Goal: Information Seeking & Learning: Check status

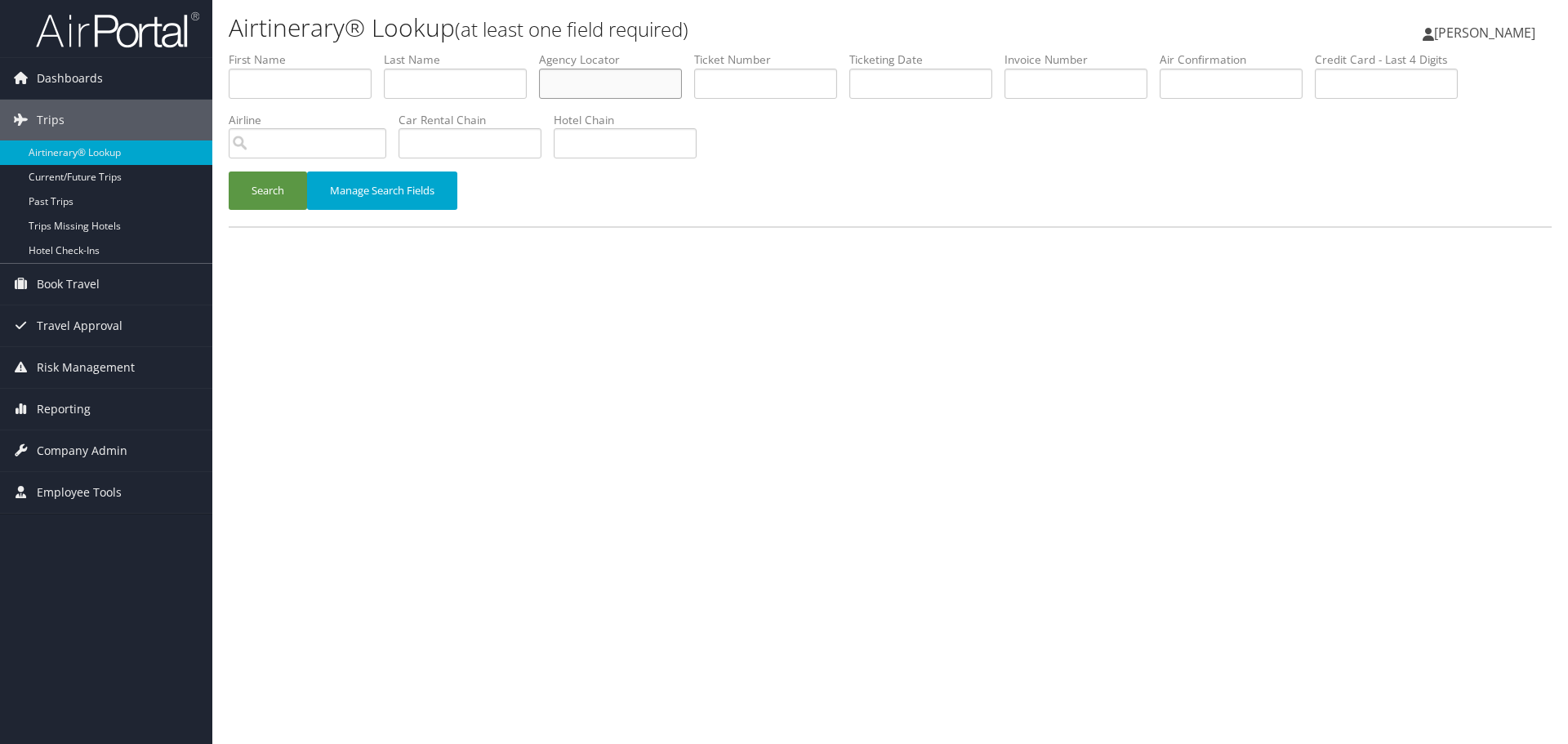
click at [660, 85] on input "text" at bounding box center [611, 84] width 143 height 31
paste input "GTOFKH"
click at [276, 194] on button "Search" at bounding box center [267, 190] width 78 height 39
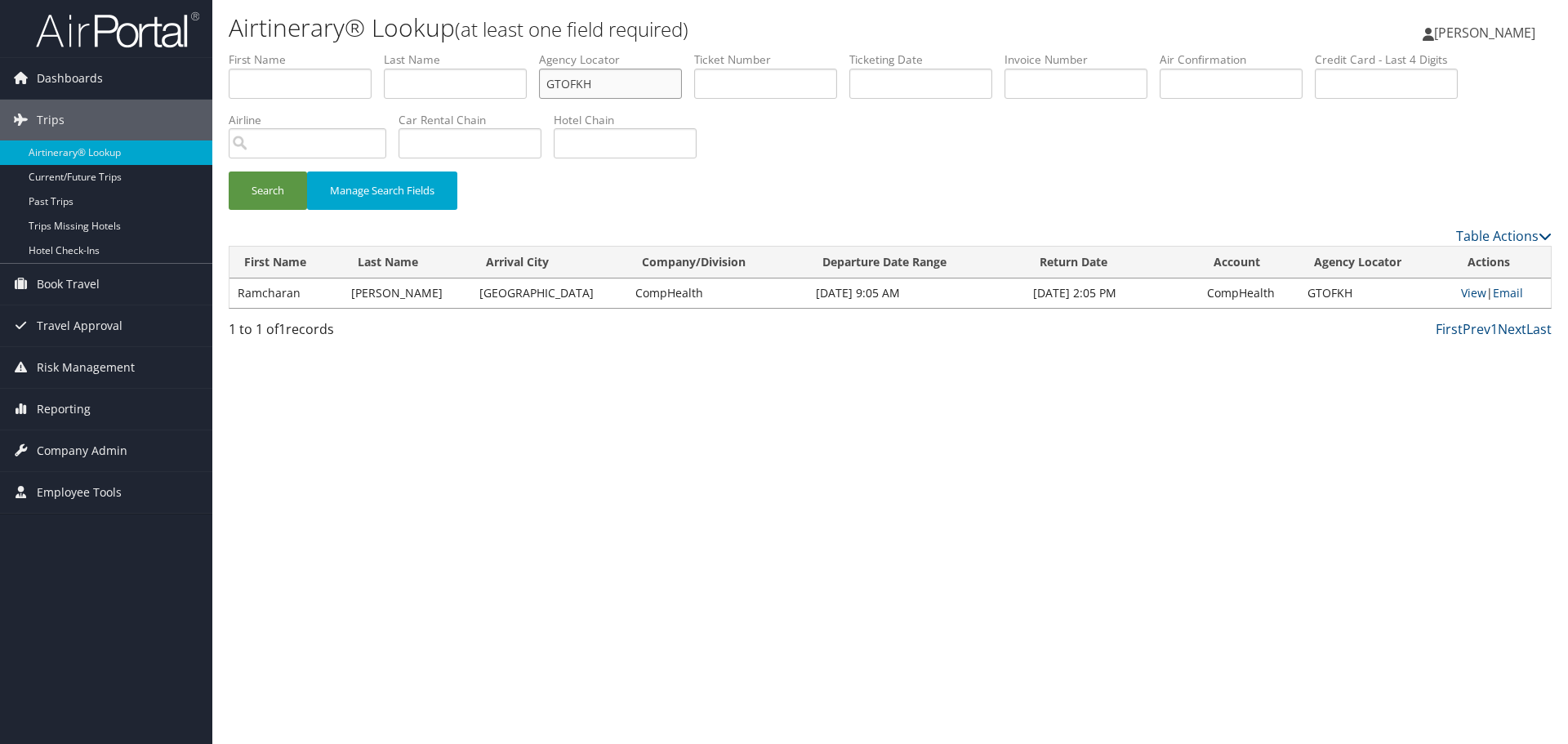
click at [592, 86] on input "GTOFKH" at bounding box center [611, 84] width 143 height 31
click at [591, 86] on input "GTOFKH" at bounding box center [611, 84] width 143 height 31
paste input "COWPLD"
type input "COWPLD"
click at [273, 201] on button "Search" at bounding box center [267, 190] width 78 height 39
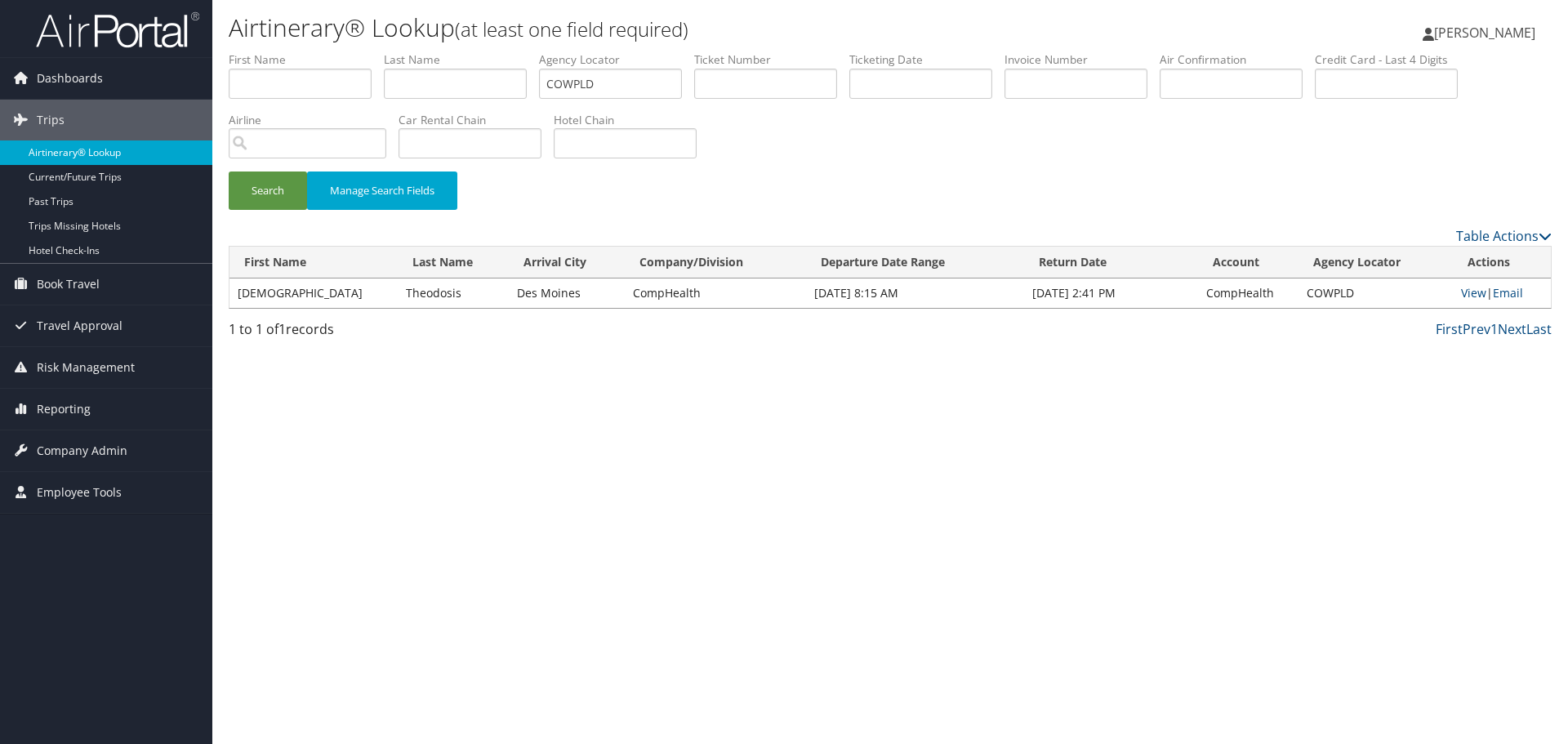
click at [118, 149] on link "Airtinerary® Lookup" at bounding box center [106, 152] width 213 height 24
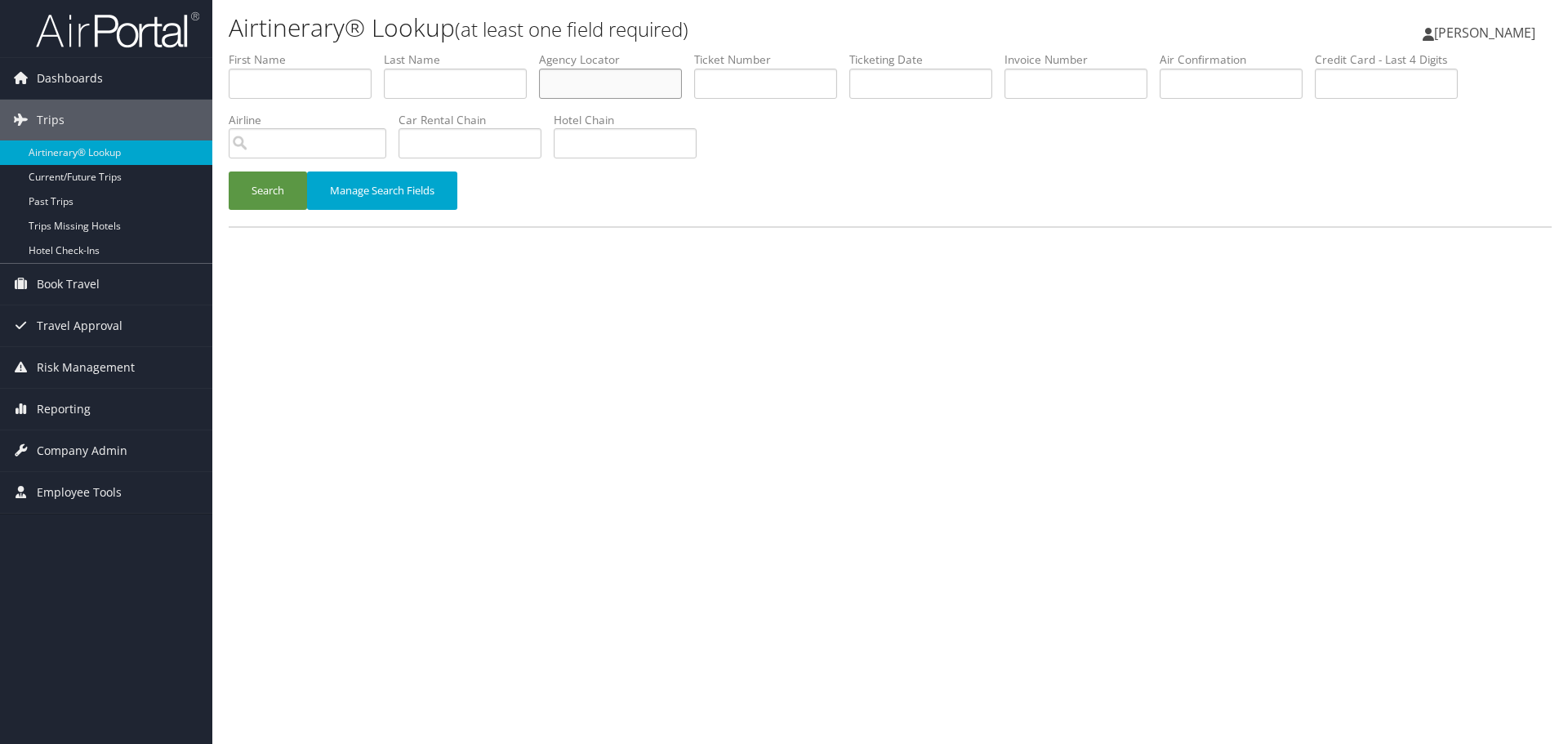
click at [576, 71] on input "text" at bounding box center [611, 84] width 143 height 31
paste input "HIVAZQ"
click at [268, 197] on button "Search" at bounding box center [267, 190] width 78 height 39
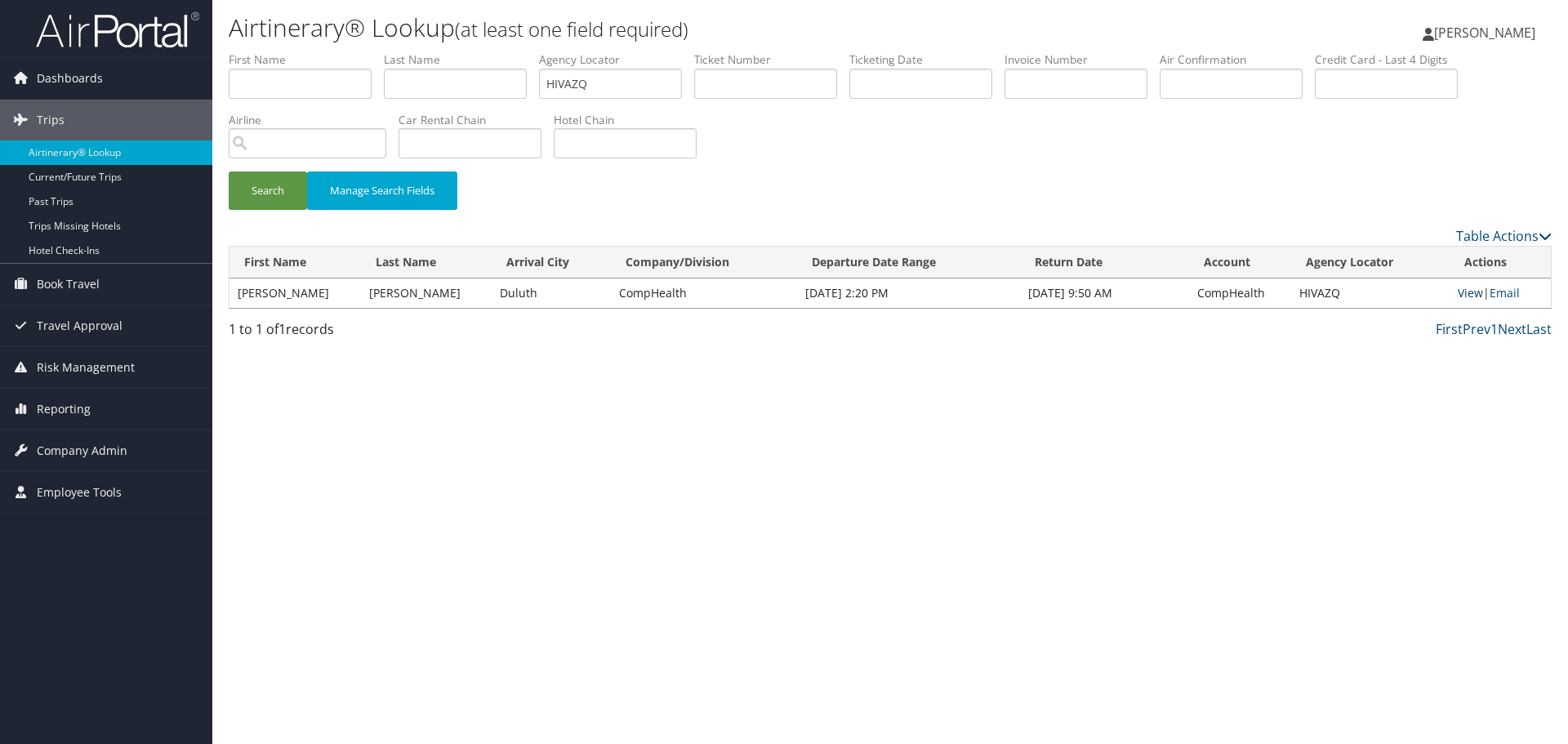
click at [1461, 295] on link "View" at bounding box center [1471, 293] width 25 height 15
click at [612, 85] on input "HIVAZQ" at bounding box center [611, 84] width 143 height 31
paste input "UUPXMJ"
click at [267, 200] on button "Search" at bounding box center [267, 190] width 78 height 39
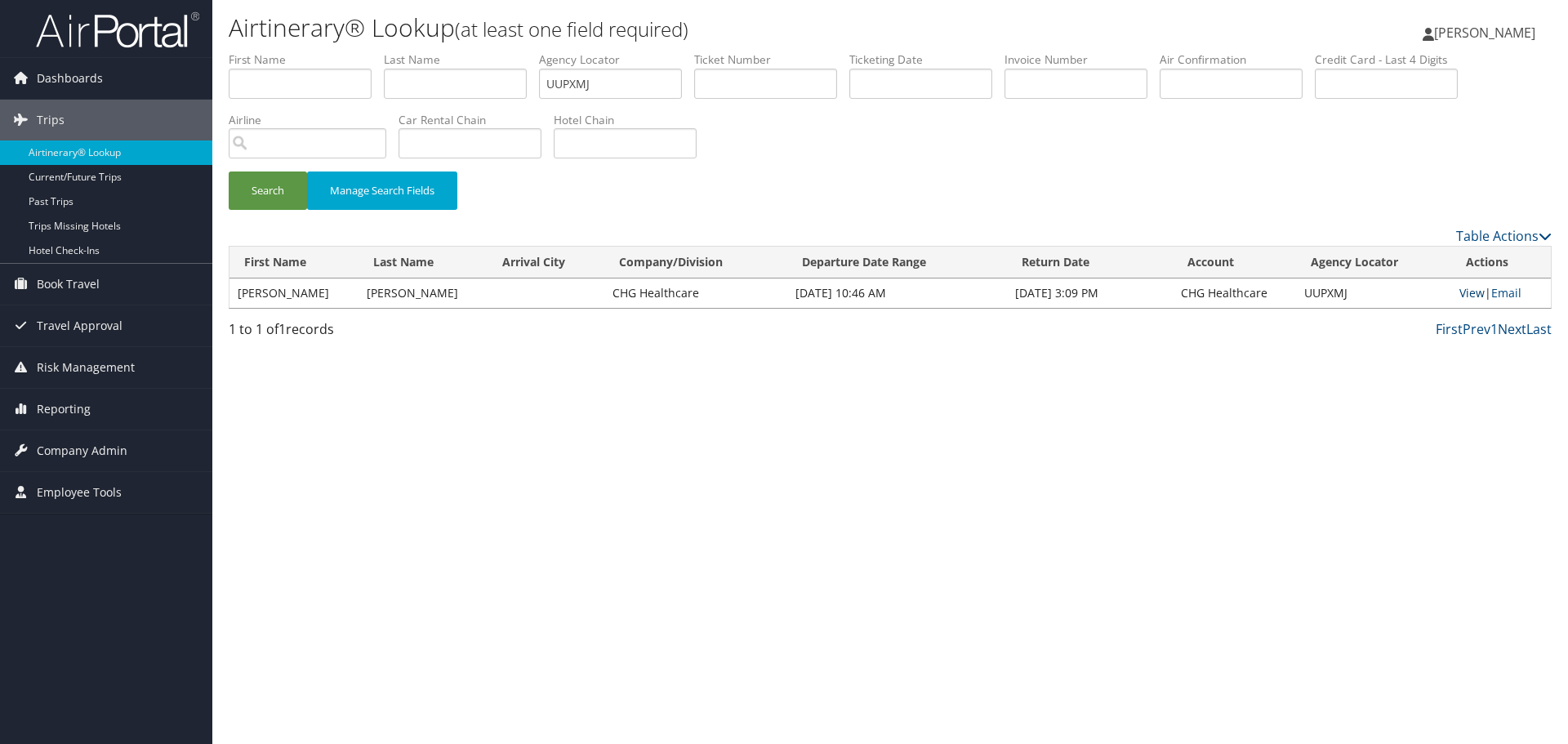
click at [1464, 292] on link "View" at bounding box center [1473, 293] width 25 height 15
click at [573, 81] on input "UUPXMJ" at bounding box center [611, 84] width 143 height 31
paste input "CAKGPH"
click at [283, 190] on button "Search" at bounding box center [267, 190] width 78 height 39
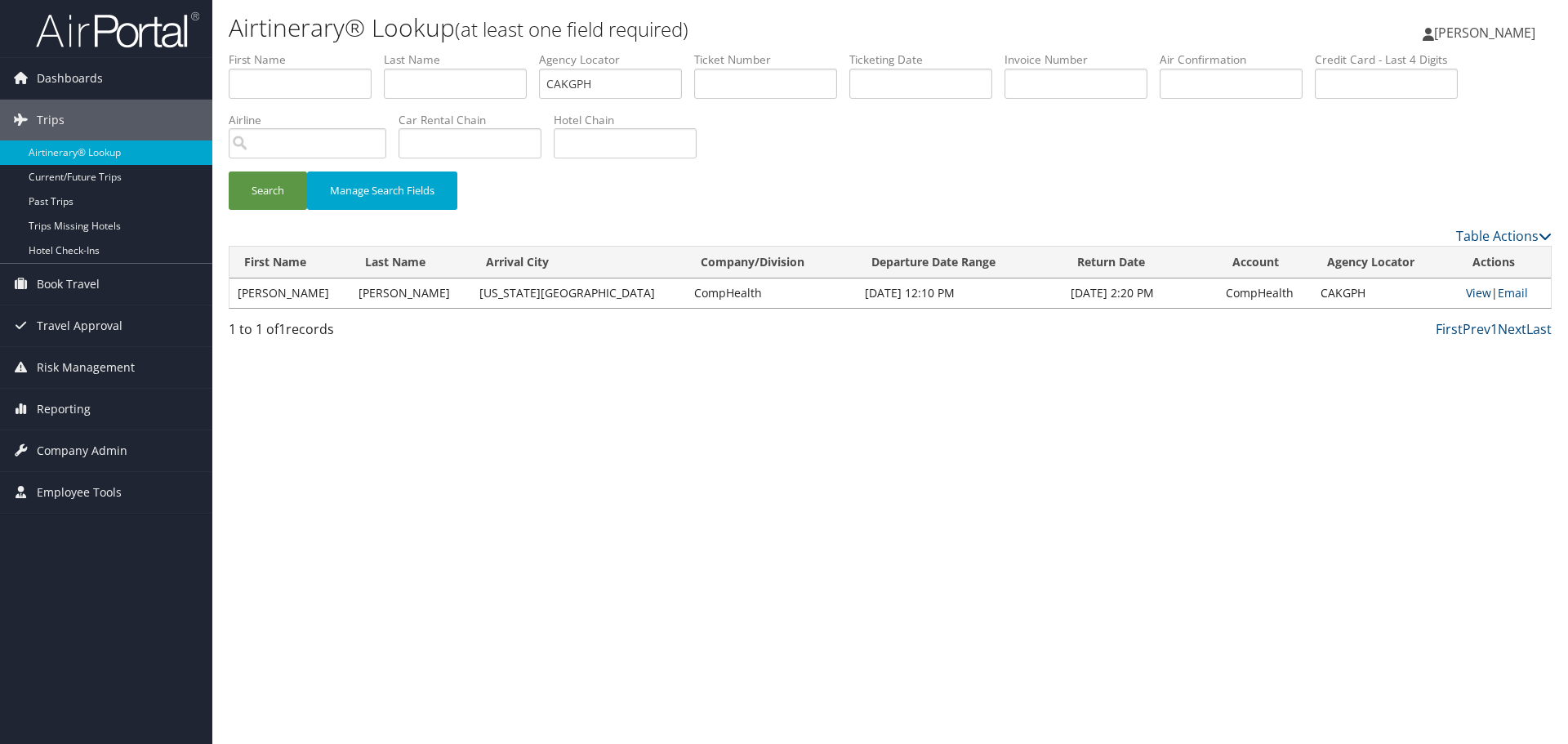
click at [1466, 296] on link "View" at bounding box center [1479, 293] width 25 height 15
click at [565, 87] on input "CAKGPH" at bounding box center [611, 84] width 143 height 31
paste input "GUTYBK"
click at [256, 191] on button "Search" at bounding box center [267, 190] width 78 height 39
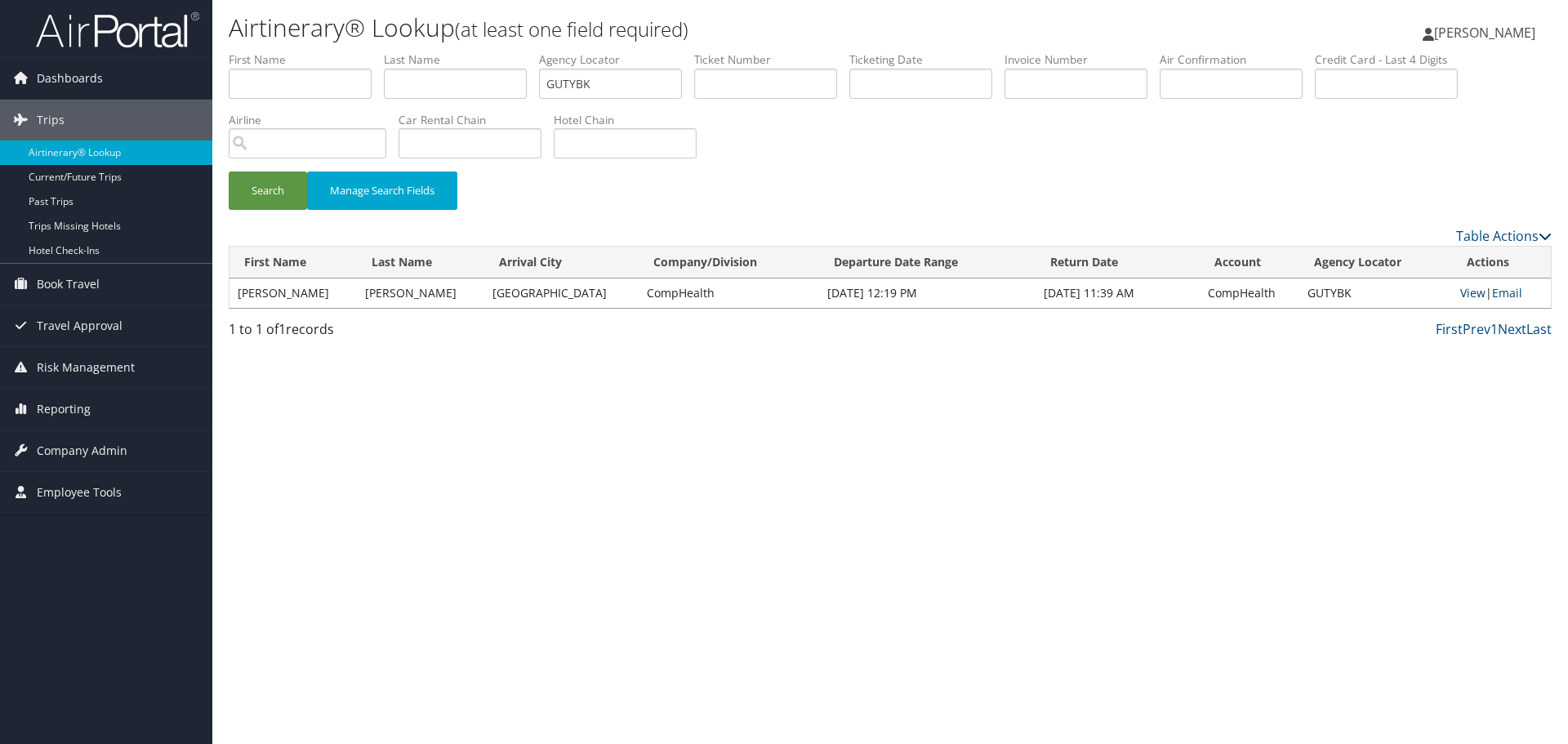
click at [1464, 294] on link "View" at bounding box center [1473, 293] width 25 height 15
click at [578, 80] on input "GUTYBK" at bounding box center [611, 84] width 143 height 31
paste input "HCRKU"
click at [282, 197] on button "Search" at bounding box center [267, 190] width 78 height 39
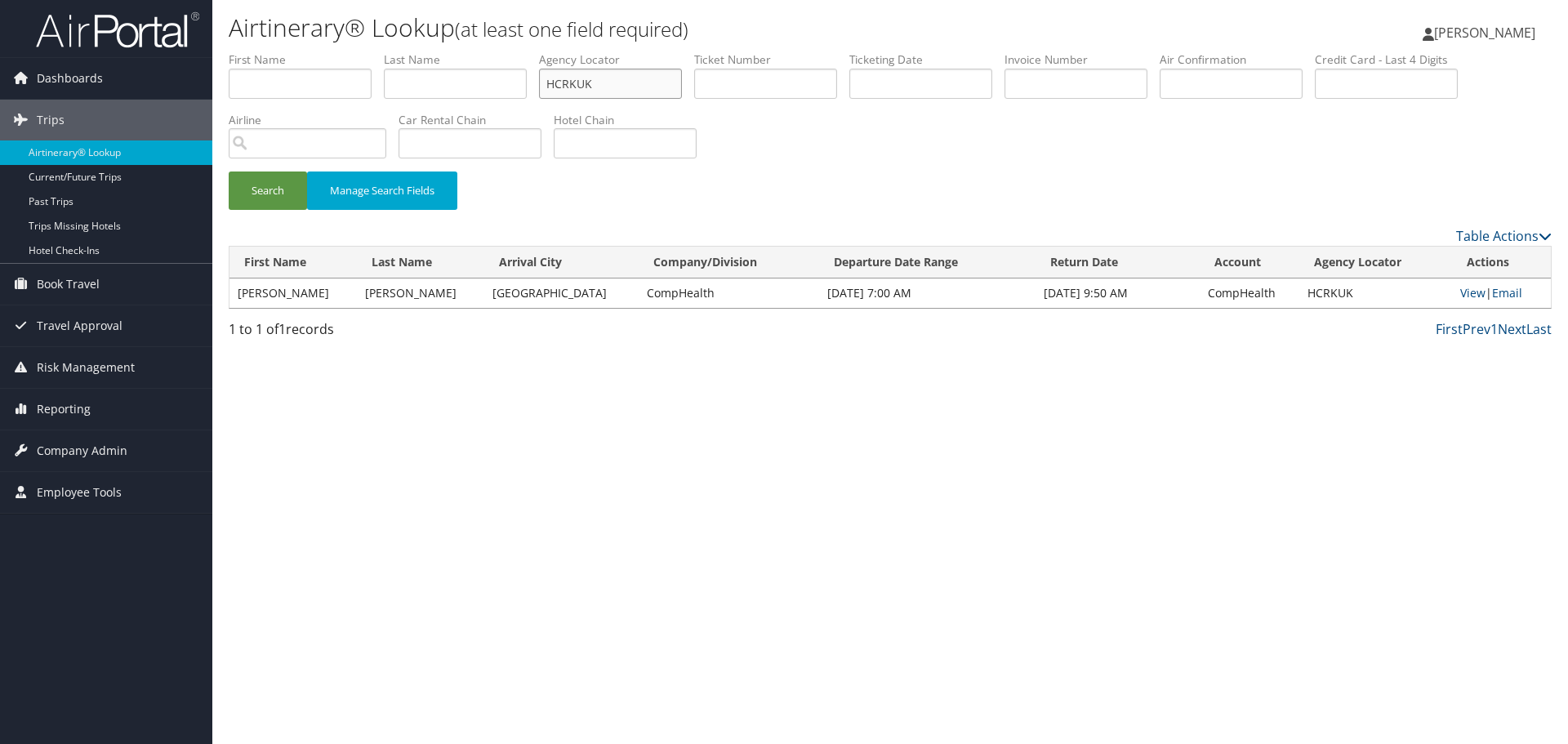
click at [627, 83] on input "HCRKUK" at bounding box center [611, 84] width 143 height 31
paste input "KLLRTO"
type input "KLLRTO"
click at [261, 191] on button "Search" at bounding box center [267, 190] width 78 height 39
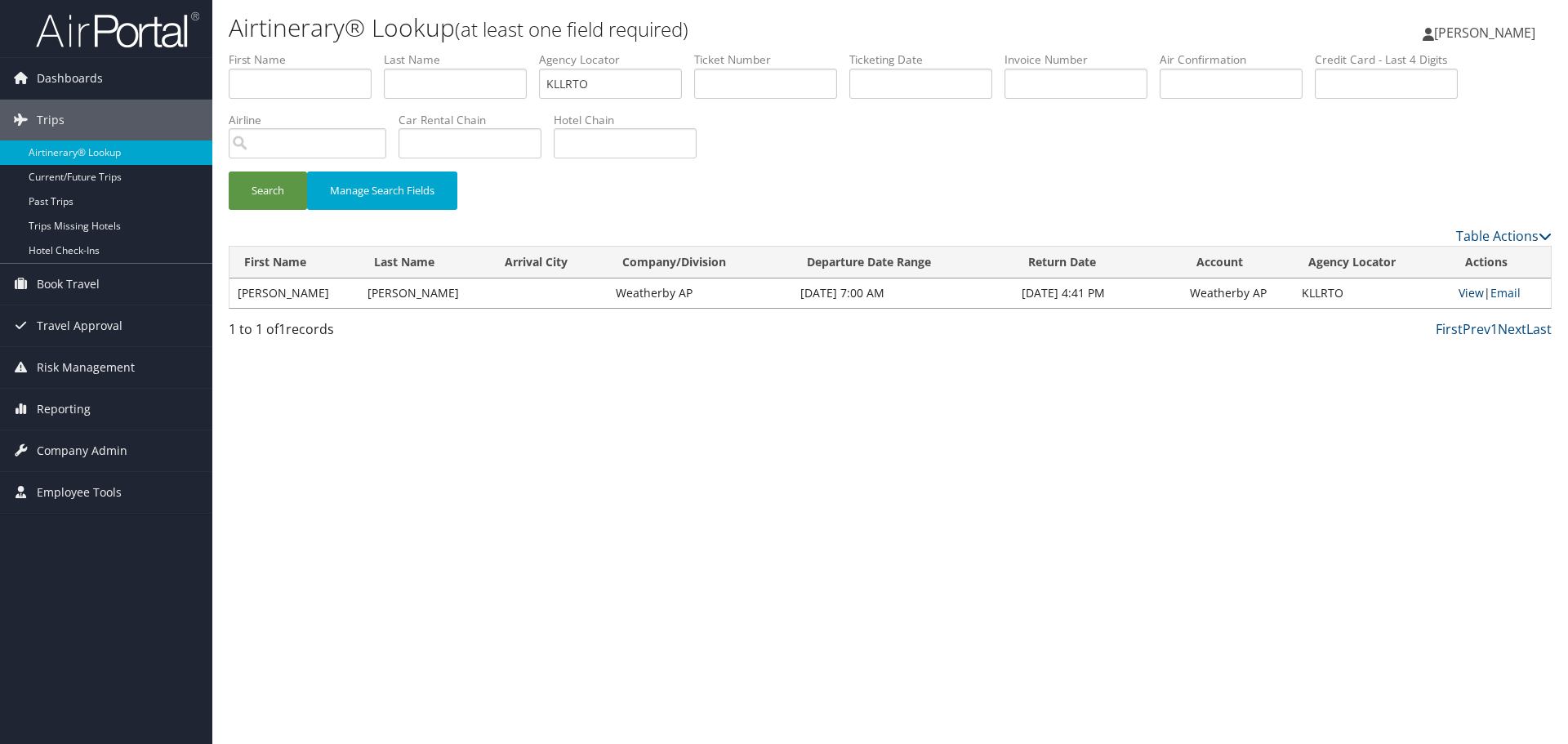
click at [1464, 293] on link "View" at bounding box center [1472, 293] width 25 height 15
click at [118, 148] on link "Airtinerary® Lookup" at bounding box center [106, 152] width 213 height 24
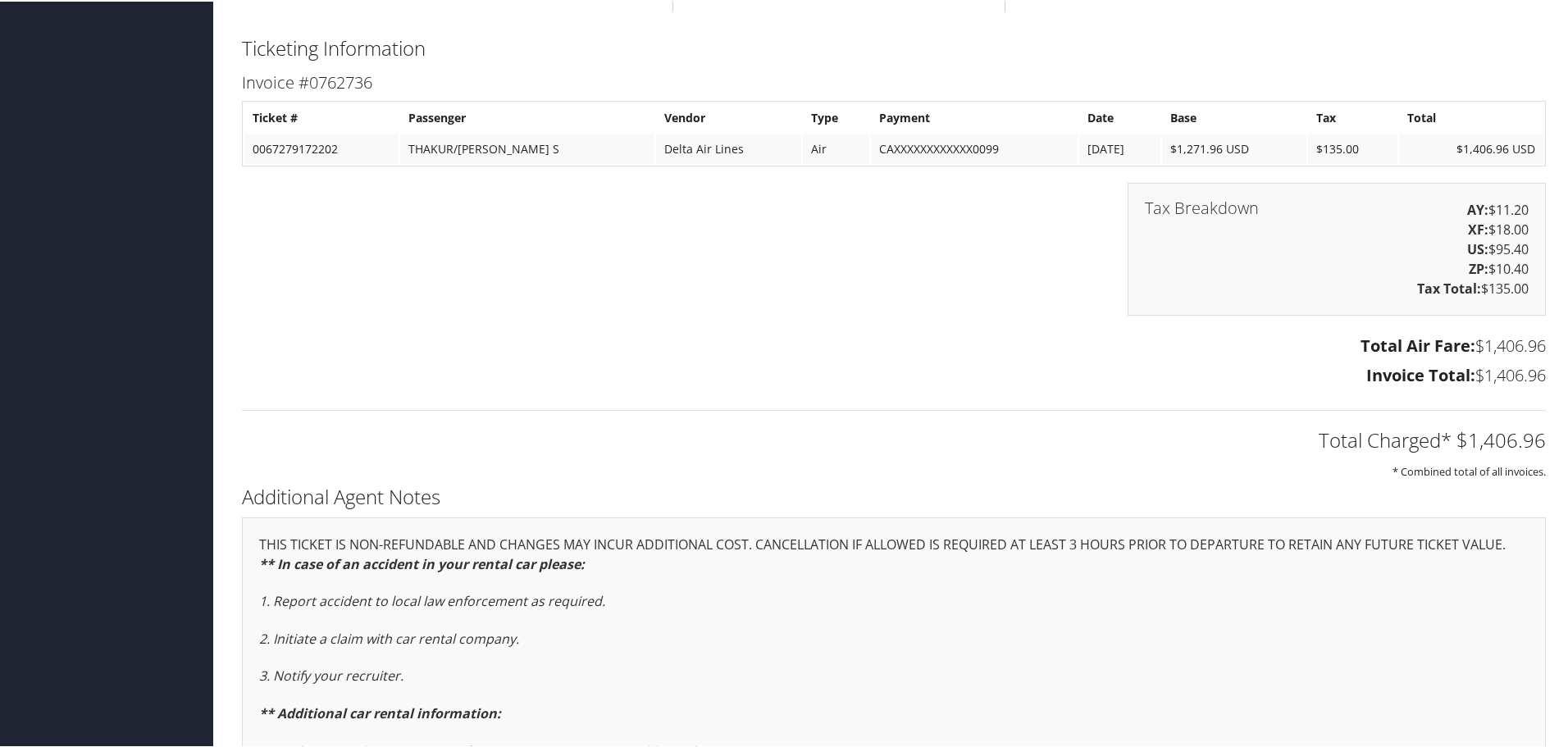
scroll to position [2296, 0]
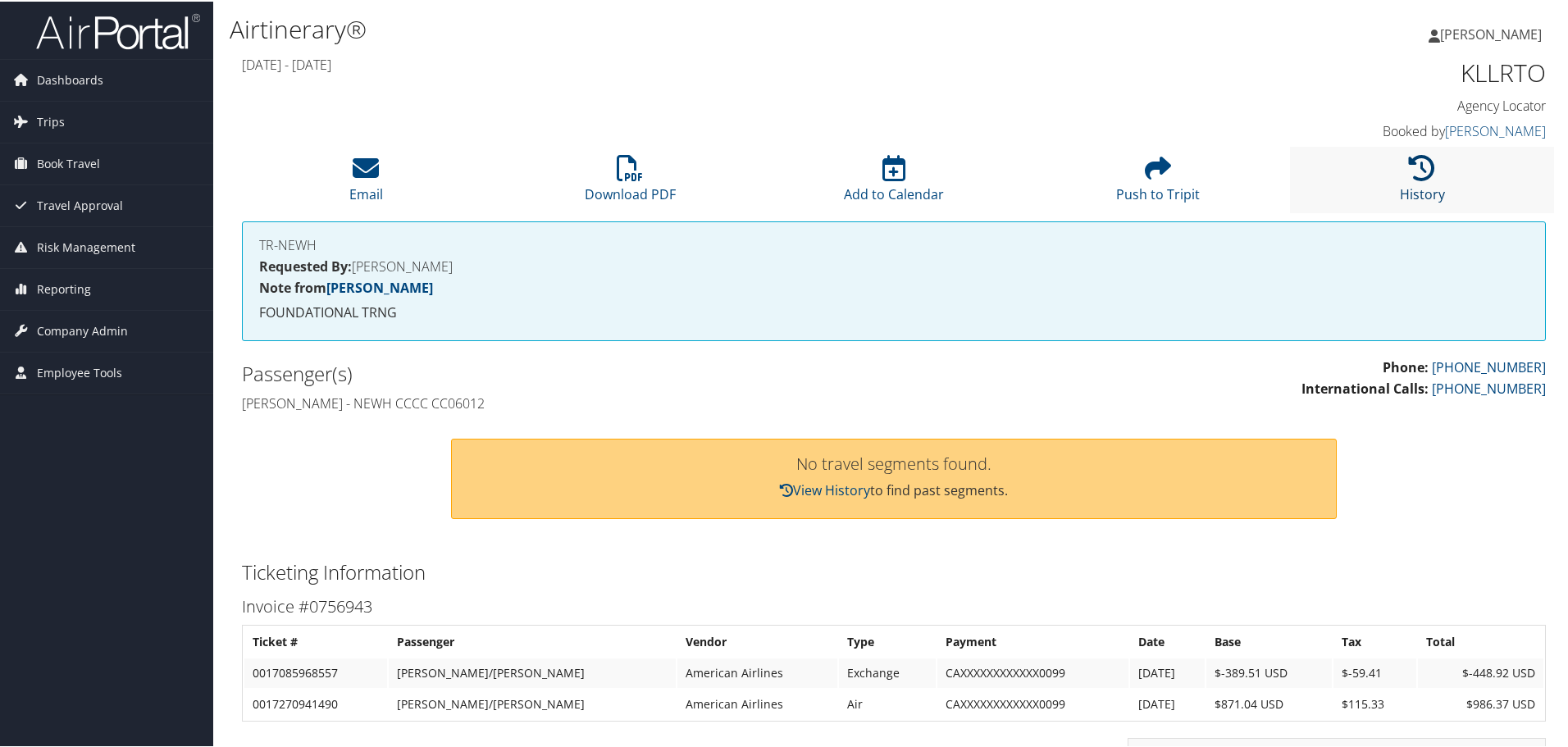
click at [1413, 177] on icon at bounding box center [1422, 166] width 26 height 26
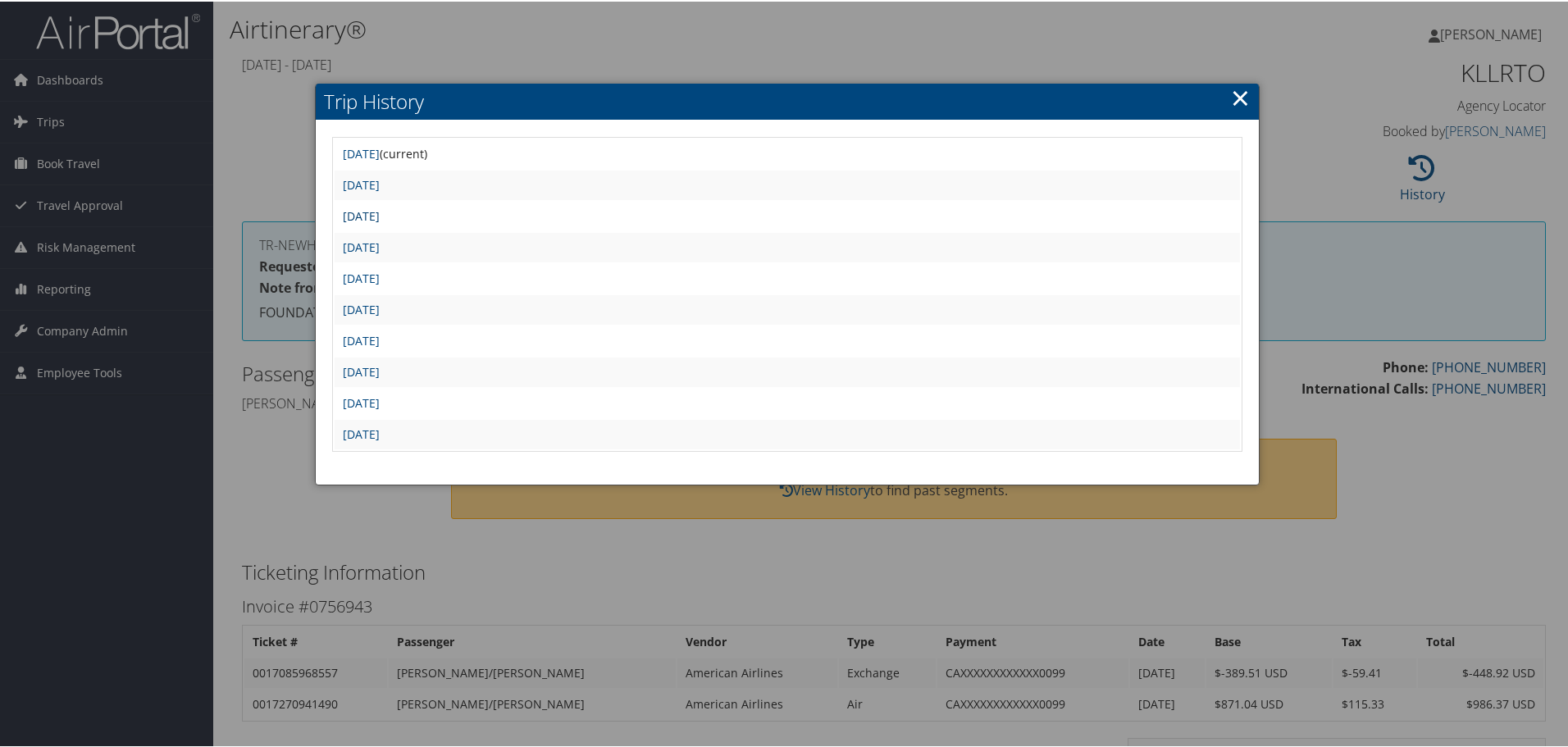
click at [380, 214] on link "Thu Jul 3 07:45:38 MDT 2025" at bounding box center [361, 214] width 37 height 15
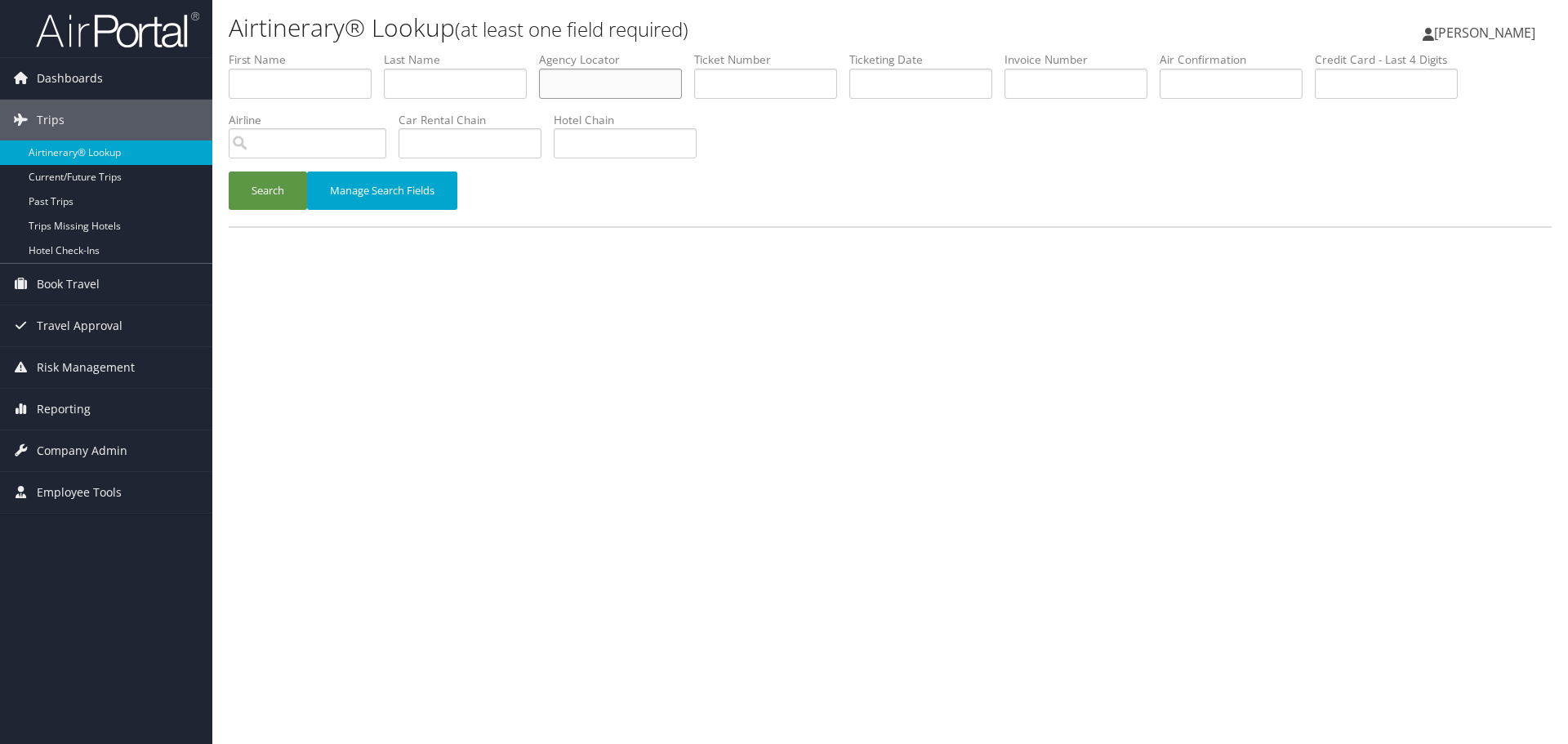
click at [568, 84] on input "text" at bounding box center [611, 84] width 143 height 31
paste input "CMSYJG"
click at [263, 197] on button "Search" at bounding box center [267, 190] width 78 height 39
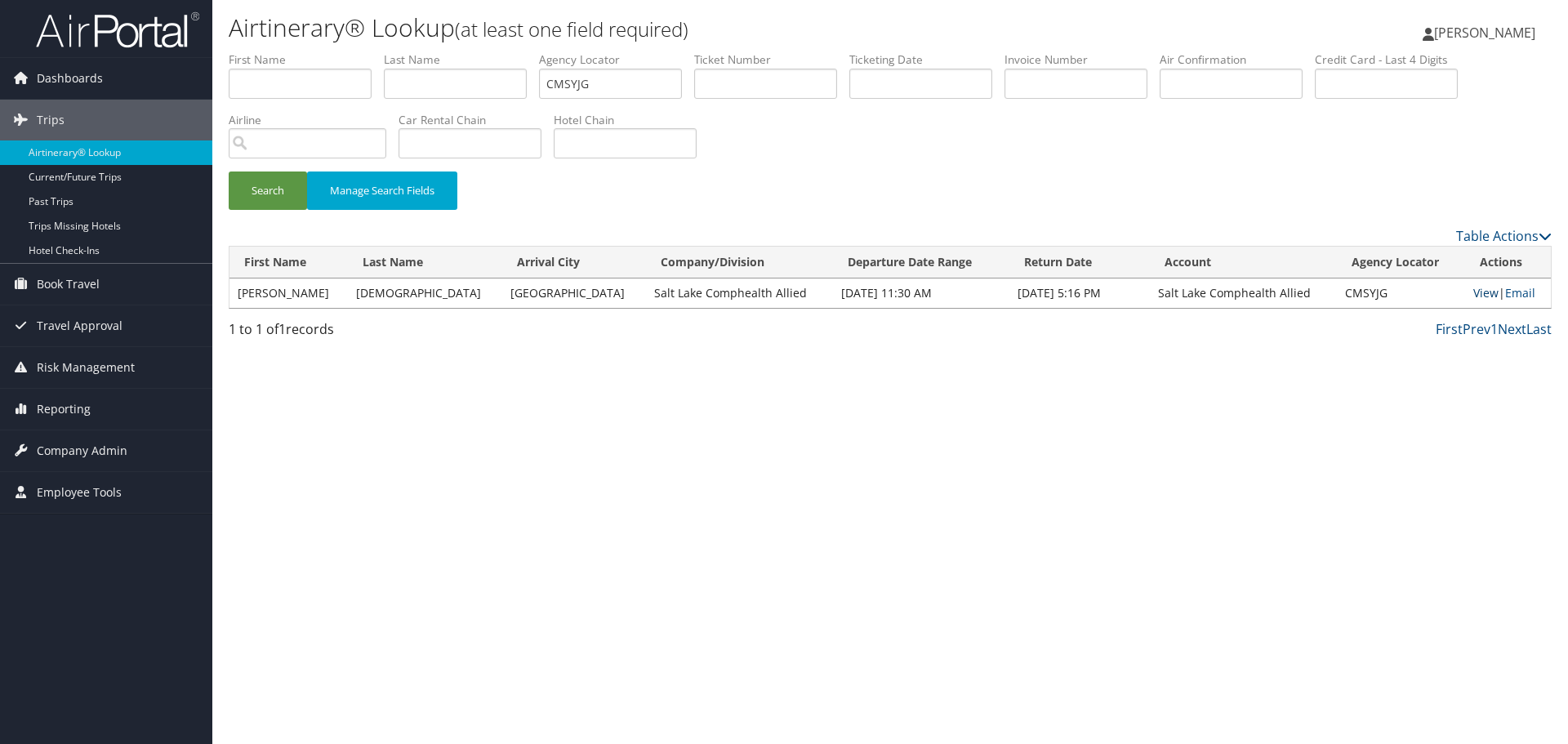
click at [1473, 293] on link "View" at bounding box center [1486, 293] width 25 height 15
click at [1473, 291] on link "View" at bounding box center [1486, 293] width 25 height 15
click at [1473, 295] on link "View" at bounding box center [1486, 293] width 25 height 15
click at [580, 82] on input "CMSYJG" at bounding box center [611, 84] width 143 height 31
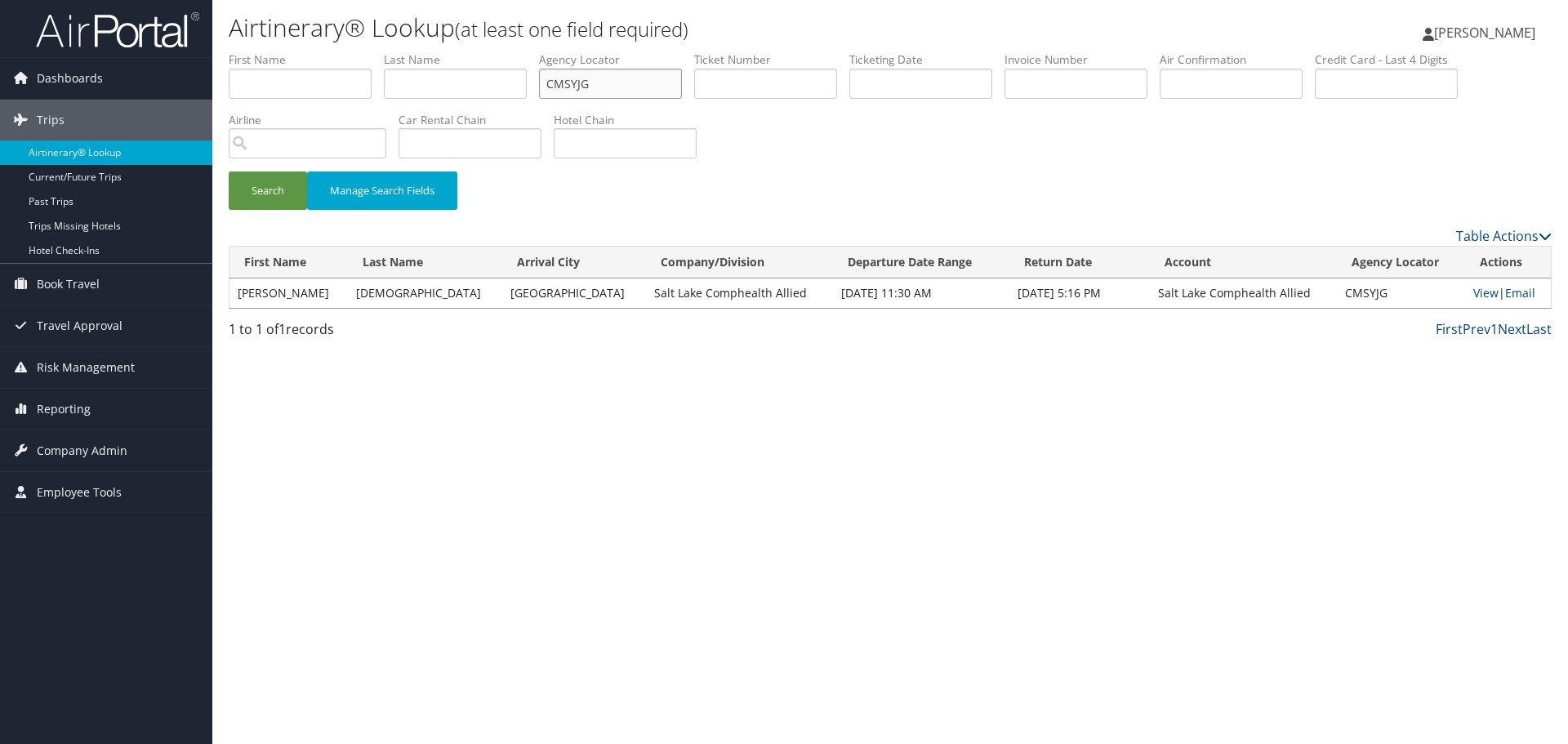
paste input "DDEWPQ"
type input "DDEWPQ"
click at [272, 191] on button "Search" at bounding box center [267, 190] width 78 height 39
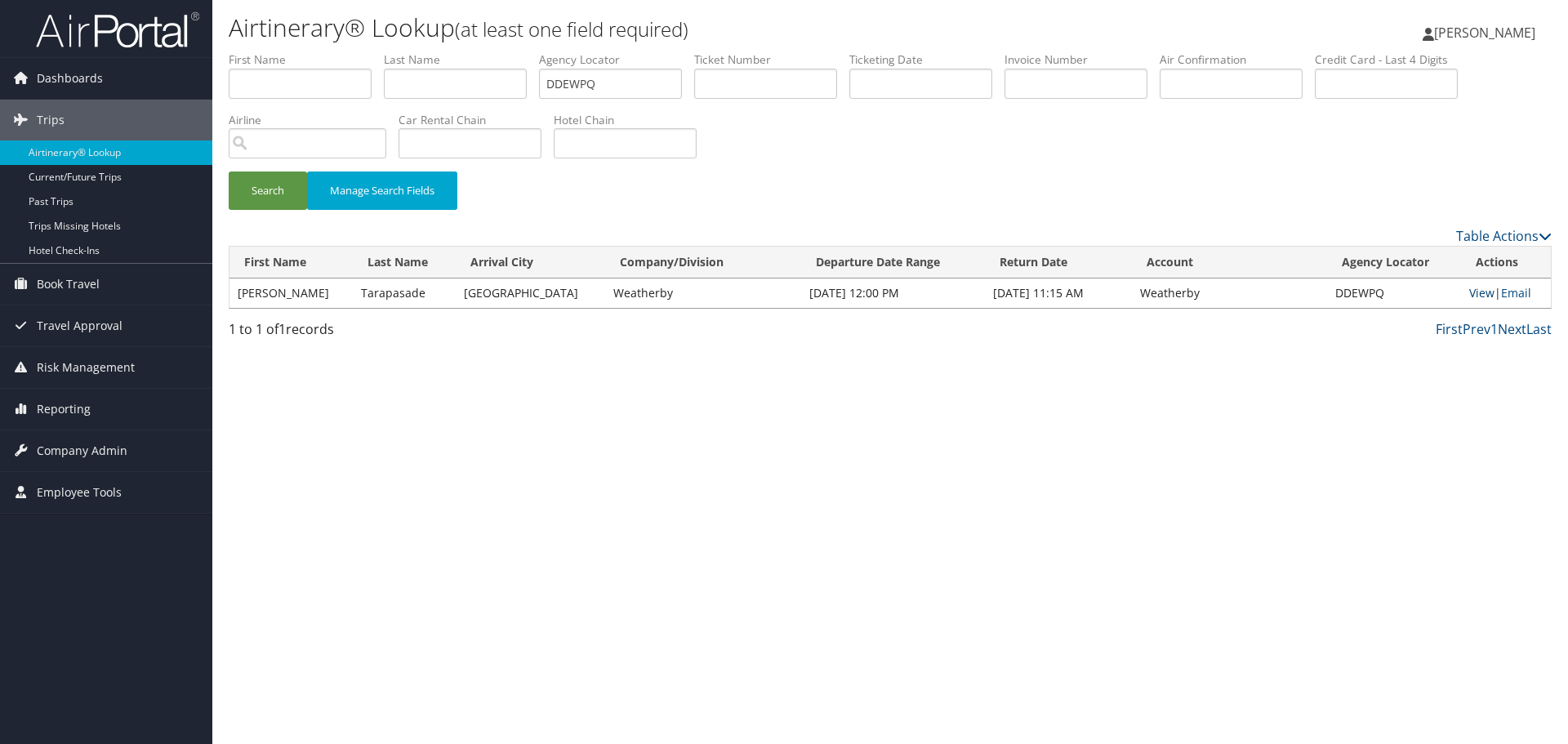
click at [1473, 291] on link "View" at bounding box center [1482, 293] width 25 height 15
click at [101, 156] on link "Airtinerary® Lookup" at bounding box center [106, 152] width 213 height 24
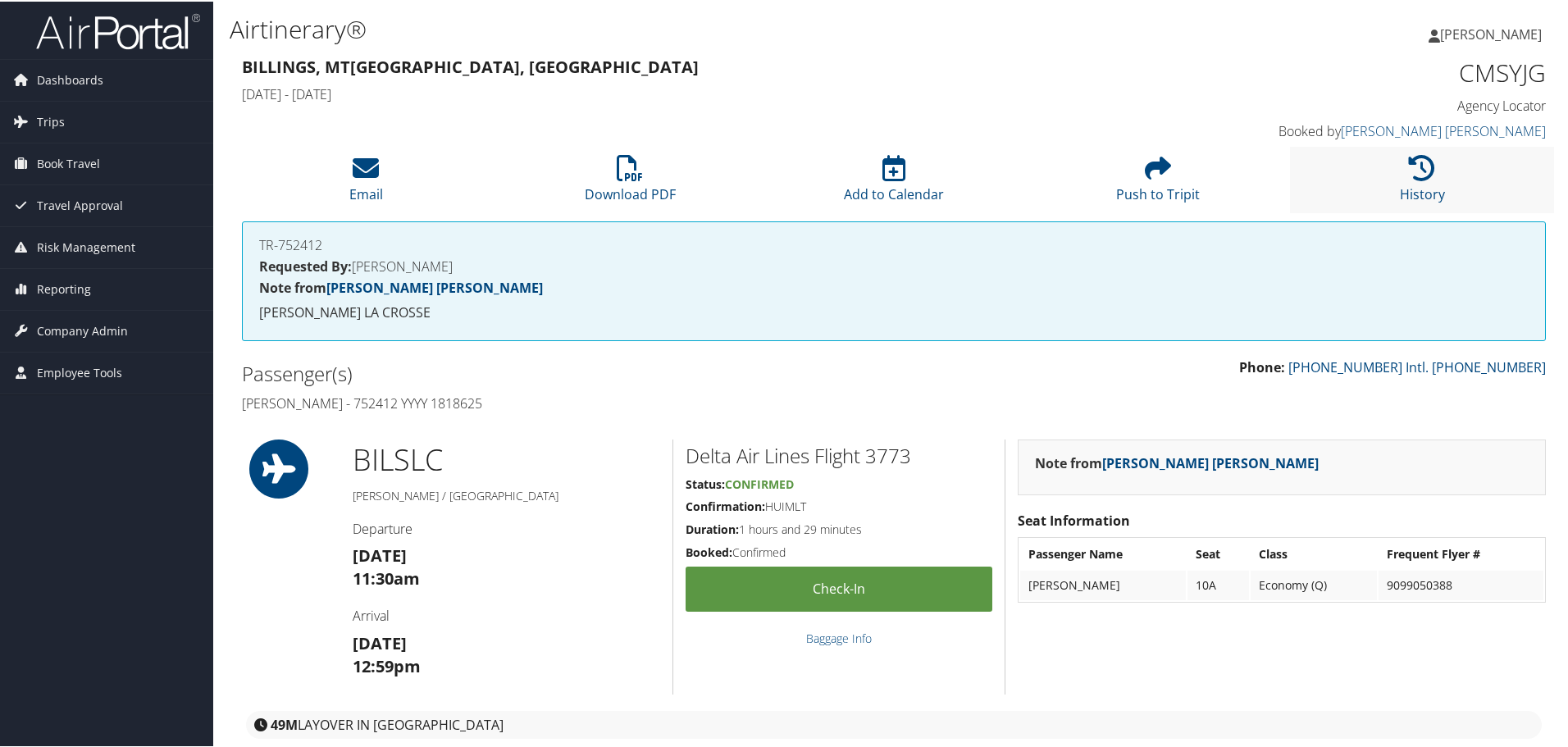
click at [1385, 170] on li "History" at bounding box center [1422, 178] width 264 height 66
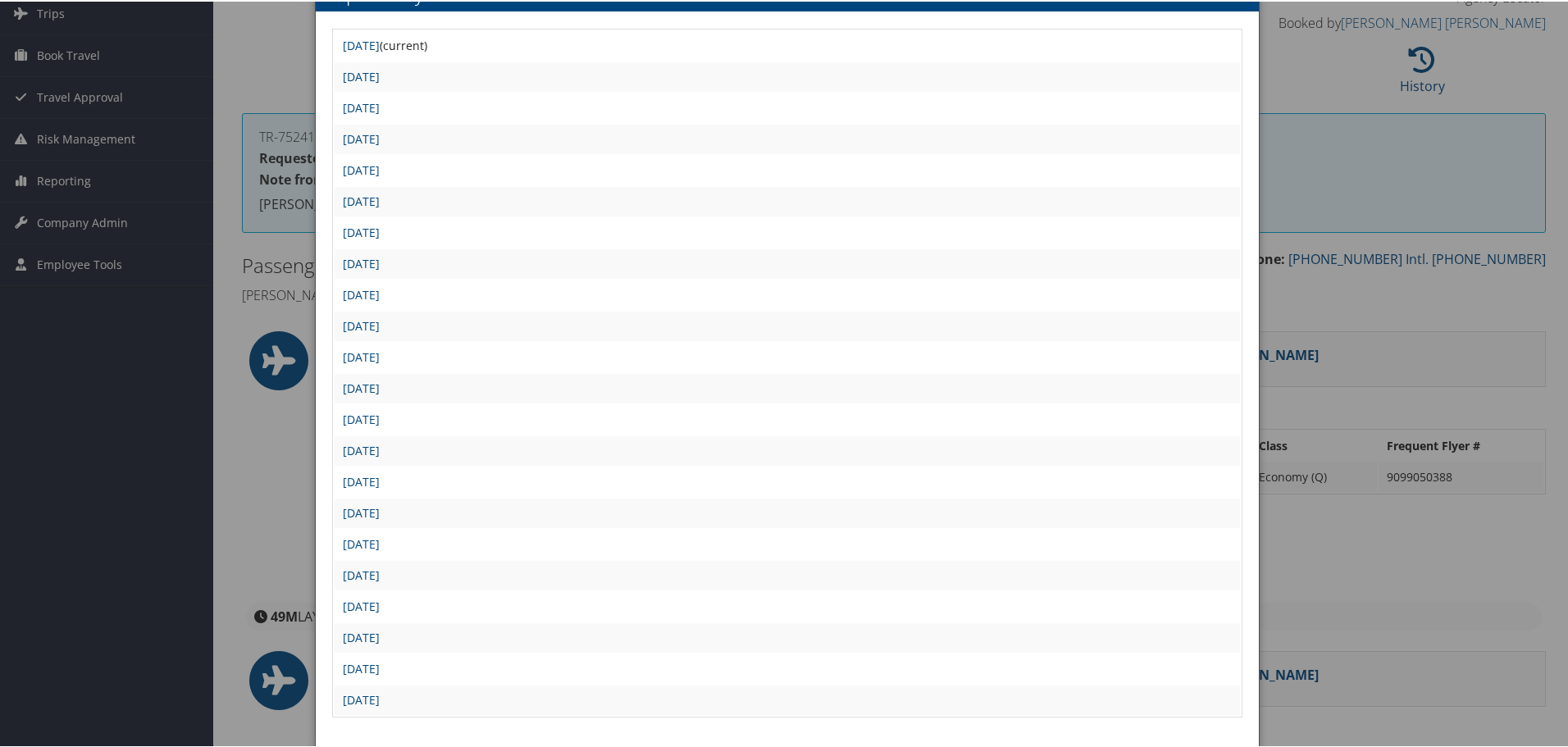
scroll to position [164, 0]
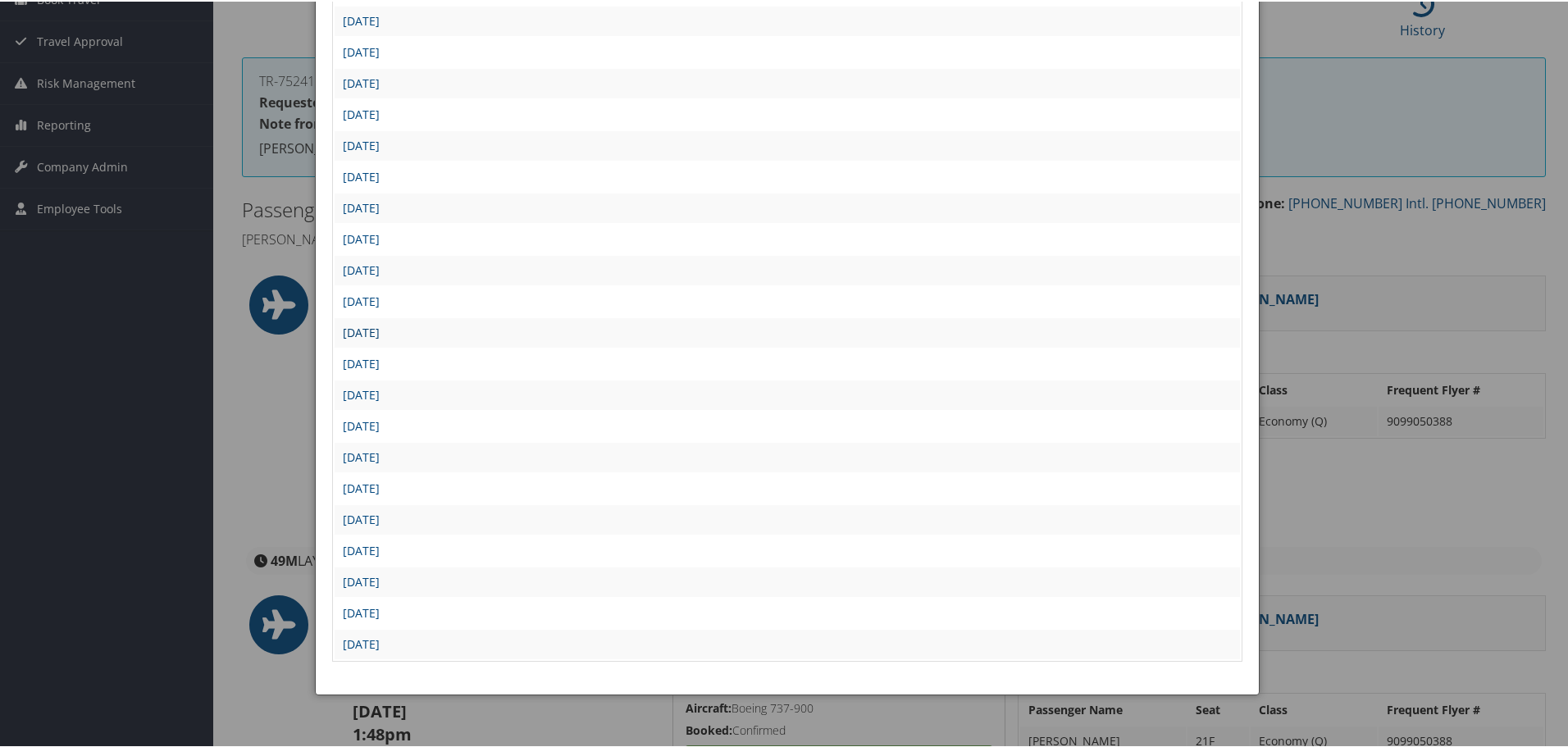
click at [380, 329] on link "Thu Aug 7 15:04:09 MDT 2025" at bounding box center [361, 330] width 37 height 15
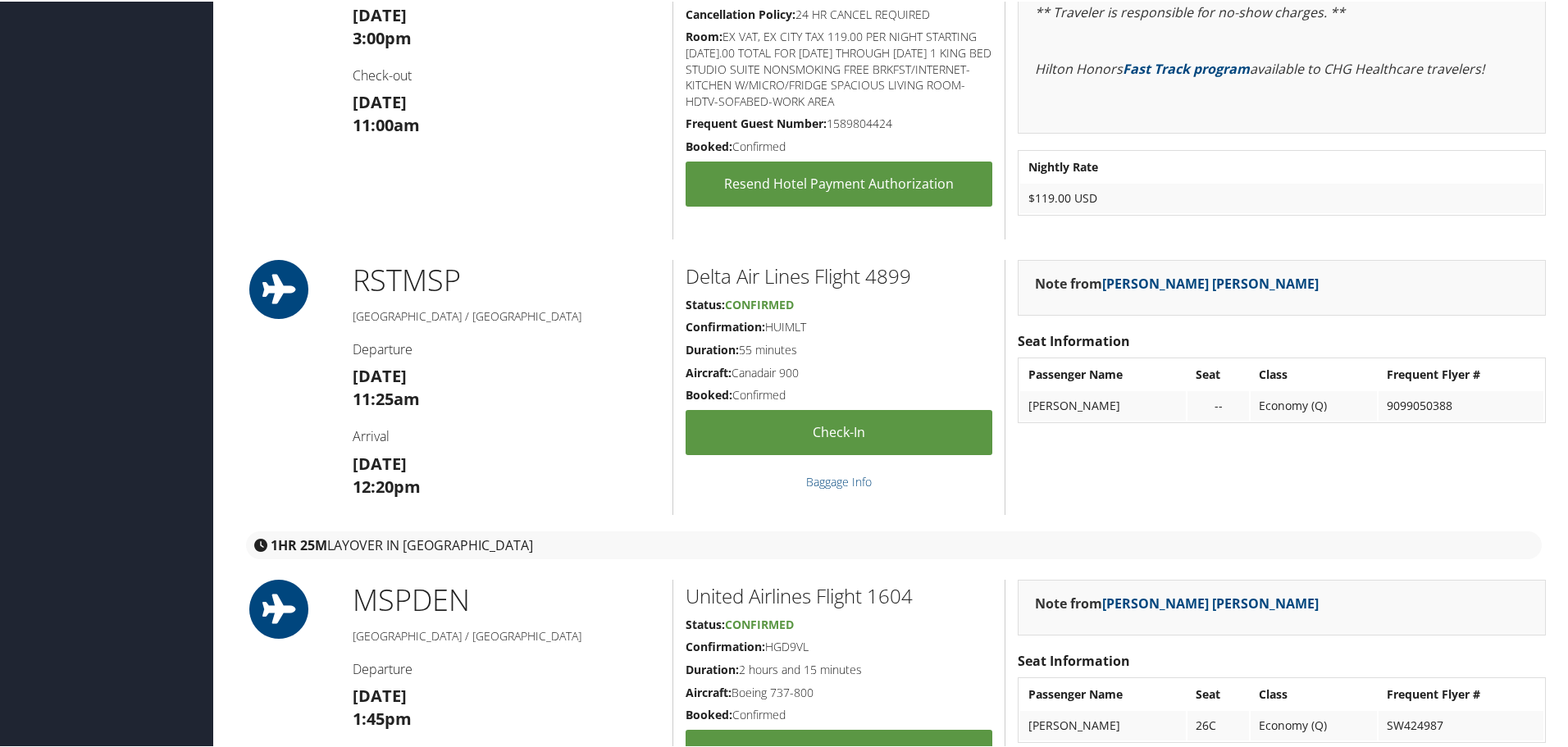
scroll to position [1641, 0]
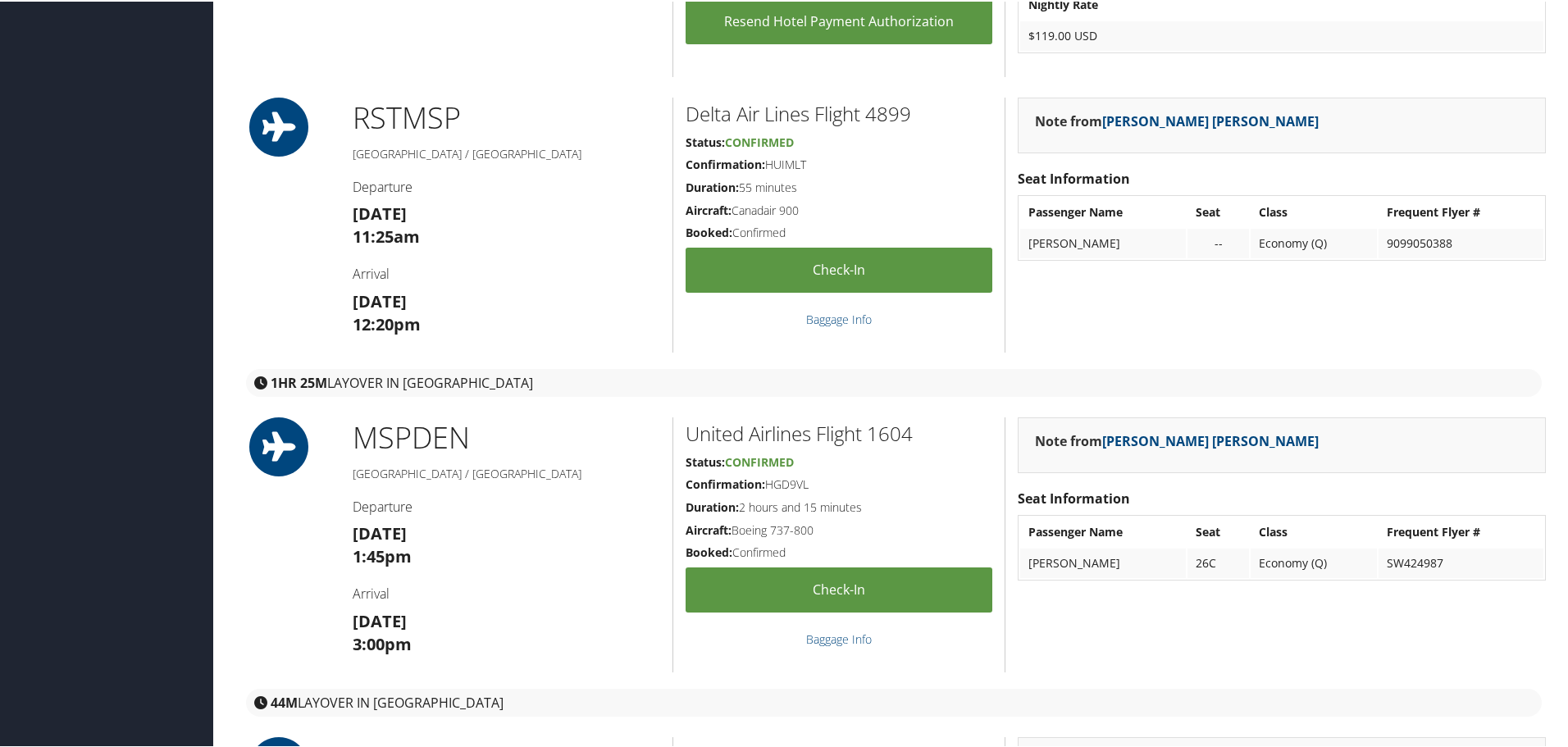
click at [503, 300] on h3 "[DATE] 12:20pm" at bounding box center [506, 311] width 307 height 46
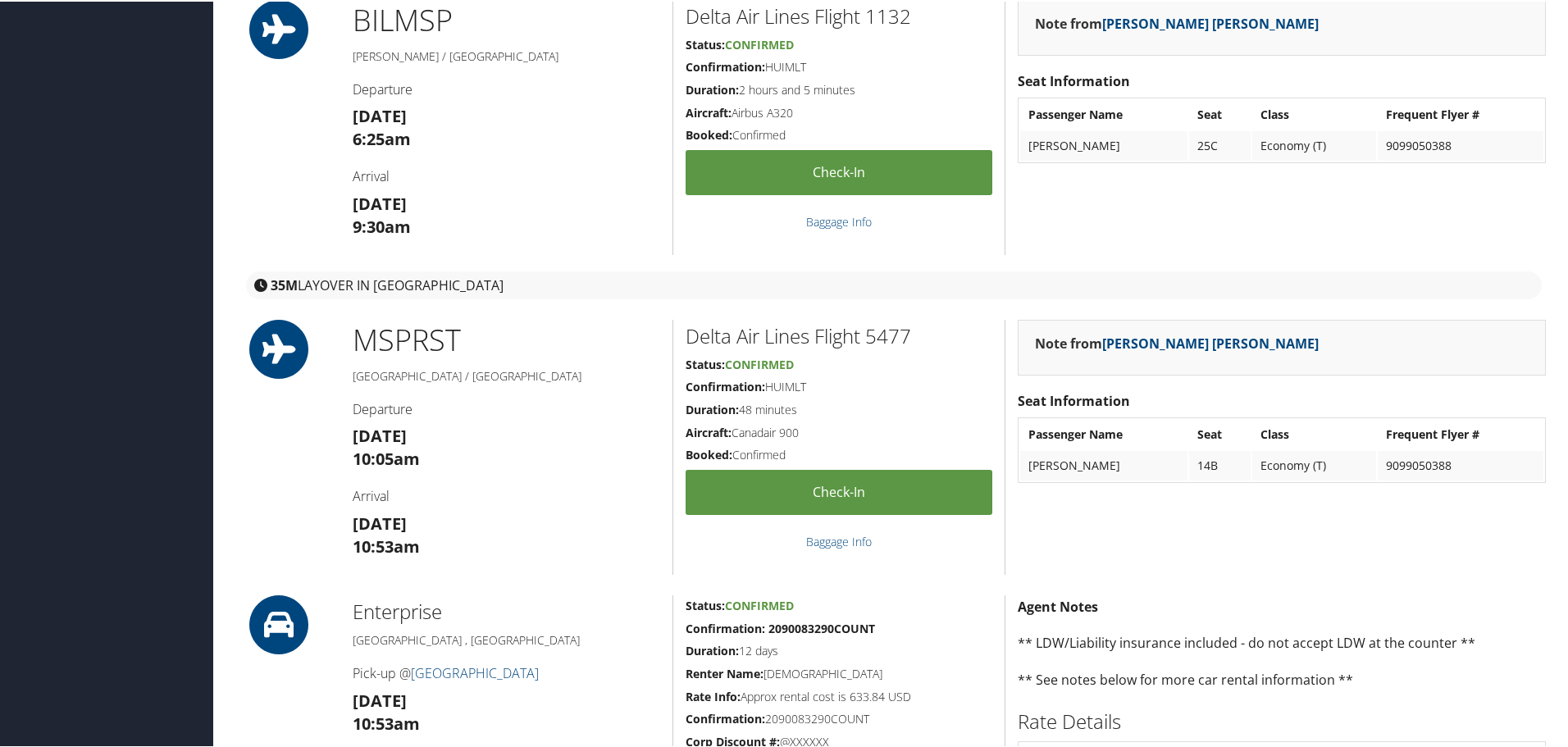
scroll to position [328, 0]
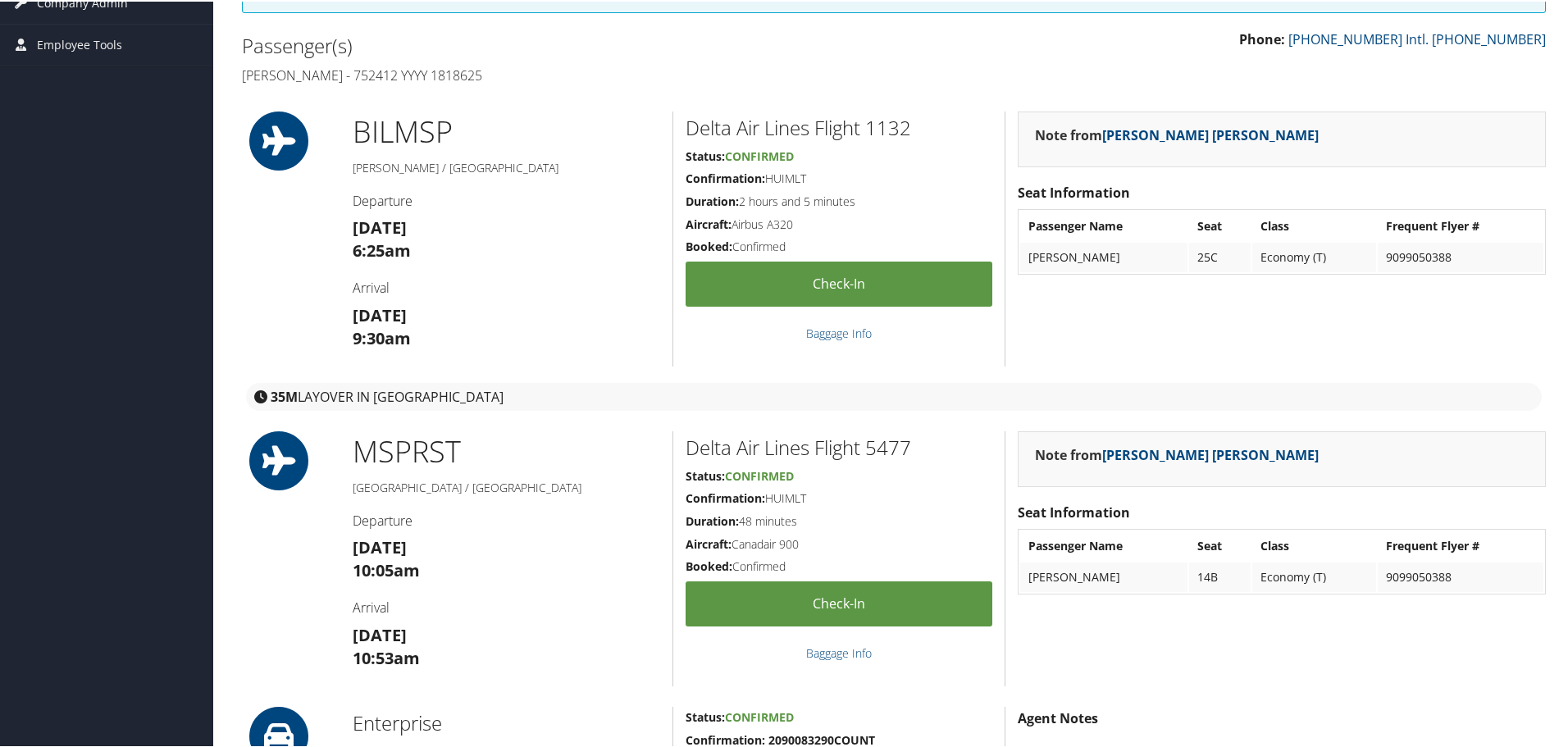
click at [883, 119] on h2 "Delta Air Lines Flight 1132" at bounding box center [838, 126] width 307 height 28
copy h2 "1132"
click at [898, 449] on h2 "Delta Air Lines Flight 5477" at bounding box center [838, 446] width 307 height 28
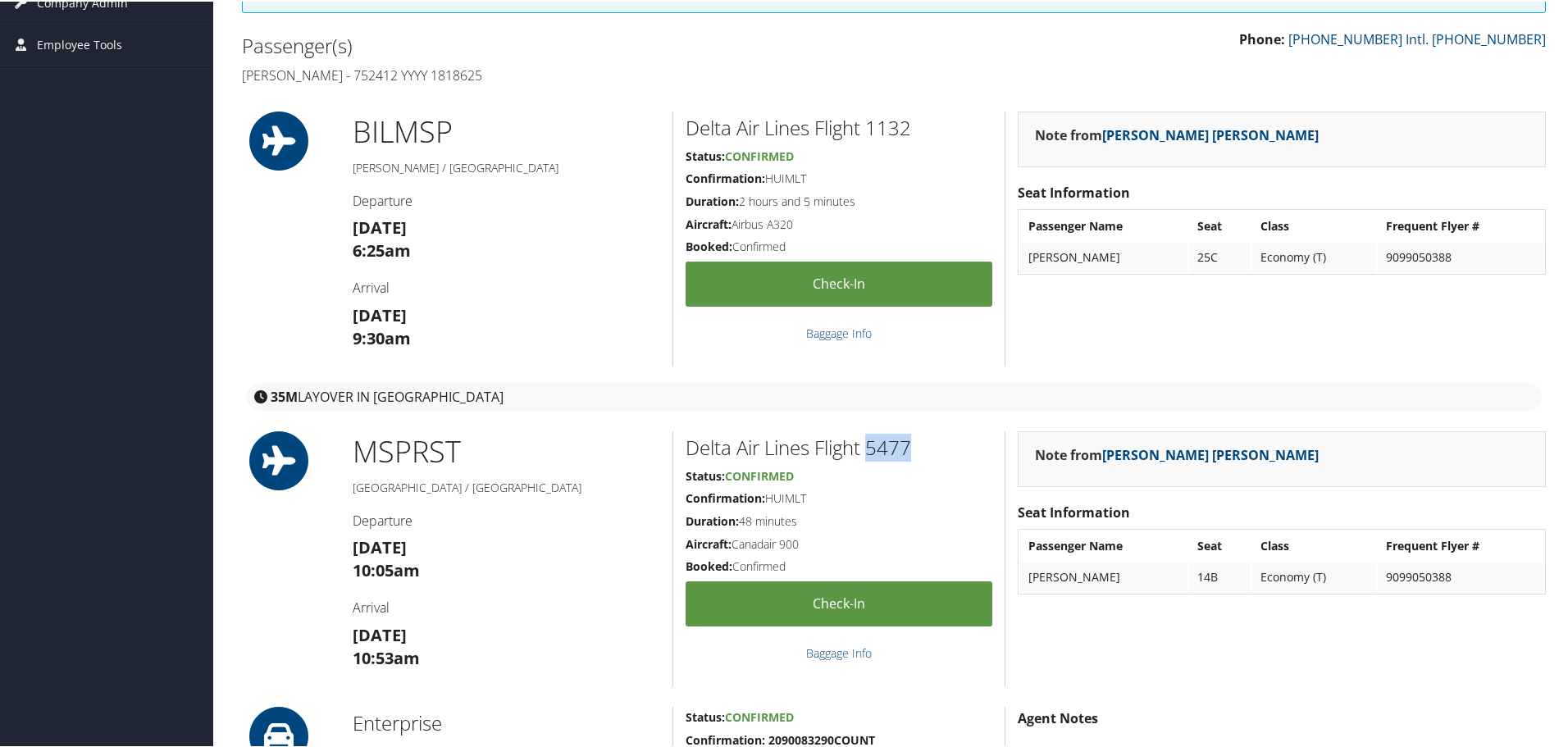
copy h2 "5477"
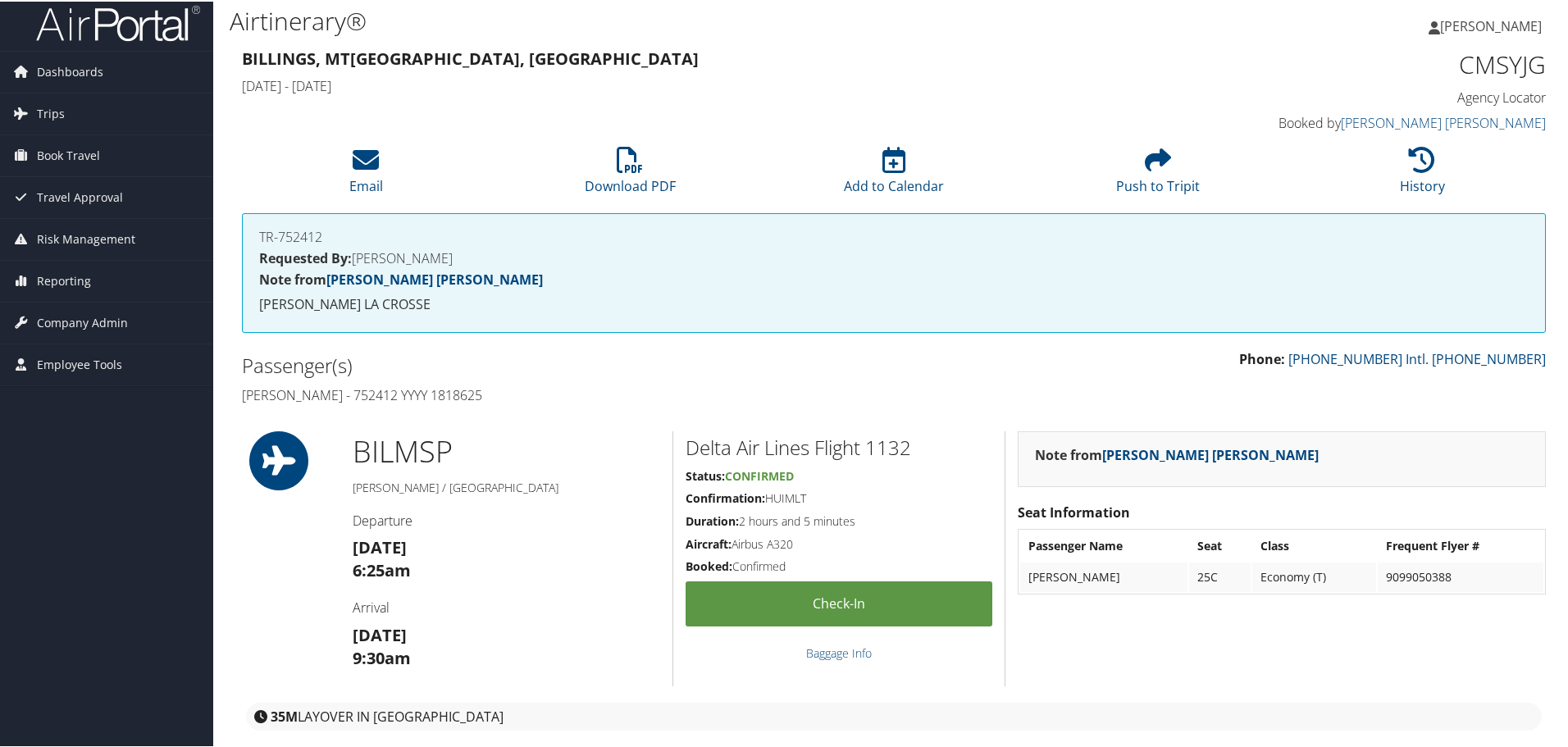
scroll to position [0, 0]
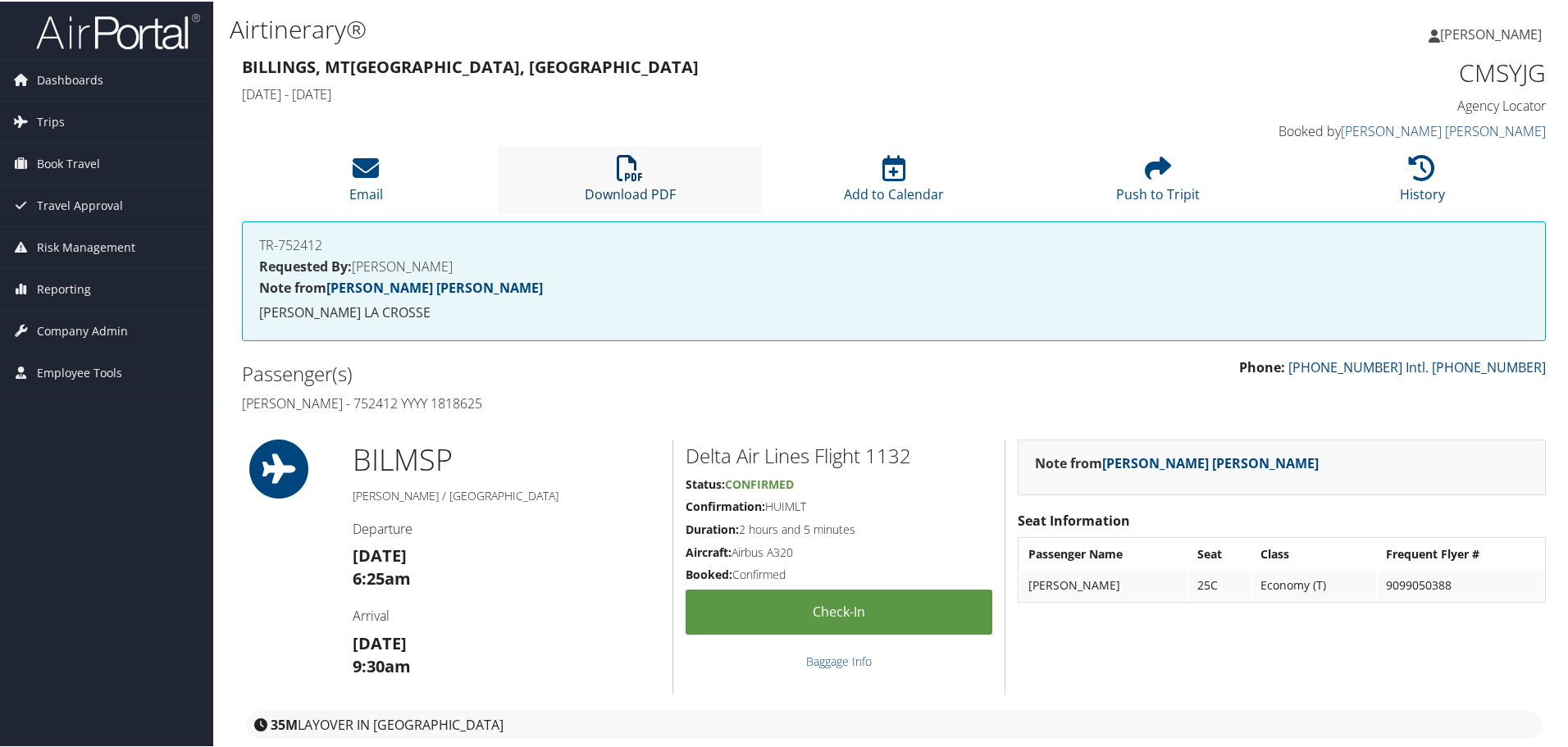
click at [610, 194] on link "Download PDF" at bounding box center [630, 183] width 91 height 40
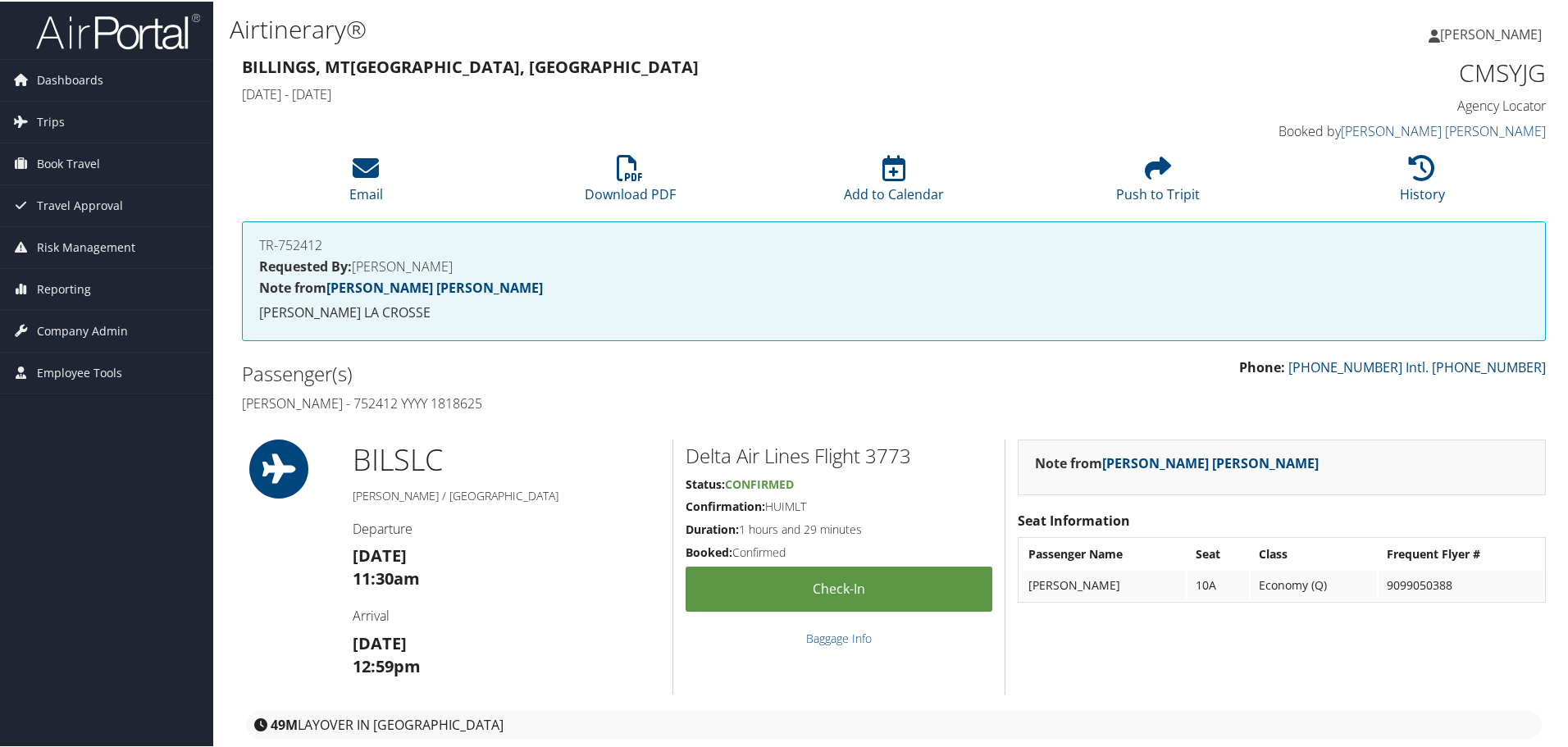
drag, startPoint x: 509, startPoint y: 405, endPoint x: 242, endPoint y: 404, distance: 267.0
click at [242, 404] on h4 "[PERSON_NAME] - 752412 YYYY 1818625" at bounding box center [562, 402] width 639 height 18
copy h4 "[PERSON_NAME] - 752412 YYYY 1818625"
click at [1493, 81] on h1 "CMSYJG" at bounding box center [1392, 71] width 307 height 34
click at [1492, 80] on h1 "CMSYJG" at bounding box center [1392, 71] width 307 height 34
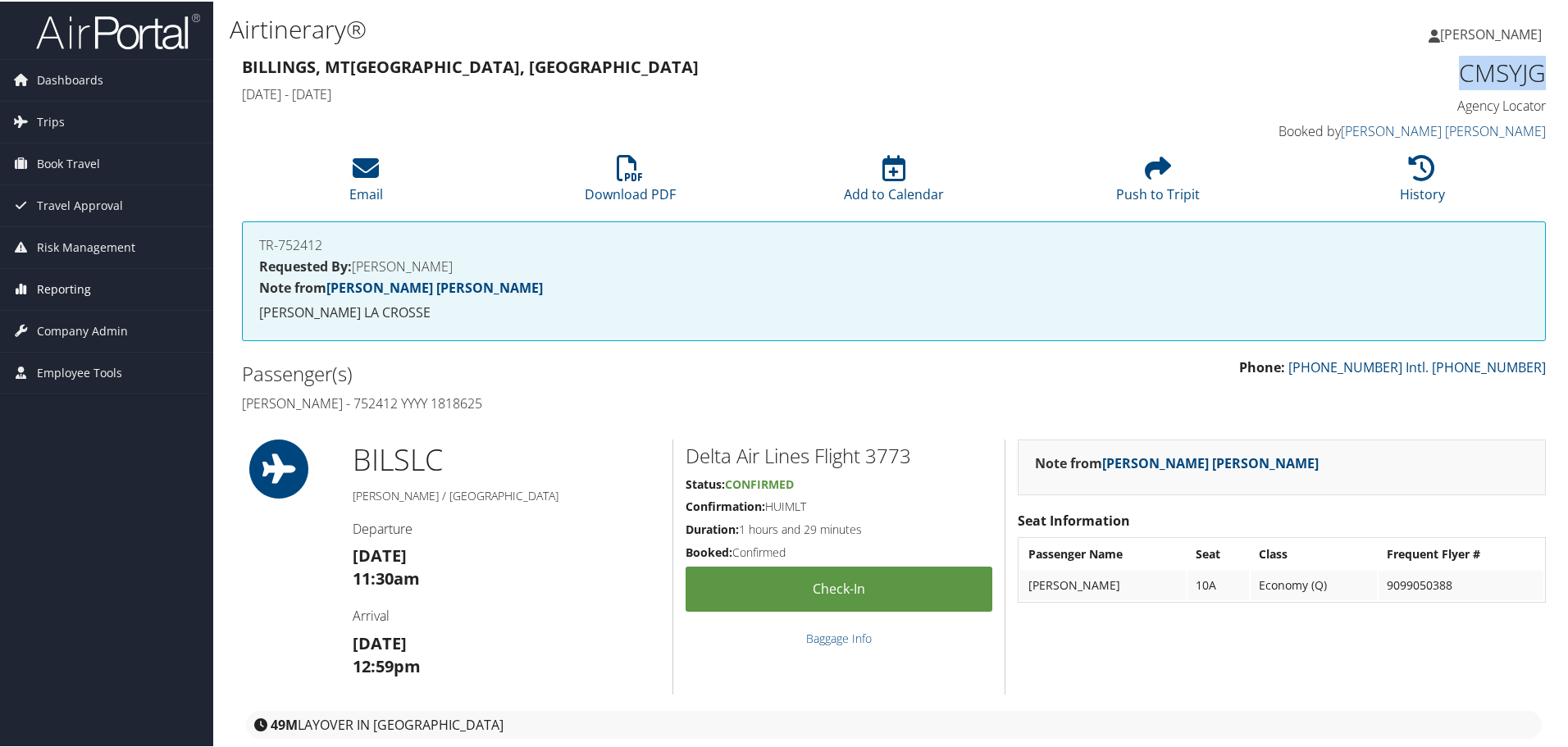
copy h1 "CMSYJG"
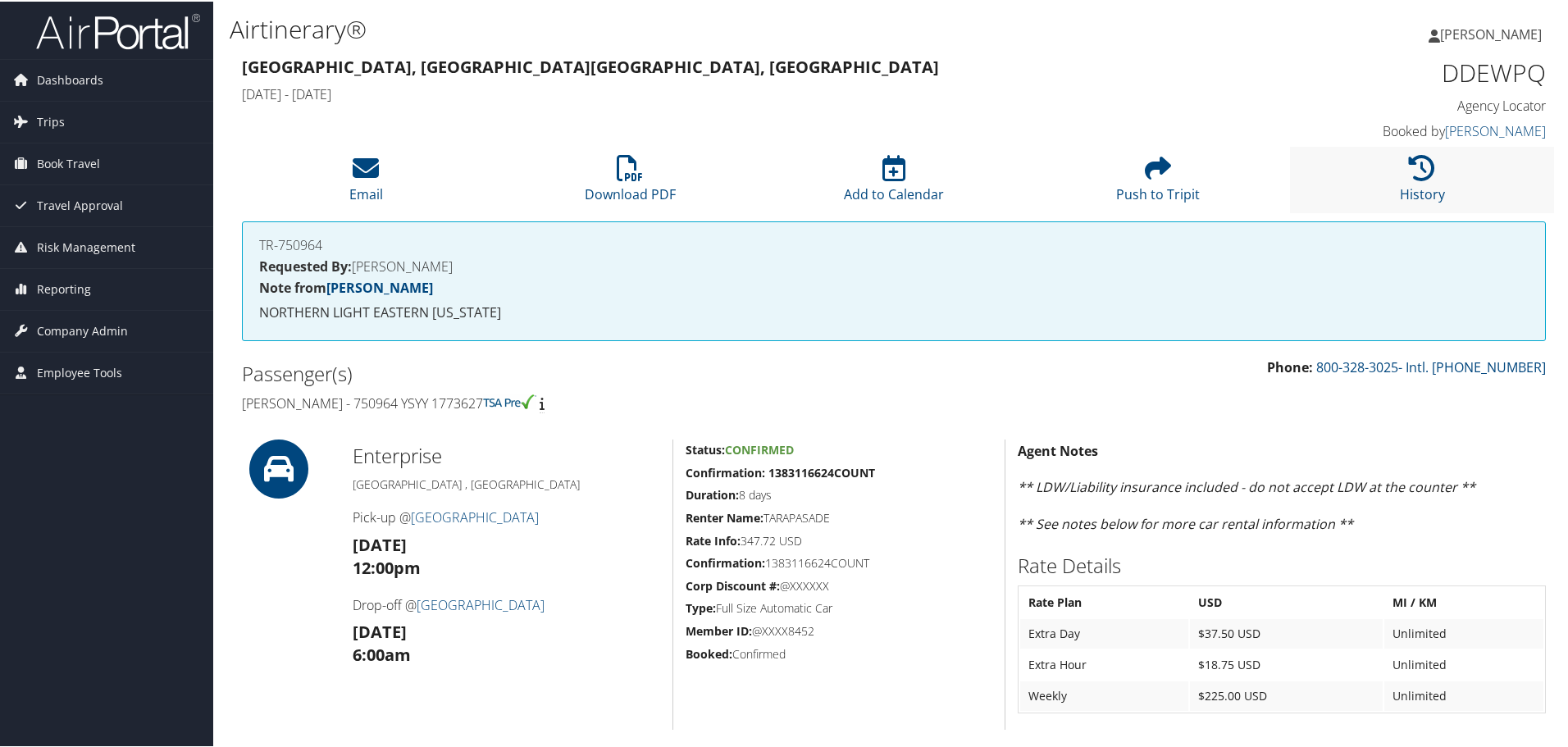
click at [1370, 184] on li "History" at bounding box center [1422, 178] width 264 height 66
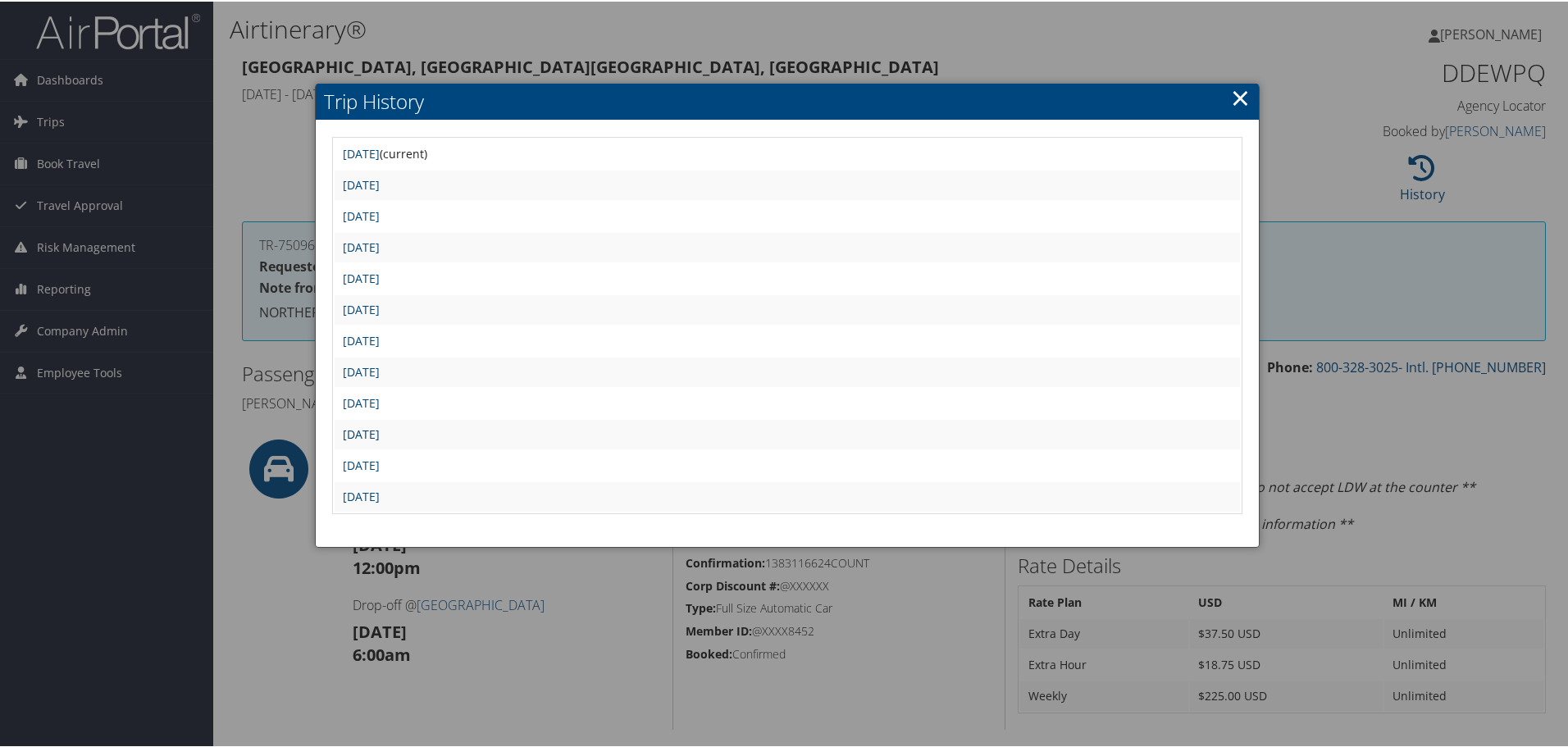
click at [380, 429] on link "Fri Aug 8 15:08:07 MDT 2025" at bounding box center [361, 432] width 37 height 15
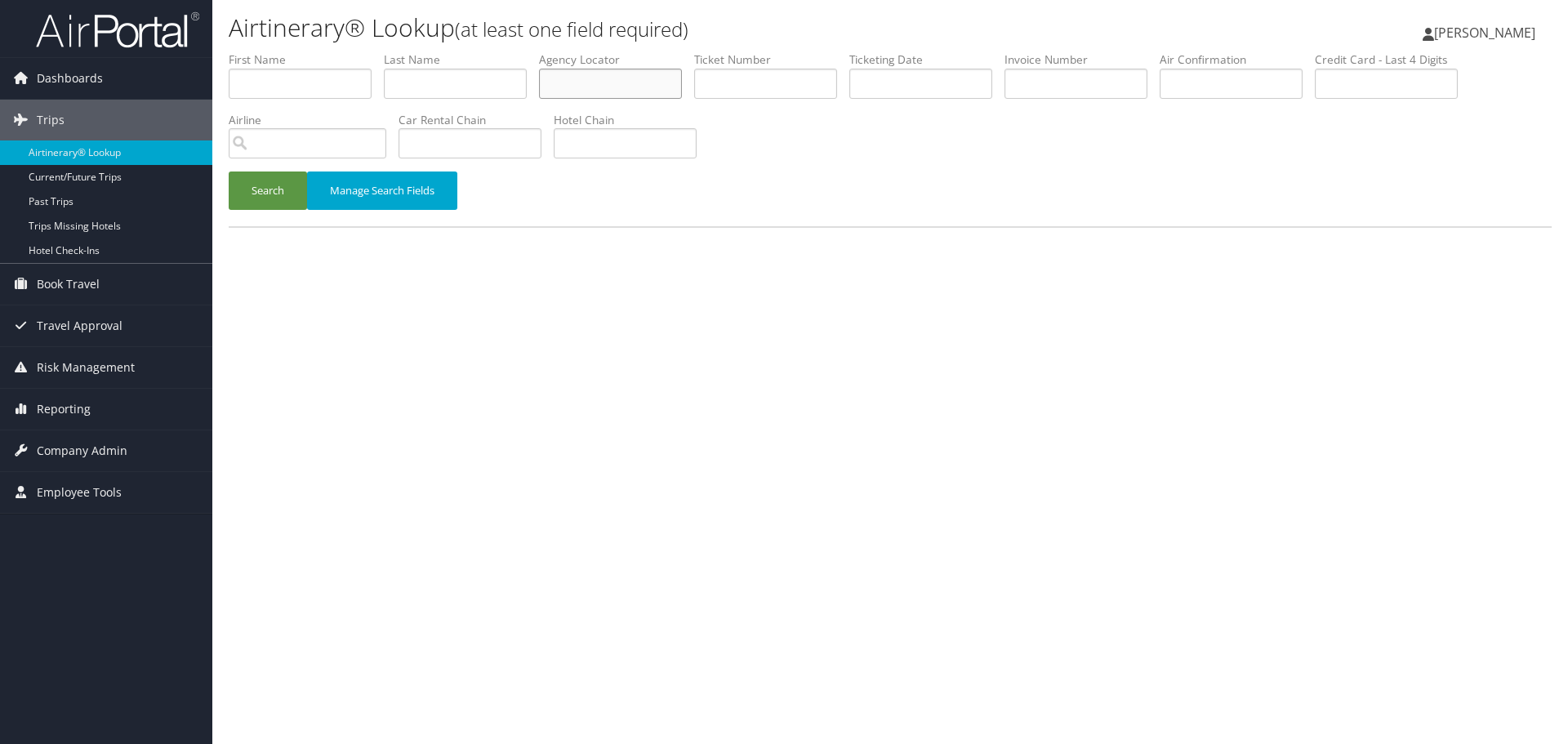
click at [567, 73] on input "text" at bounding box center [611, 84] width 143 height 31
paste input "JURXJM"
click at [235, 199] on button "Search" at bounding box center [267, 190] width 78 height 39
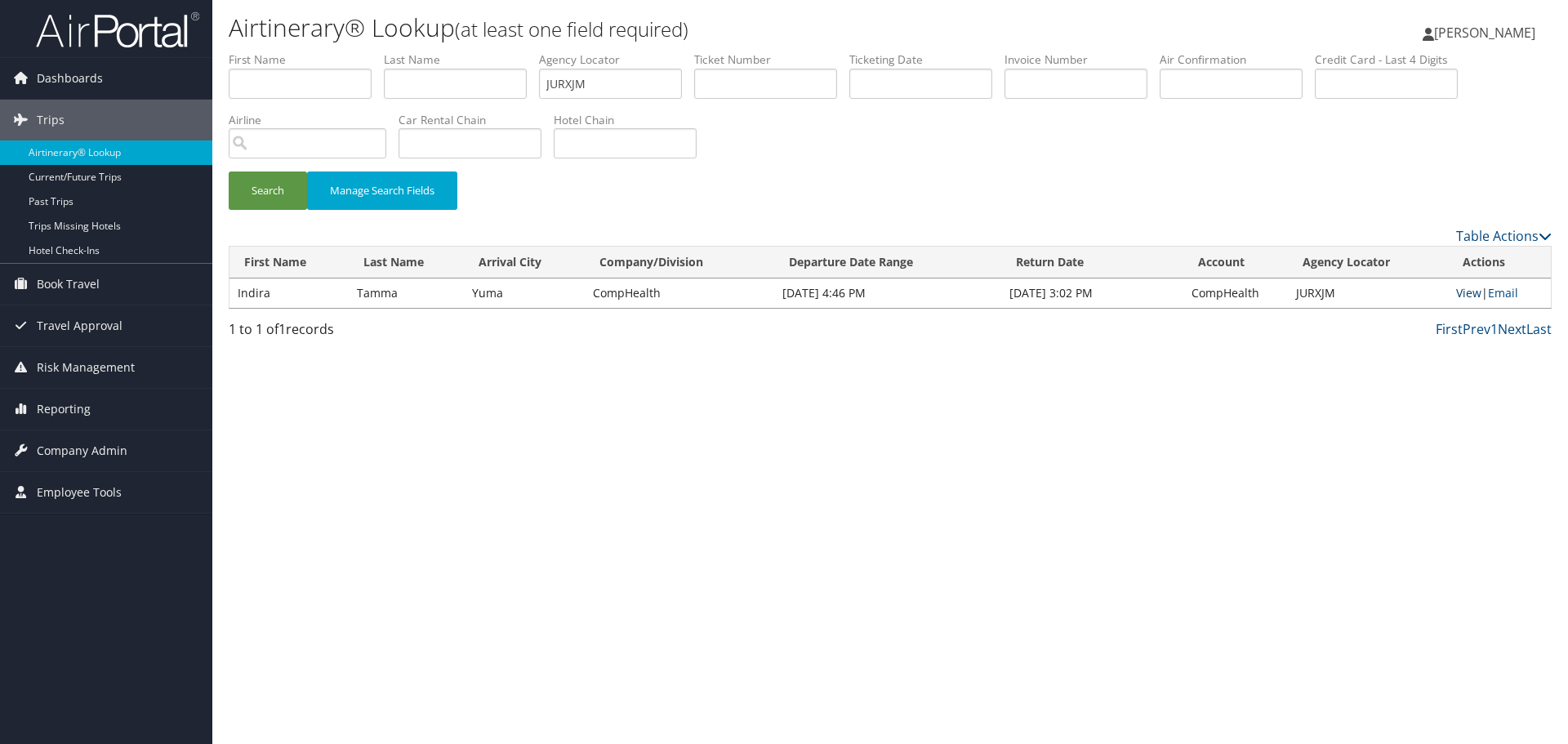
click at [1464, 294] on link "View" at bounding box center [1469, 293] width 25 height 15
click at [580, 85] on input "JURXJM" at bounding box center [611, 84] width 143 height 31
click at [580, 84] on input "JURXJM" at bounding box center [611, 84] width 143 height 31
paste input "AOGPK"
type input "AOGPKM"
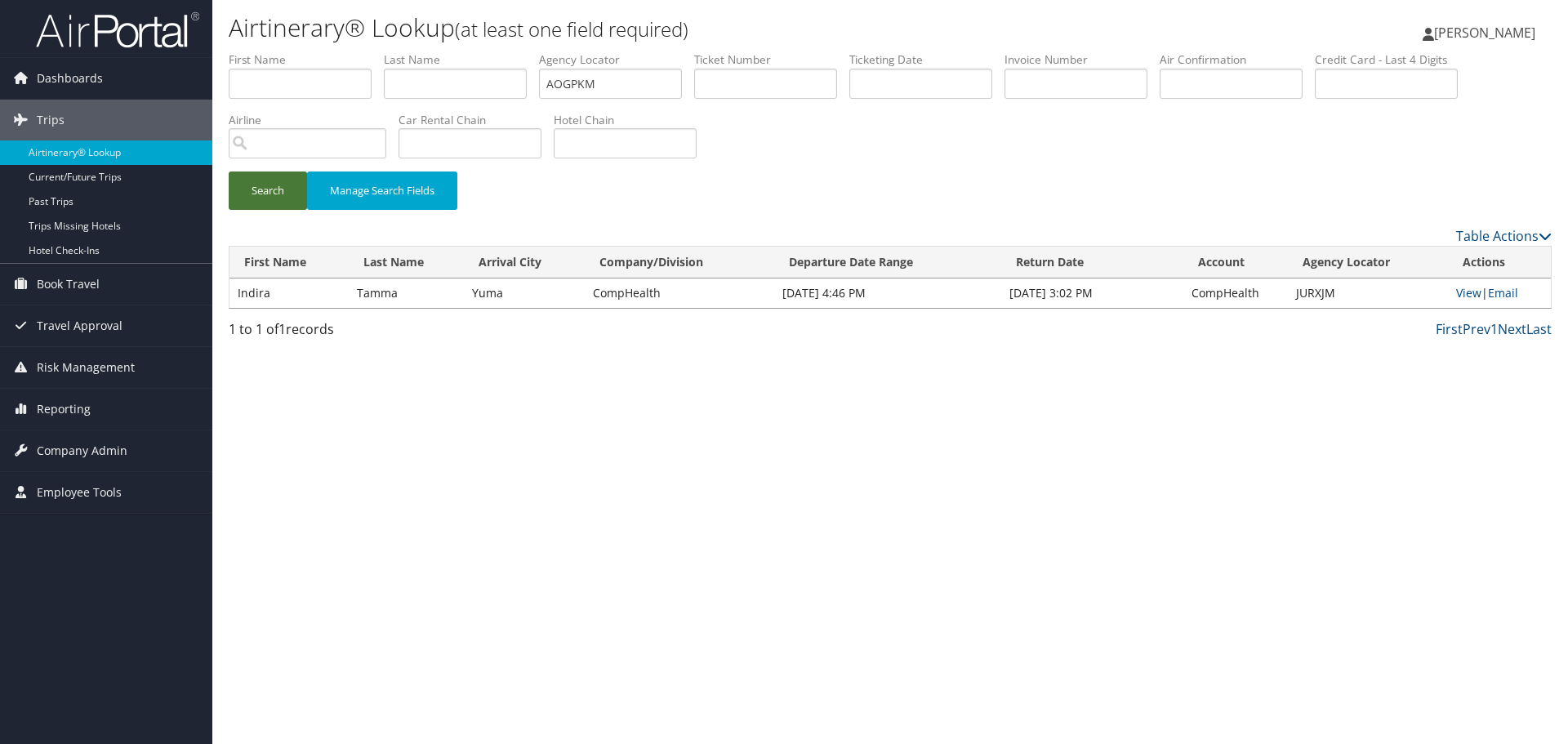
drag, startPoint x: 254, startPoint y: 200, endPoint x: 223, endPoint y: 141, distance: 66.6
click at [254, 199] on button "Search" at bounding box center [267, 190] width 78 height 39
click at [433, 94] on input "text" at bounding box center [455, 84] width 143 height 31
paste input "Tamas"
type input "Tamas"
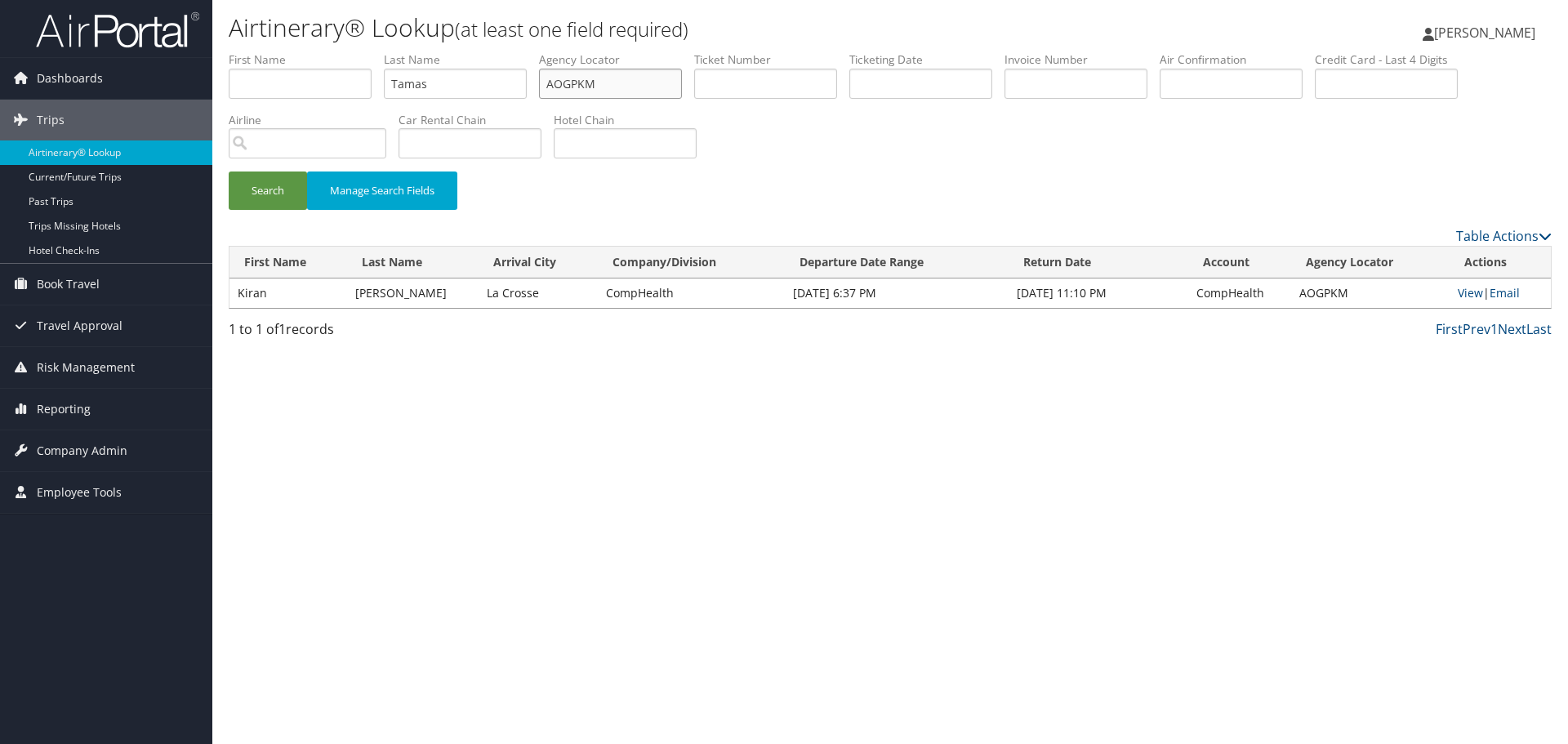
click at [580, 86] on input "AOGPKM" at bounding box center [611, 84] width 143 height 31
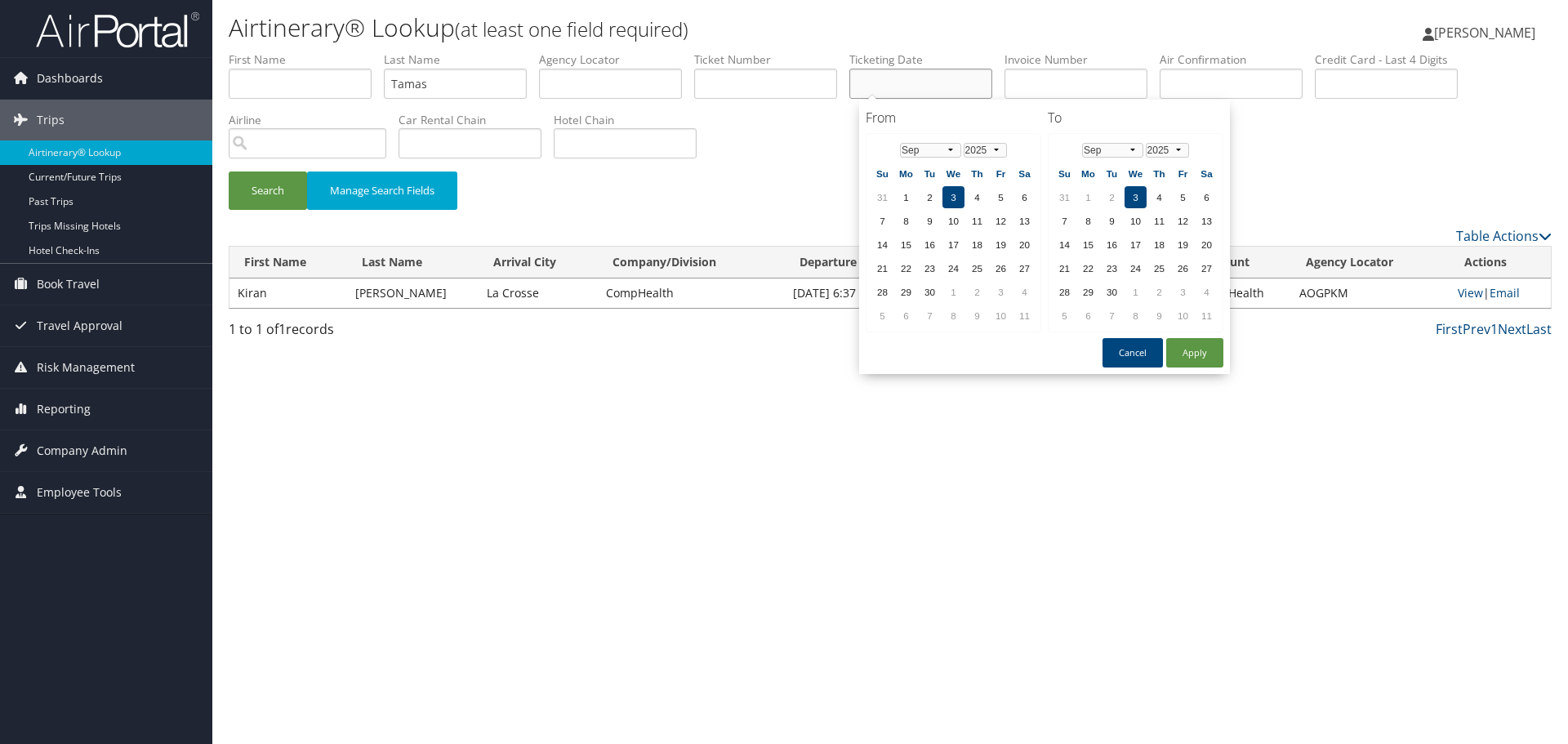
click at [952, 69] on input "text" at bounding box center [920, 84] width 143 height 31
paste input "08/04/2025"
type input "08/04/2025"
click at [258, 192] on button "Search" at bounding box center [267, 190] width 78 height 39
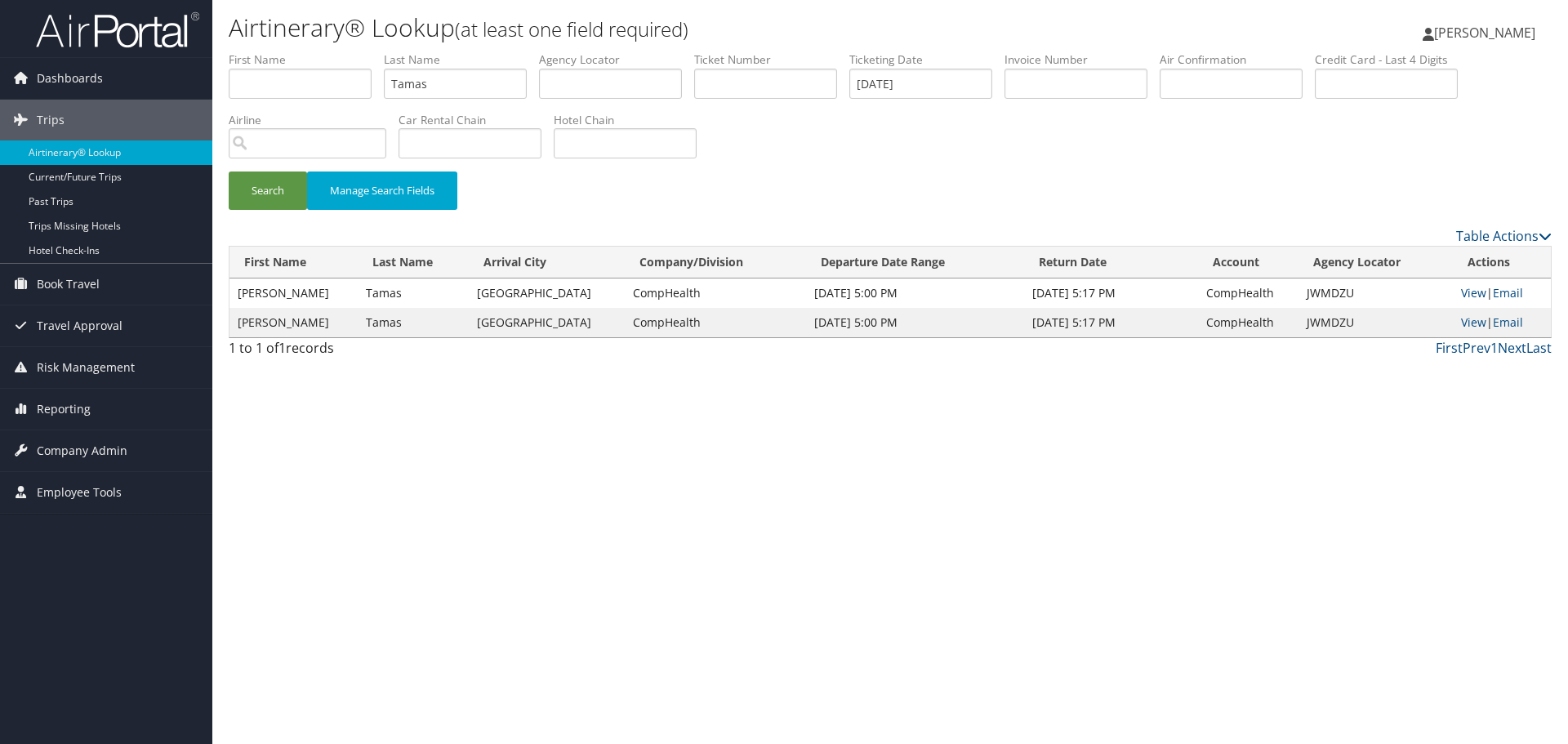
click at [1231, 513] on div "Airtinerary® Lookup (at least one field required) Shaelynn Gates Shaelynn Gates…" at bounding box center [890, 372] width 1355 height 744
click at [115, 154] on link "Airtinerary® Lookup" at bounding box center [106, 152] width 213 height 24
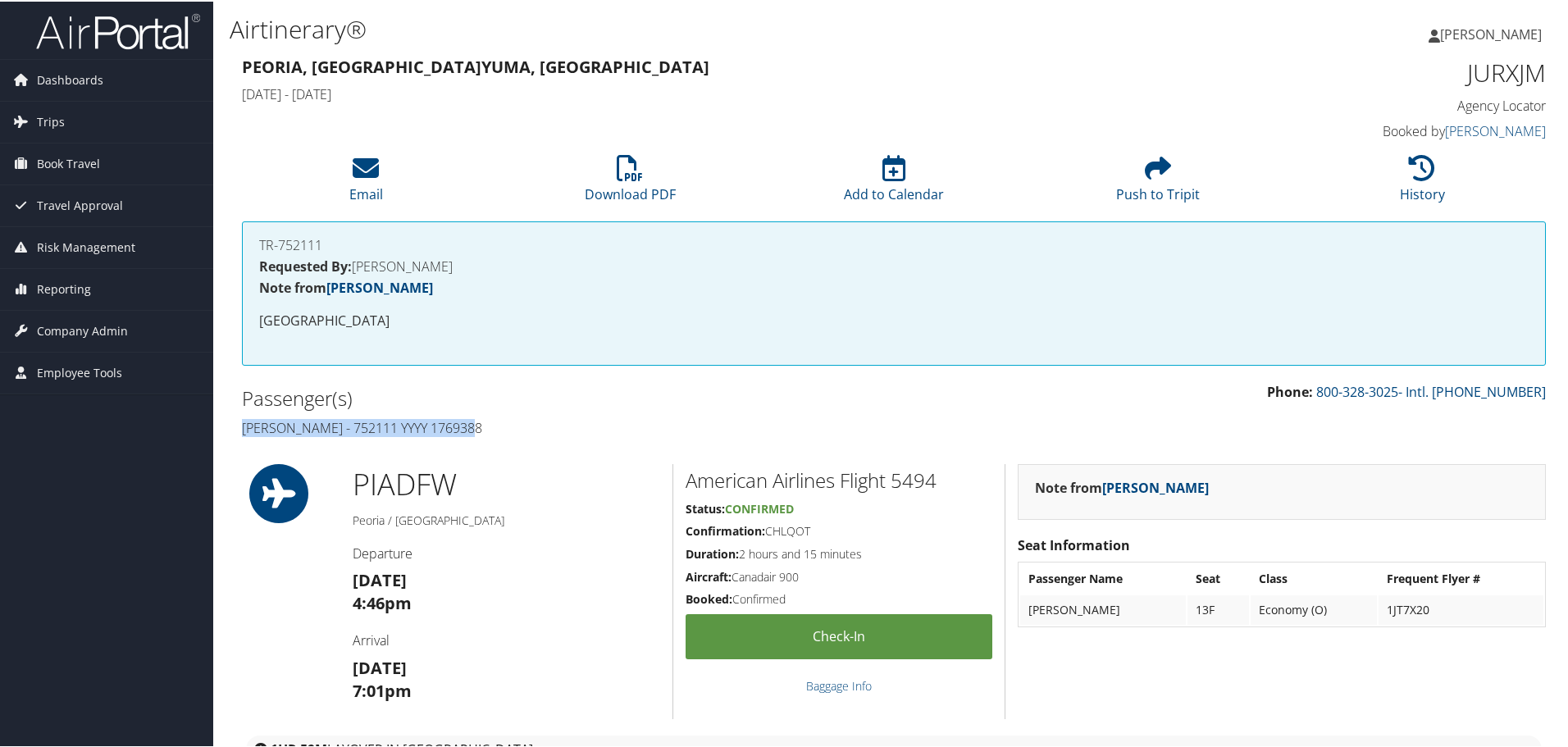
drag, startPoint x: 467, startPoint y: 430, endPoint x: 240, endPoint y: 437, distance: 227.1
click at [240, 437] on div "Passenger(s) Indira Tamma - 752111 YYYY 1769388" at bounding box center [562, 411] width 665 height 61
copy h4 "Indira Tamma - 752111 YYYY 1769388"
click at [1501, 75] on h1 "JURXJM" at bounding box center [1392, 71] width 307 height 34
click at [1499, 74] on h1 "JURXJM" at bounding box center [1392, 71] width 307 height 34
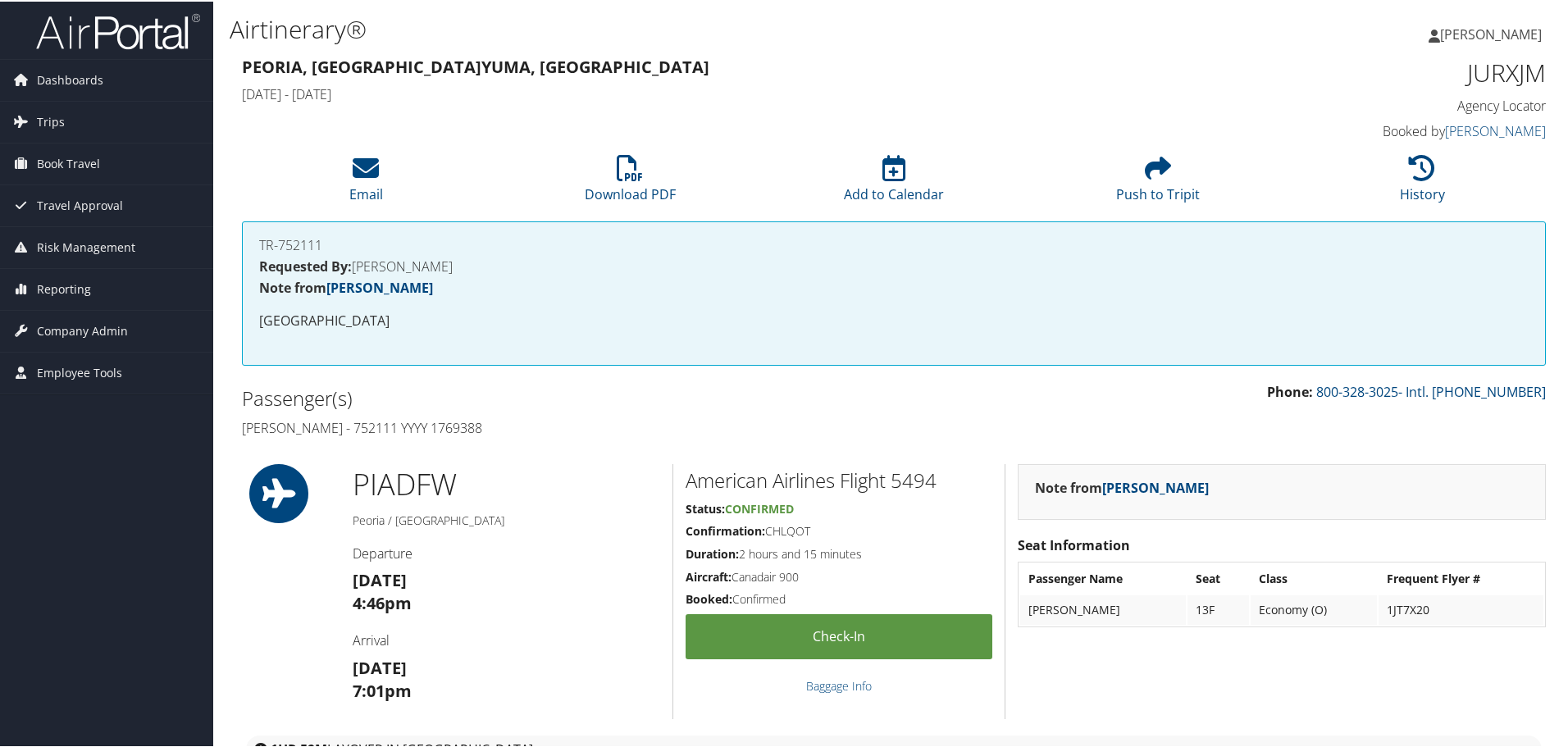
click at [1472, 84] on h1 "JURXJM" at bounding box center [1392, 71] width 307 height 34
copy h1 "JURXJM"
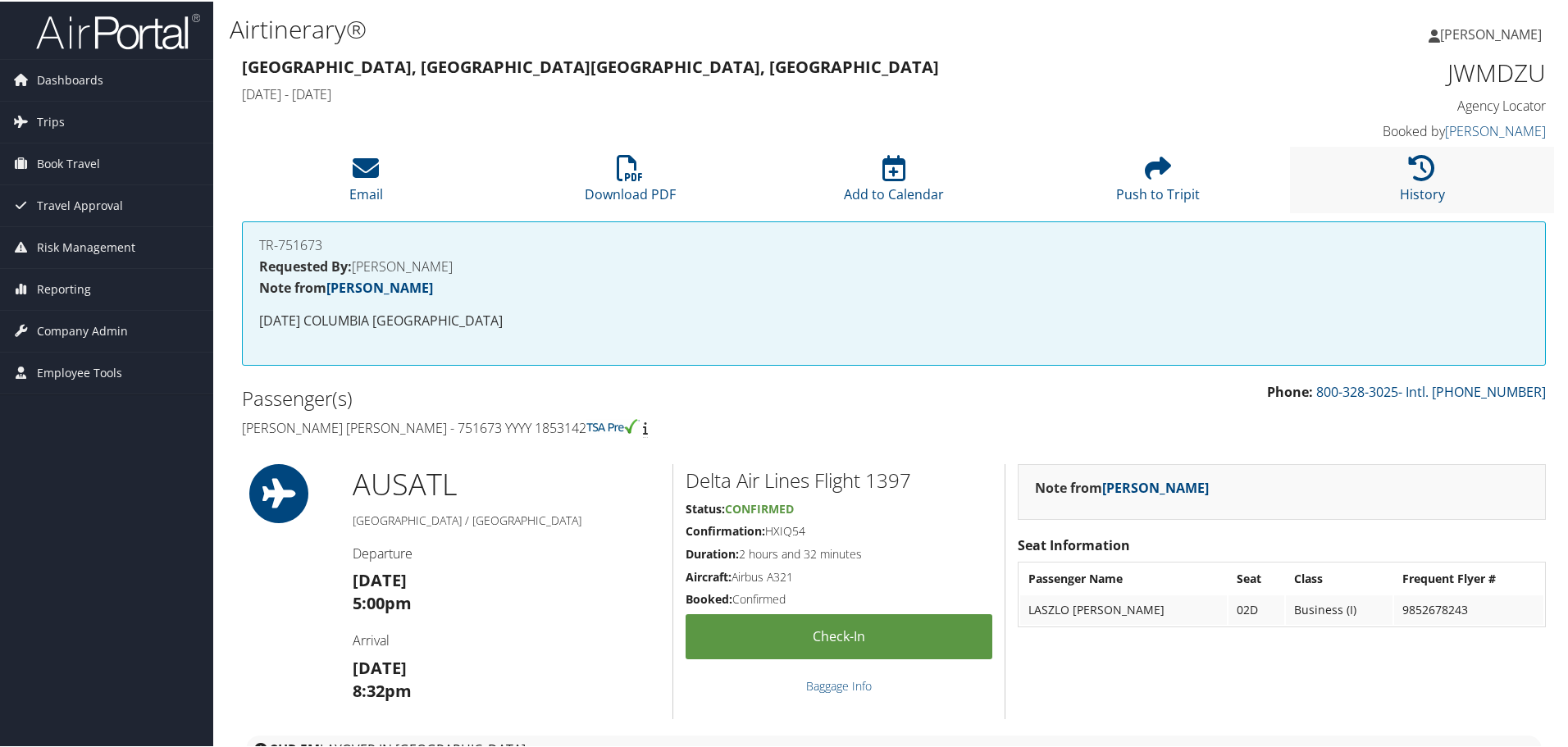
click at [1450, 186] on li "History" at bounding box center [1422, 178] width 264 height 66
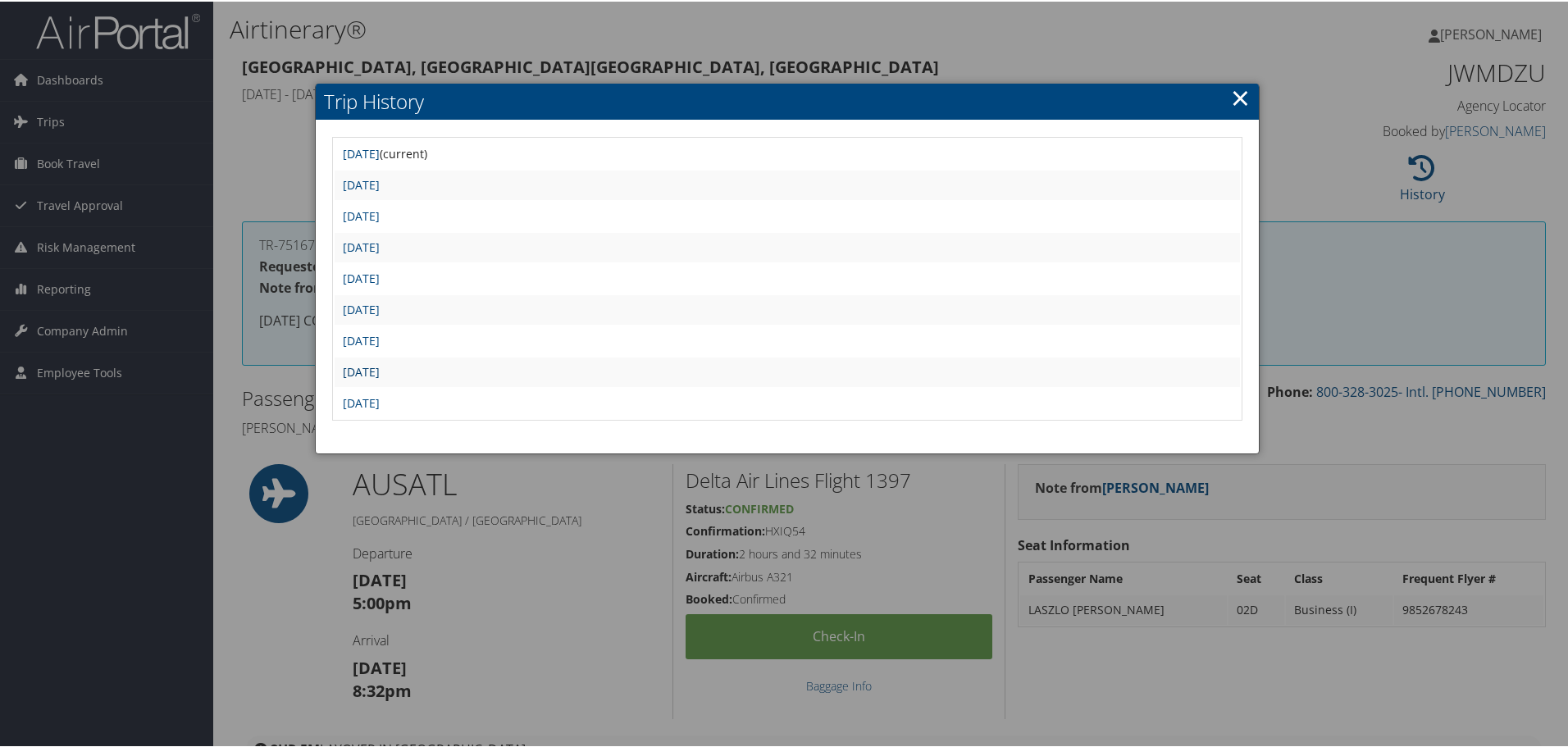
click at [380, 374] on link "[DATE]" at bounding box center [361, 370] width 37 height 15
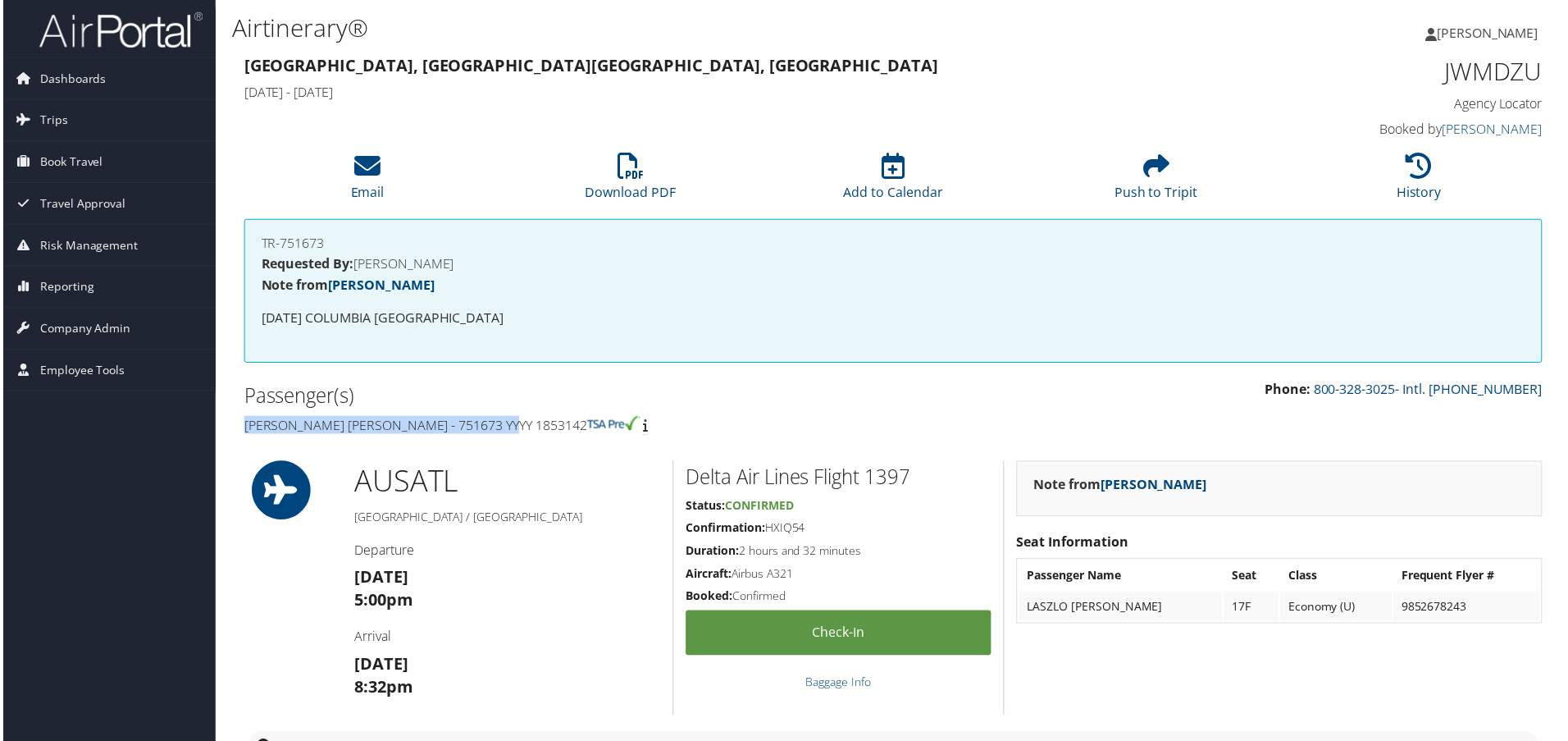
drag, startPoint x: 506, startPoint y: 428, endPoint x: 244, endPoint y: 429, distance: 262.0
click at [244, 429] on h4 "Laszlo Bela Tamas - 751673 YYYY 1853142" at bounding box center [562, 427] width 639 height 18
copy h4 "Laszlo Bela Tamas - 751673 YYYY 1853142"
click at [1497, 72] on h1 "JWMDZU" at bounding box center [1392, 71] width 307 height 34
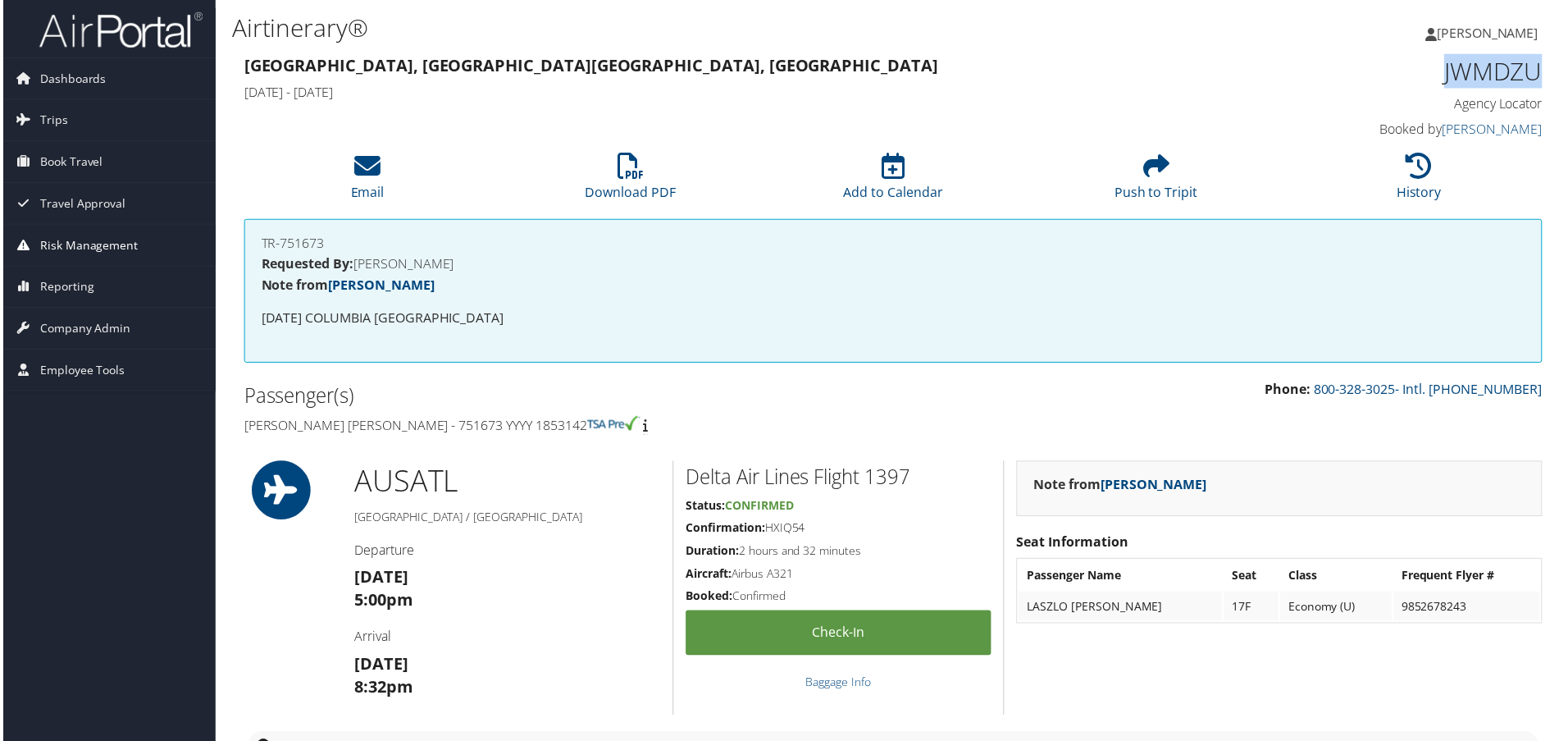
copy h1 "JWMDZU"
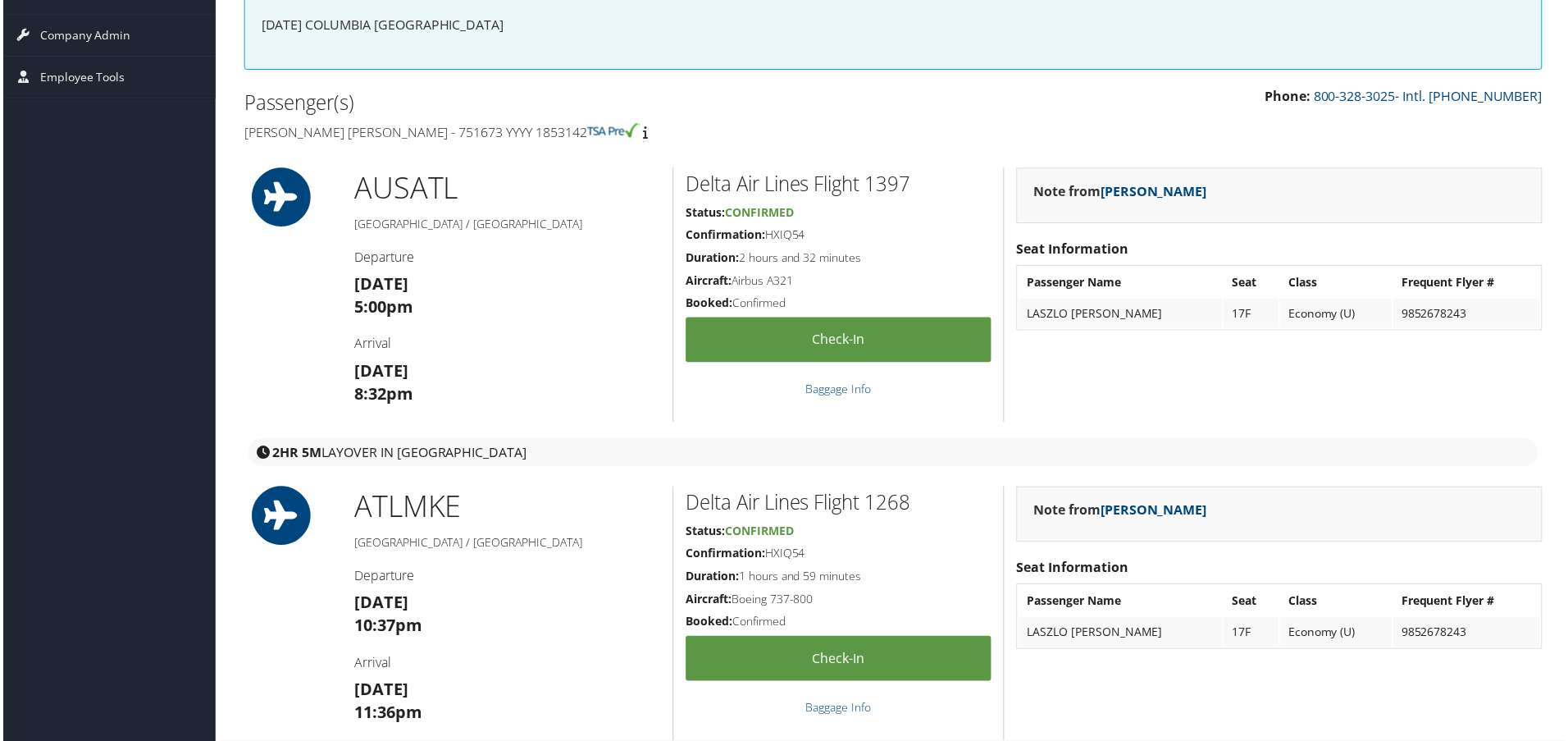
scroll to position [328, 0]
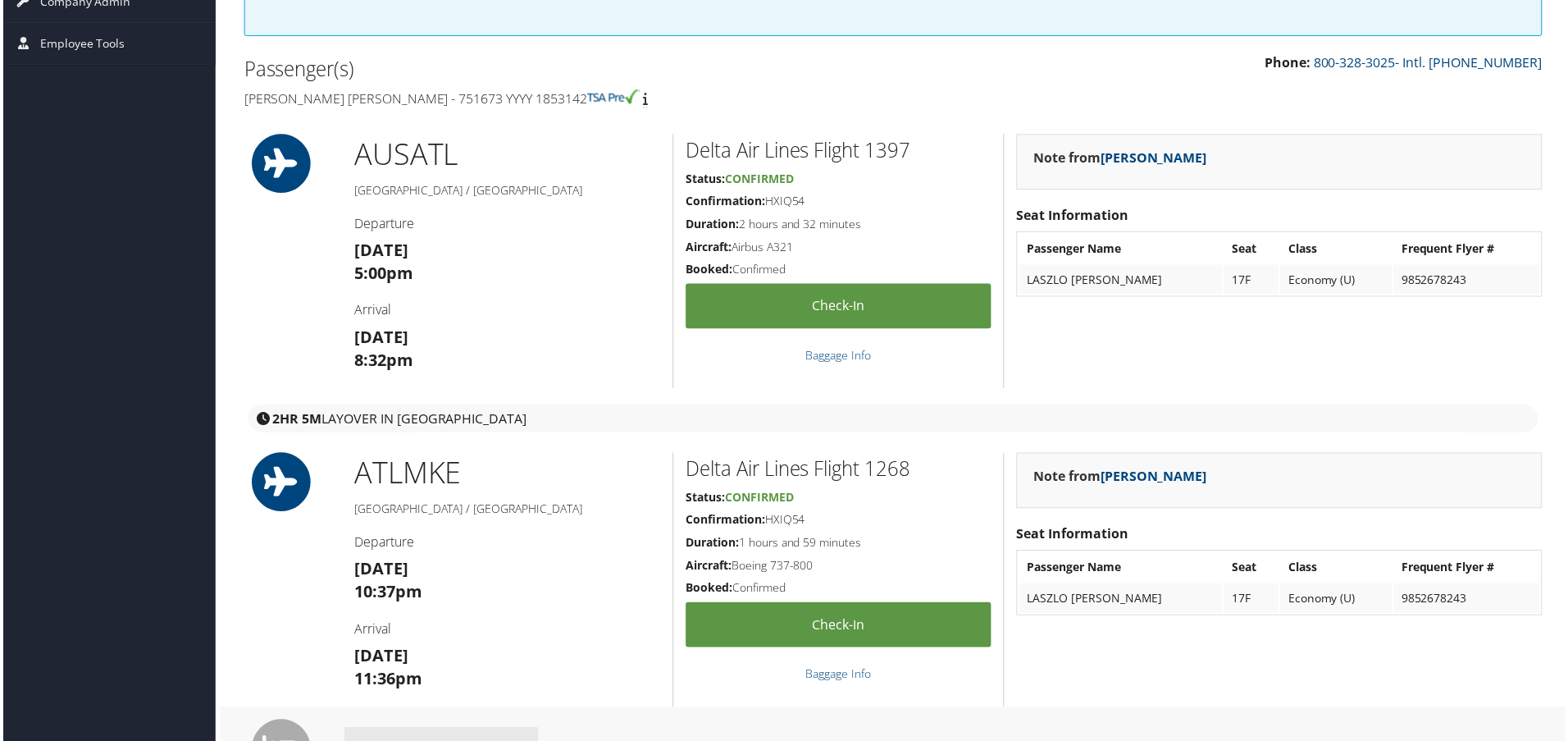
click at [899, 150] on h2 "Delta Air Lines Flight 1397" at bounding box center [838, 150] width 307 height 28
copy h2 "1397"
click at [902, 476] on h2 "Delta Air Lines Flight 1268" at bounding box center [838, 470] width 307 height 28
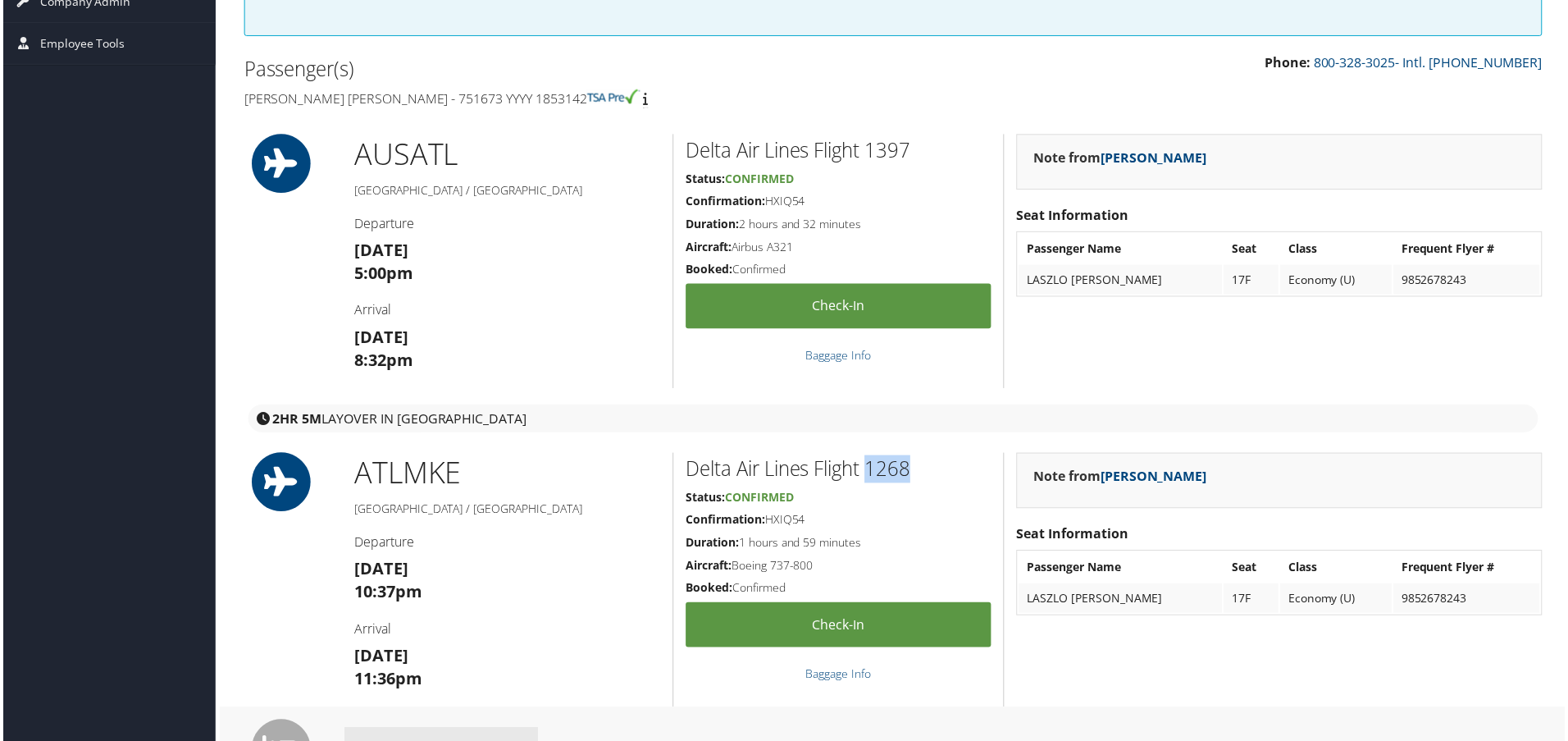
copy h2 "1268"
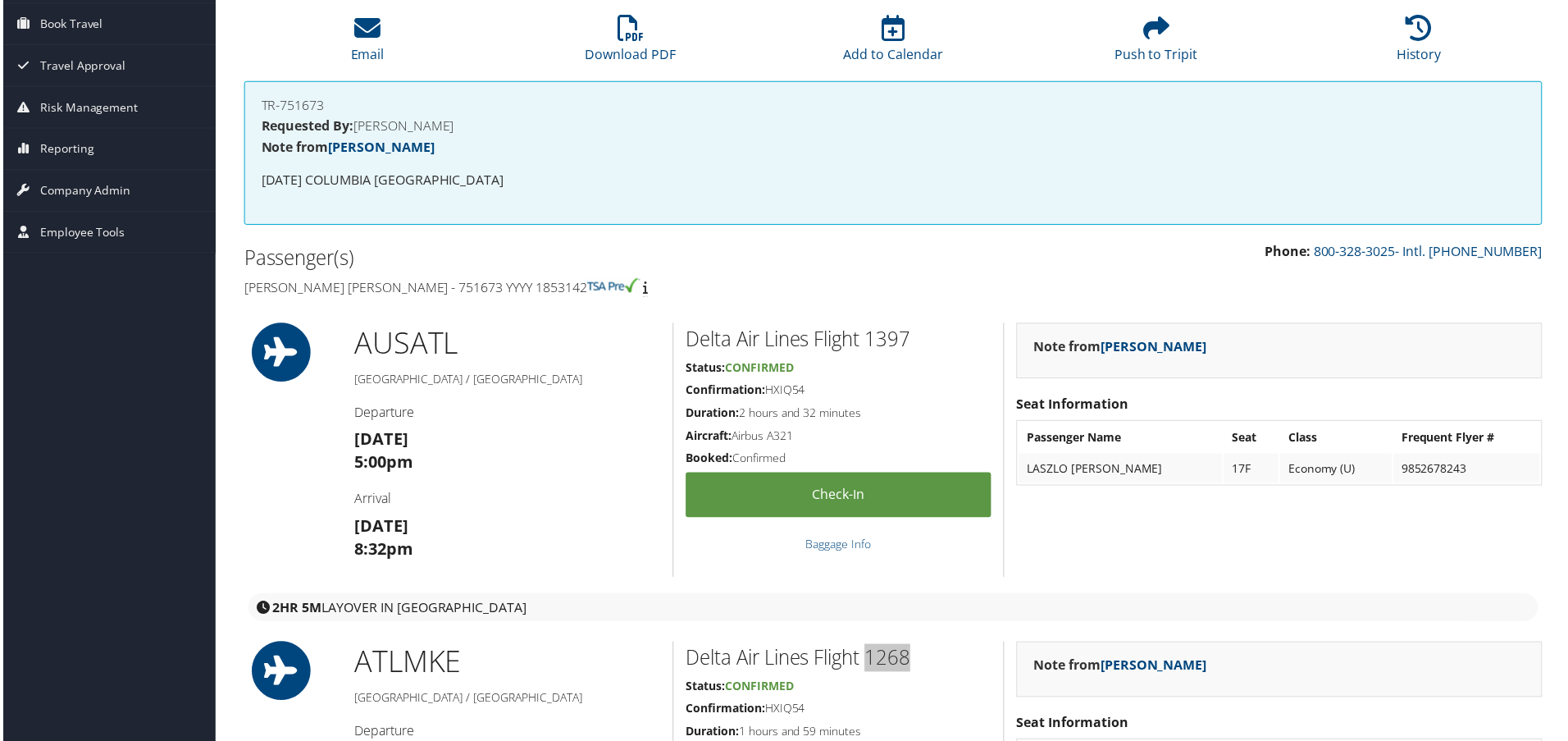
scroll to position [0, 0]
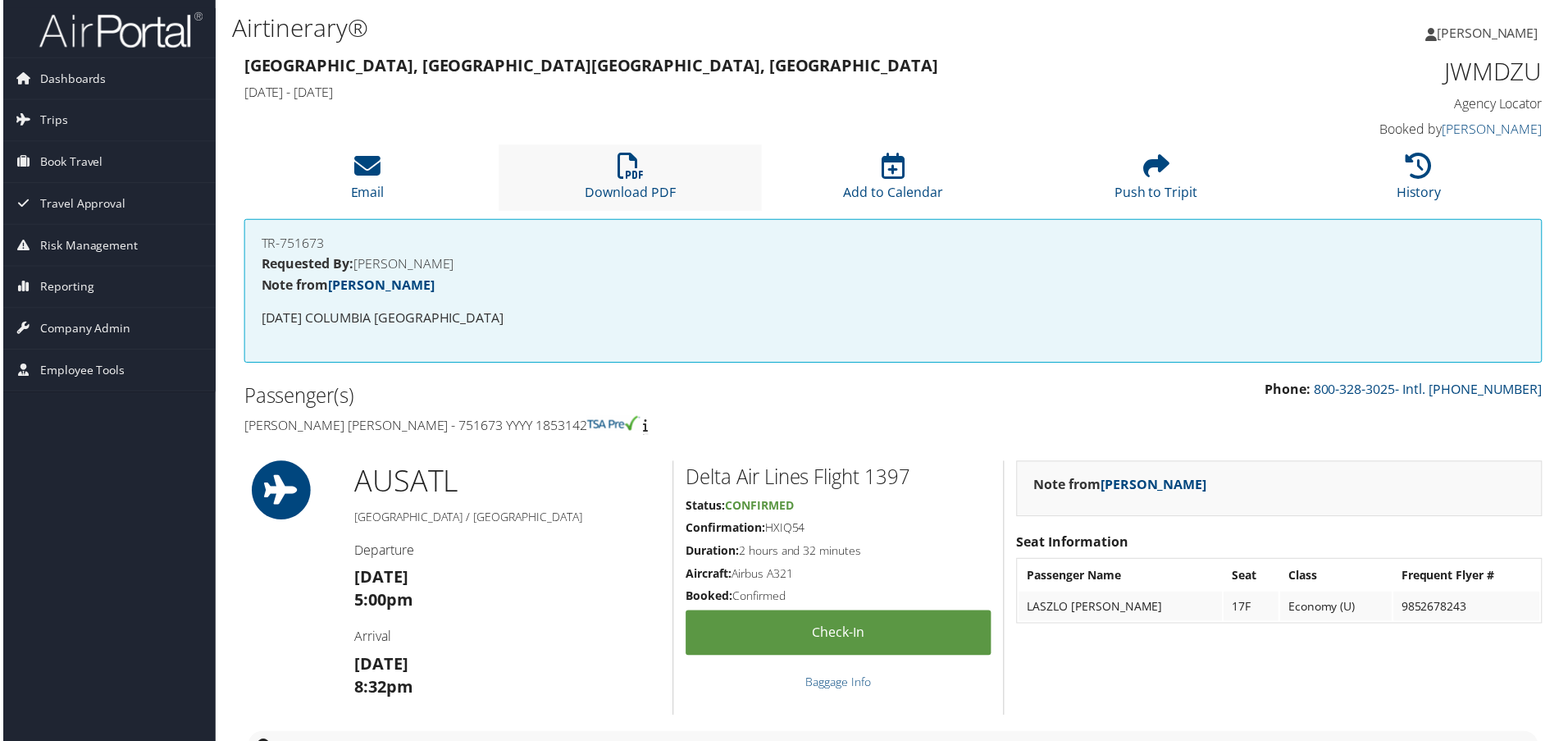
click at [638, 183] on li "Download PDF" at bounding box center [629, 178] width 264 height 66
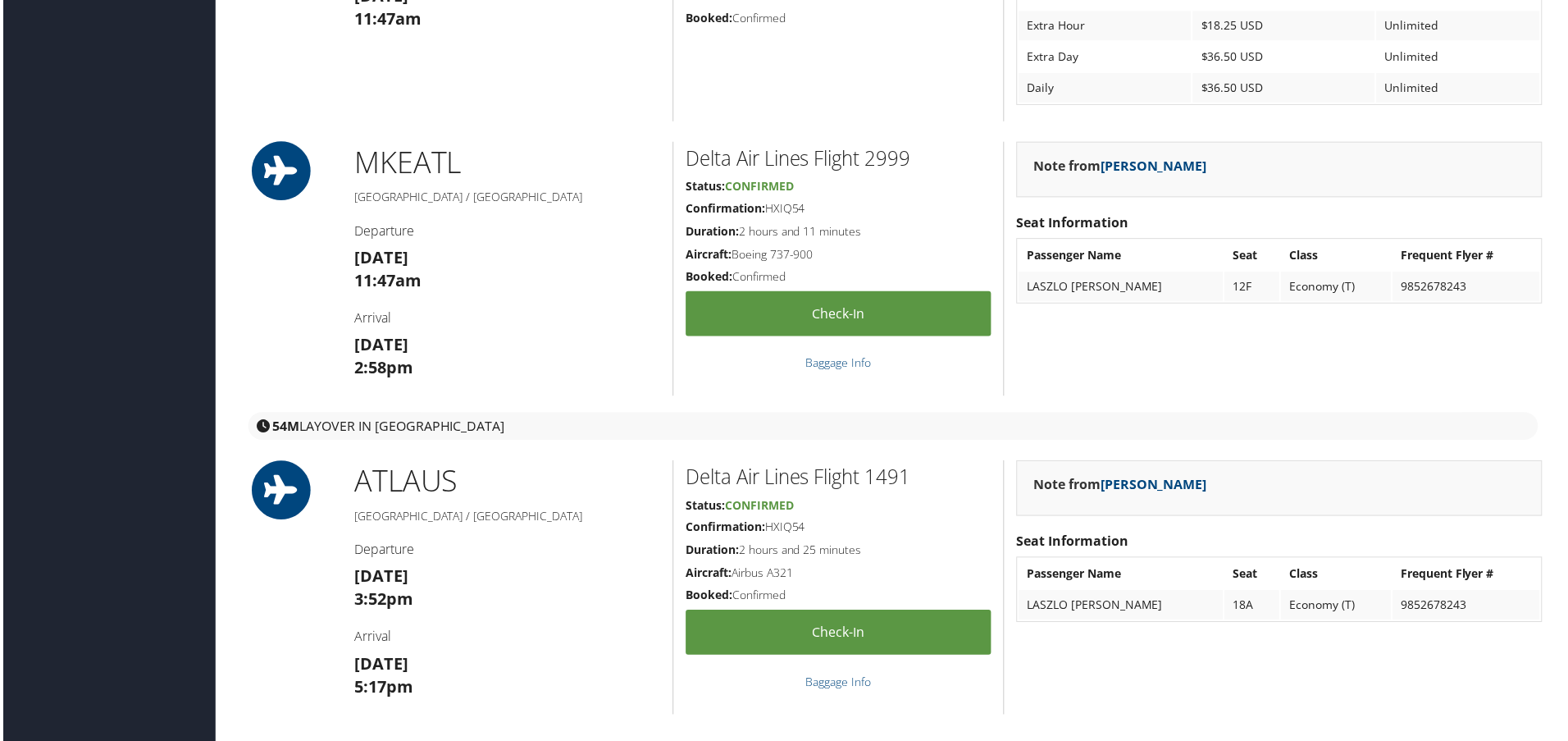
scroll to position [1477, 0]
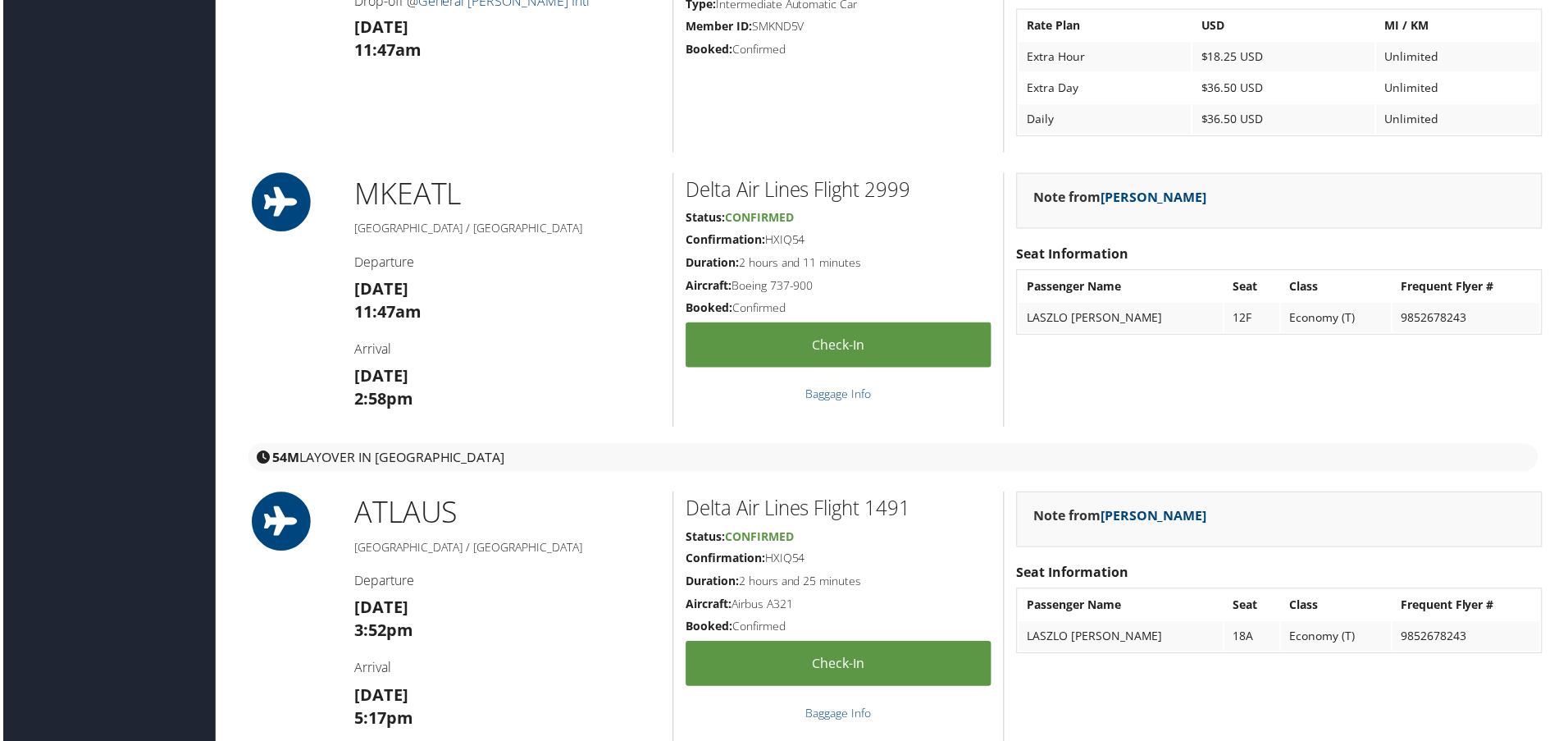
click at [895, 192] on h2 "Delta Air Lines Flight 2999" at bounding box center [838, 190] width 307 height 28
click at [895, 191] on h2 "Delta Air Lines Flight 2999" at bounding box center [838, 190] width 307 height 28
copy h2 "2999"
click at [893, 507] on h2 "Delta Air Lines Flight 1491" at bounding box center [838, 510] width 307 height 28
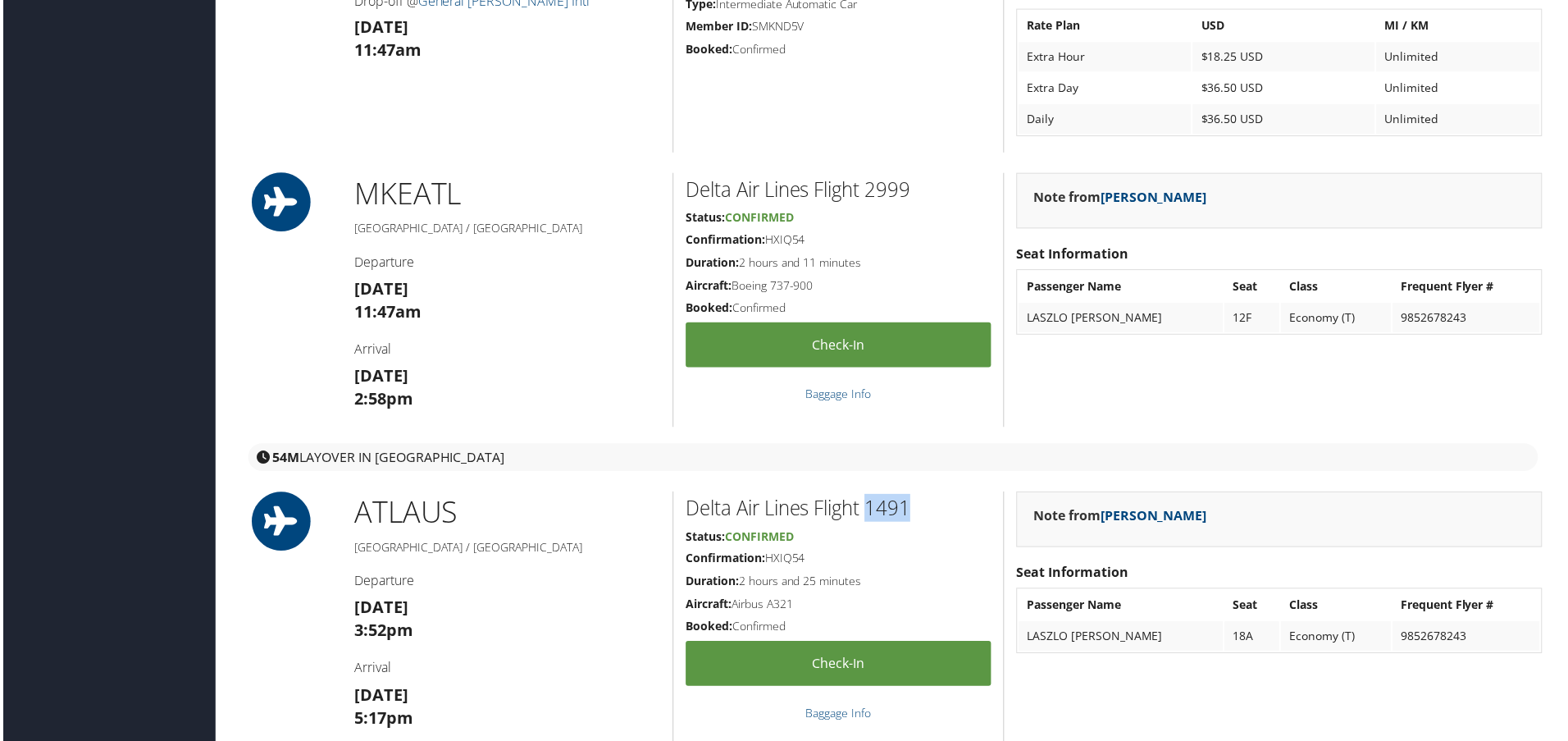
copy h2 "1491"
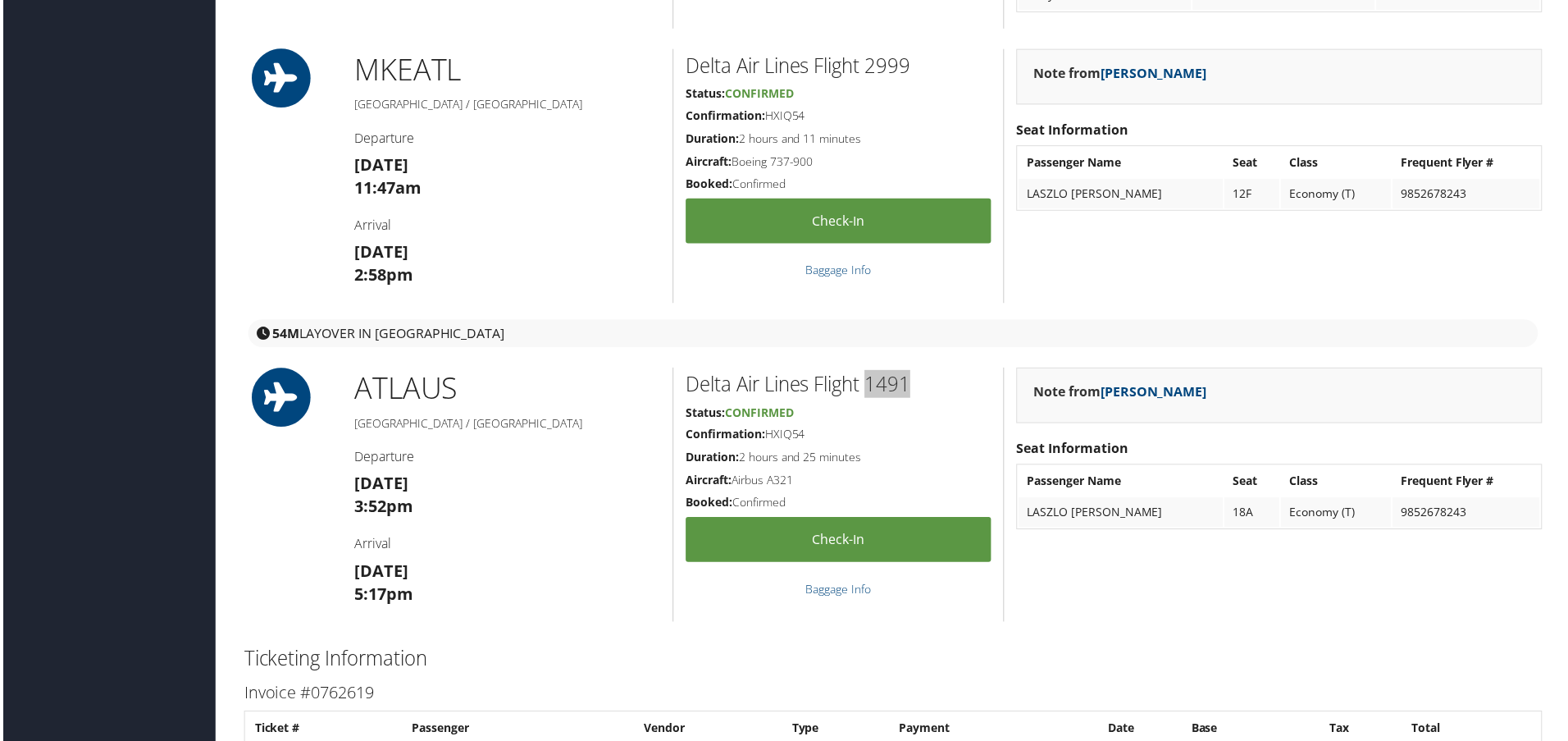
scroll to position [1641, 0]
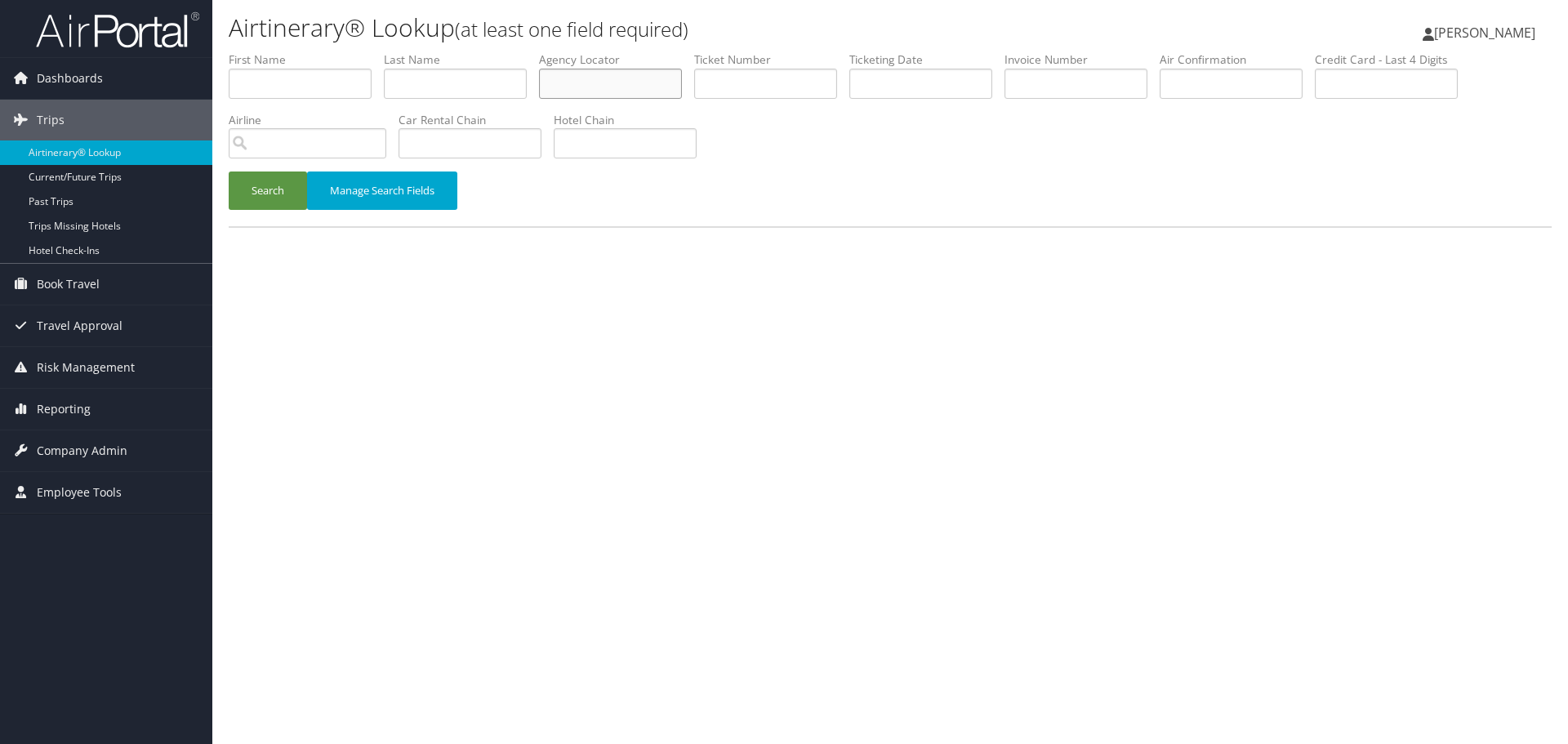
paste input "AXFVCP"
click at [273, 197] on button "Search" at bounding box center [267, 190] width 78 height 39
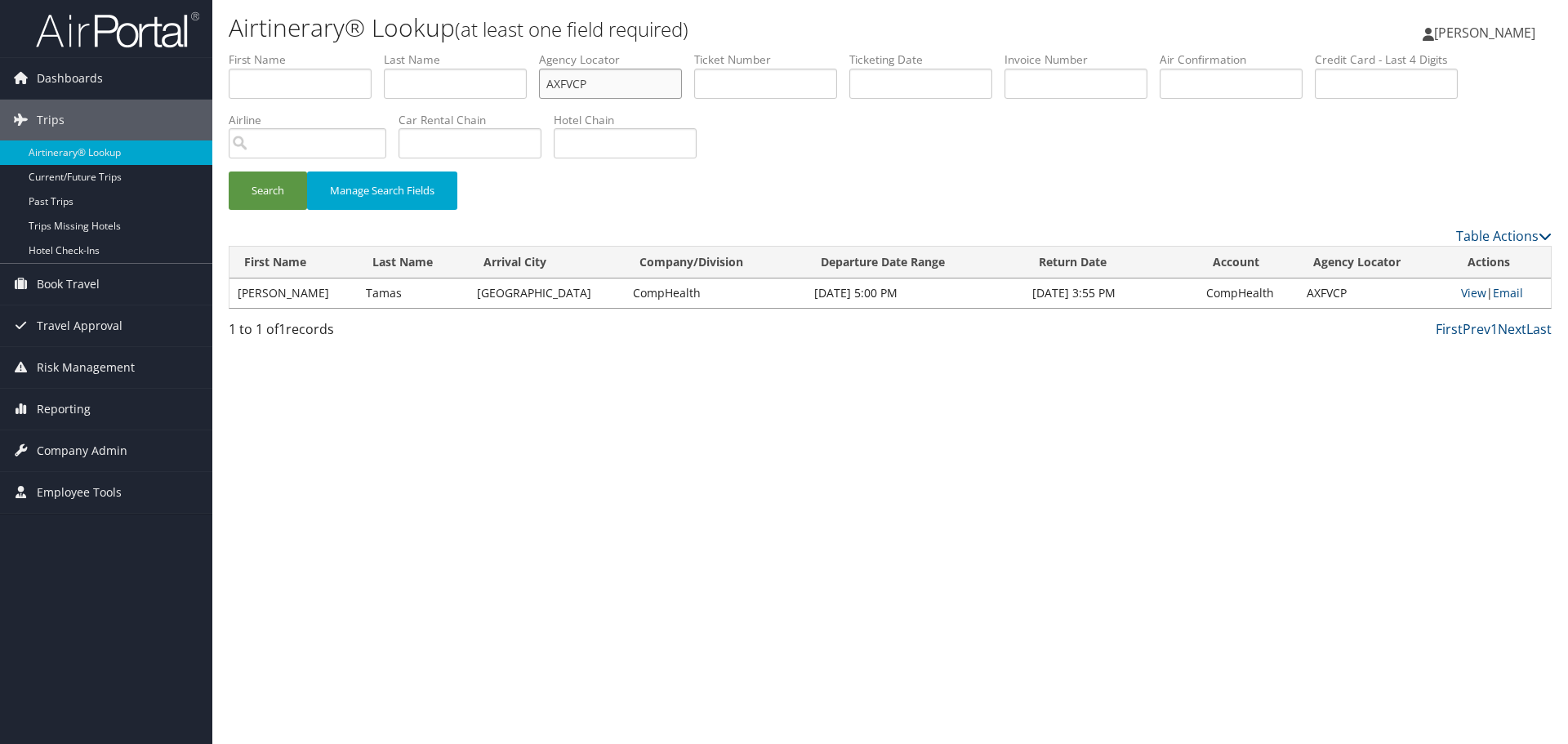
click at [594, 75] on input "AXFVCP" at bounding box center [611, 84] width 143 height 31
paste input "WVCTQC"
type input "WVCTQC"
click at [275, 195] on button "Search" at bounding box center [267, 190] width 78 height 39
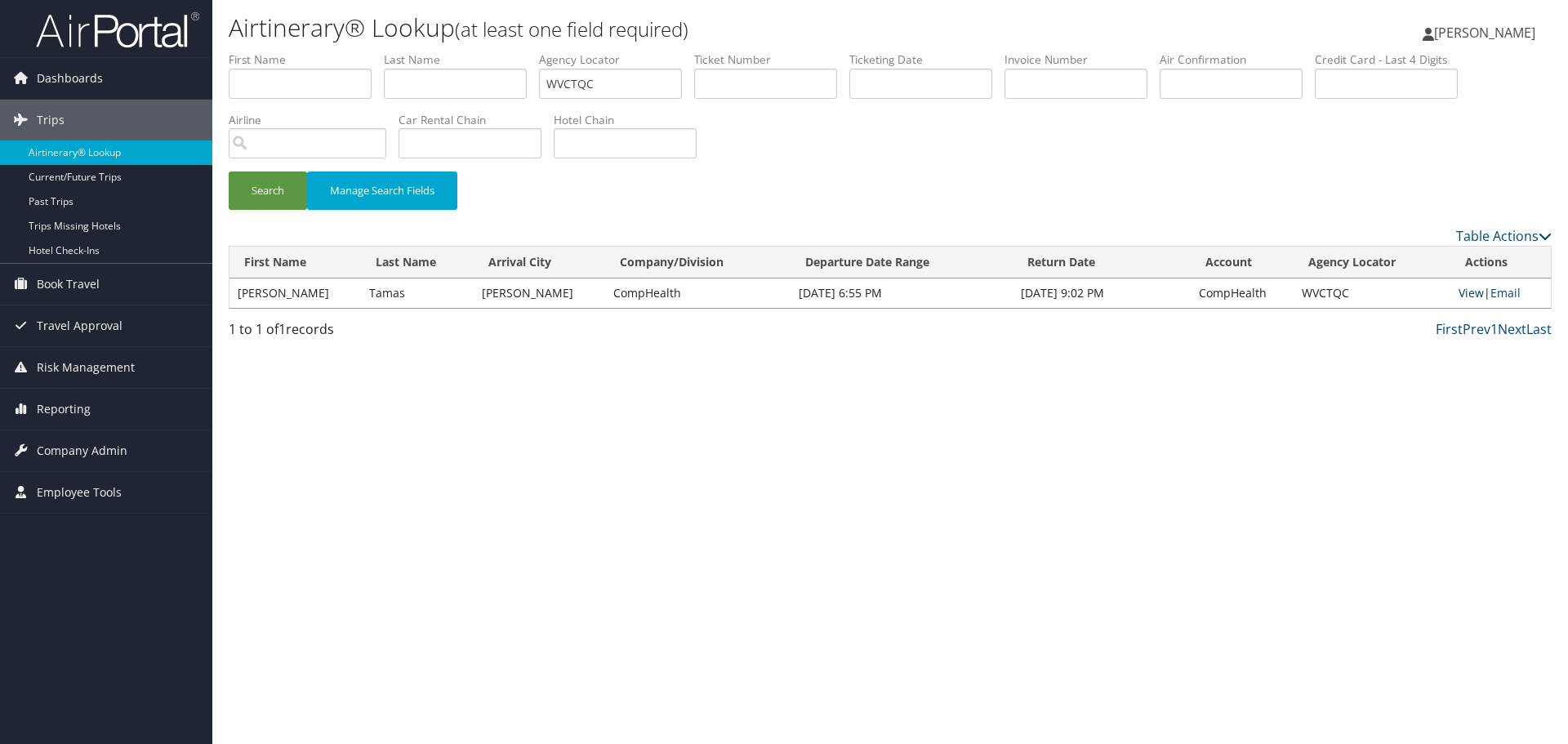
click at [1468, 298] on link "View" at bounding box center [1472, 293] width 25 height 15
click at [104, 157] on link "Airtinerary® Lookup" at bounding box center [106, 152] width 213 height 24
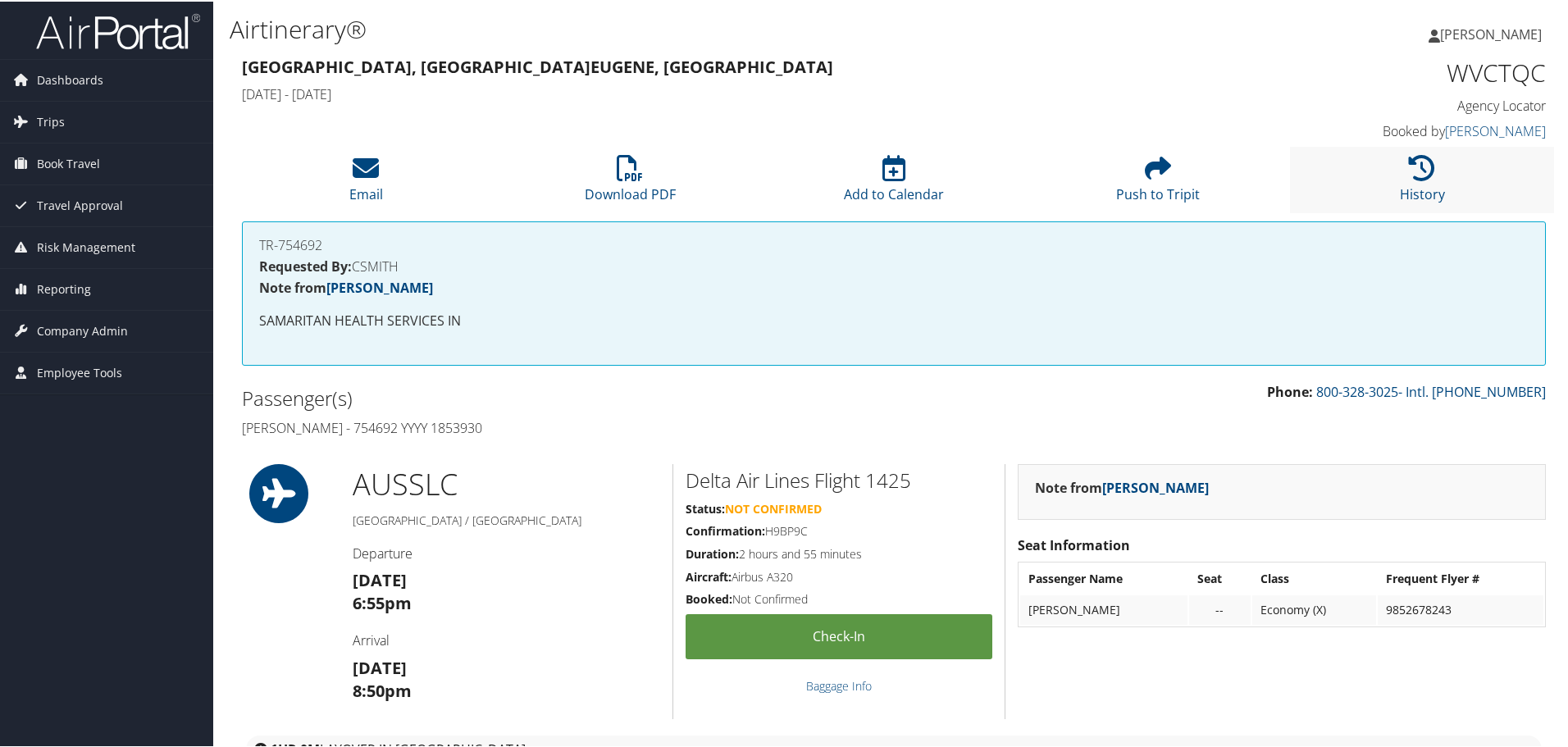
click at [1358, 175] on li "History" at bounding box center [1422, 178] width 264 height 66
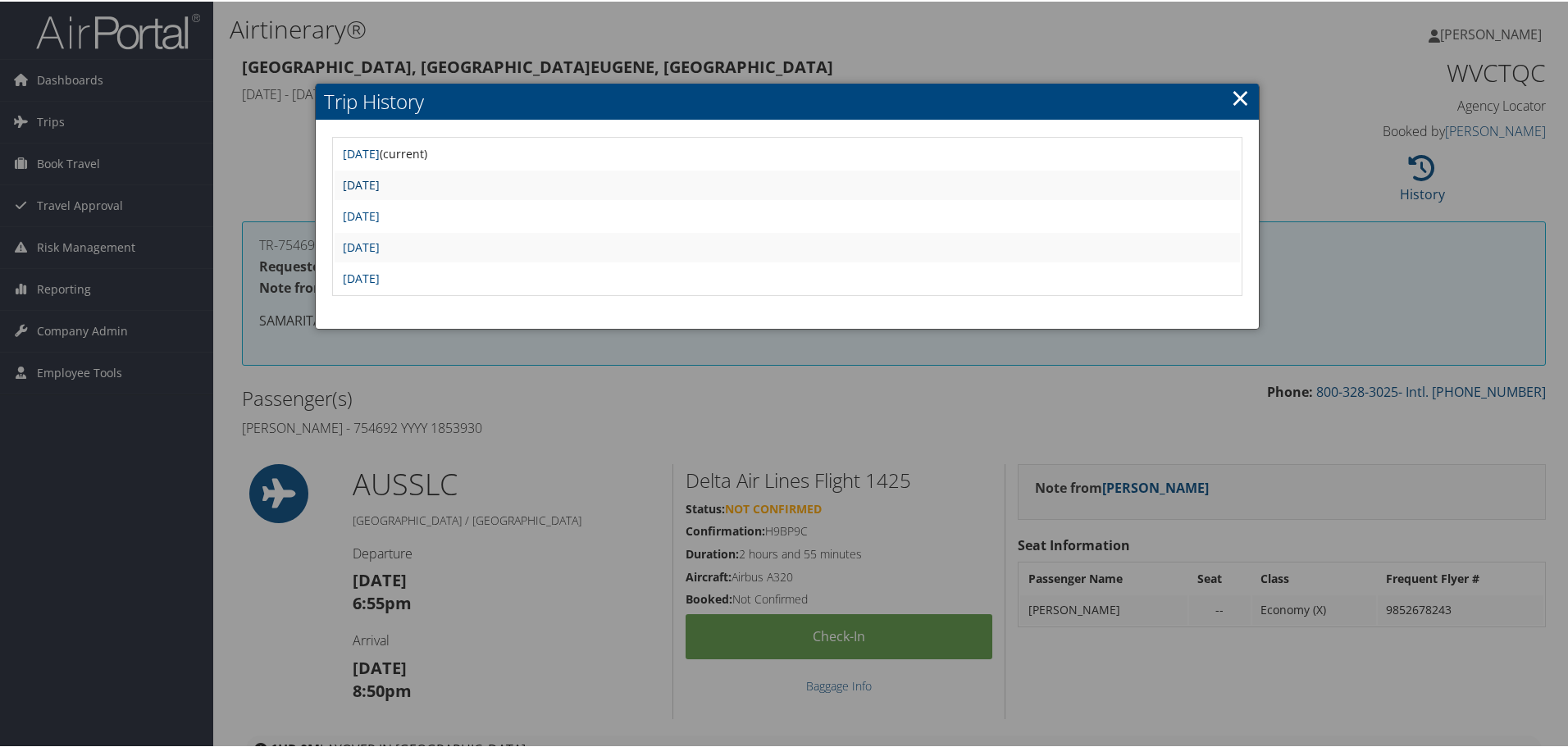
click at [380, 184] on link "[DATE]" at bounding box center [361, 183] width 37 height 15
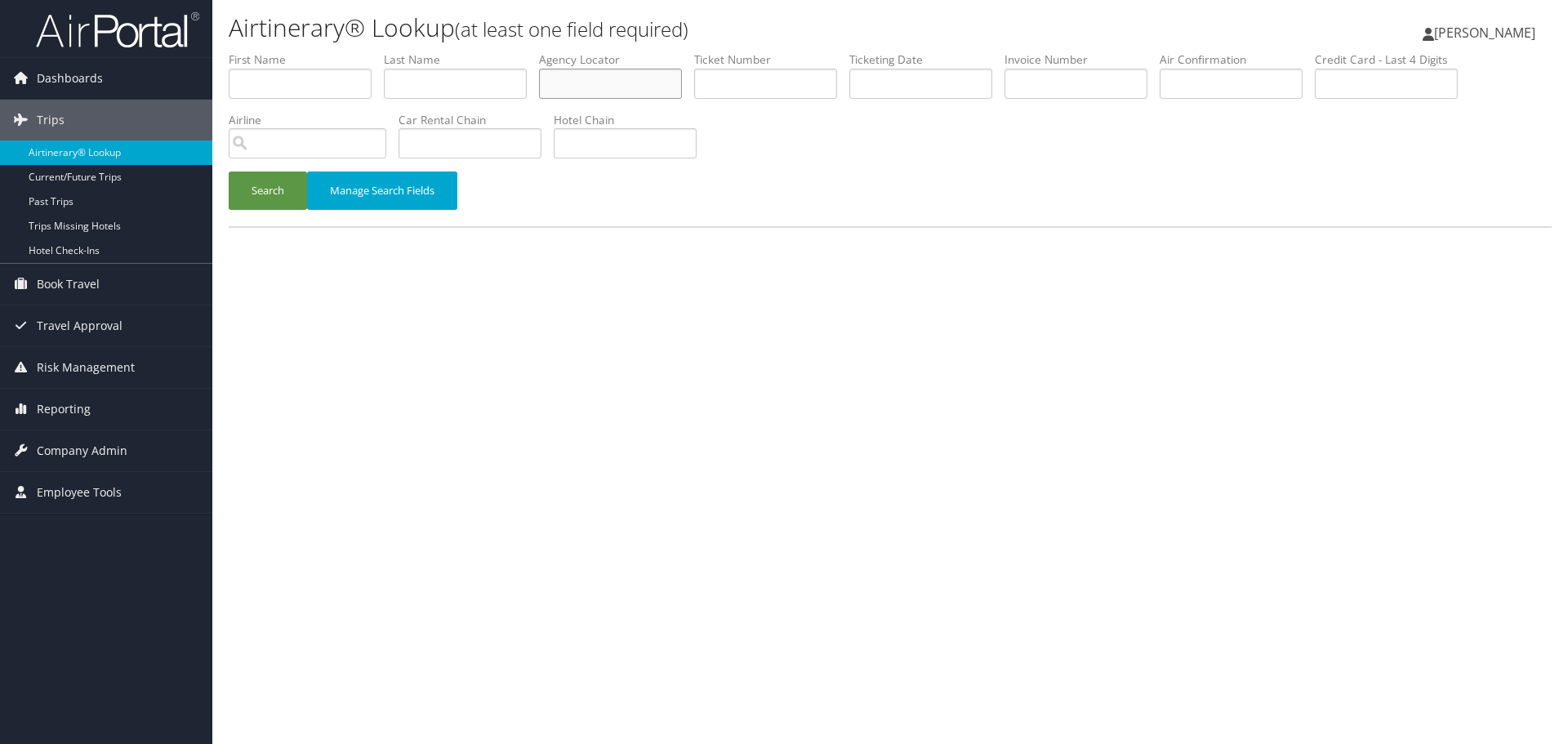
click at [635, 85] on input "text" at bounding box center [611, 84] width 143 height 31
paste input "NYMWBQ"
click at [268, 200] on button "Search" at bounding box center [267, 190] width 78 height 39
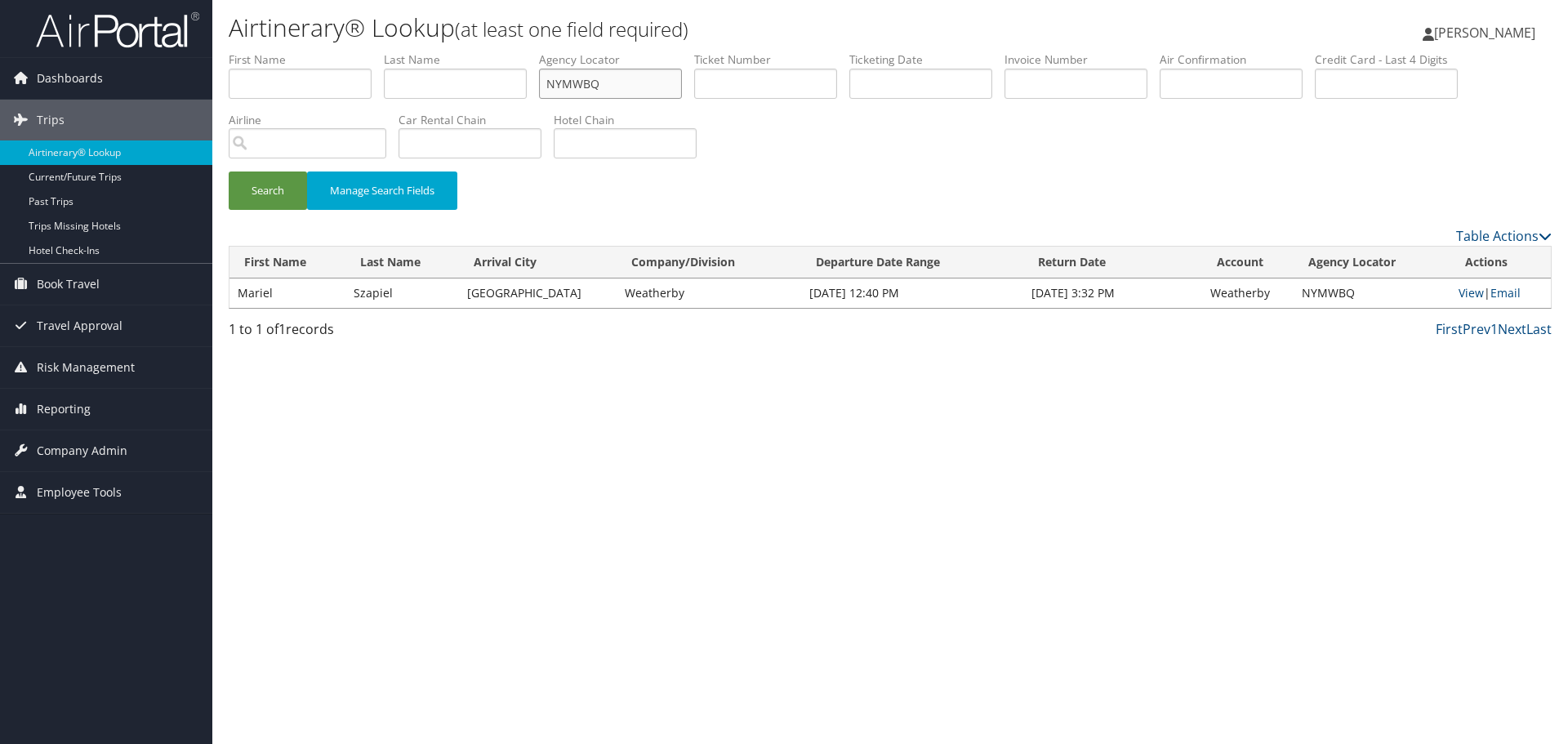
click at [638, 76] on input "NYMWBQ" at bounding box center [611, 84] width 143 height 31
click at [636, 76] on input "NYMWBQ" at bounding box center [611, 84] width 143 height 31
paste input "OCOBEC"
type input "OCOBEC"
click at [268, 201] on button "Search" at bounding box center [267, 190] width 78 height 39
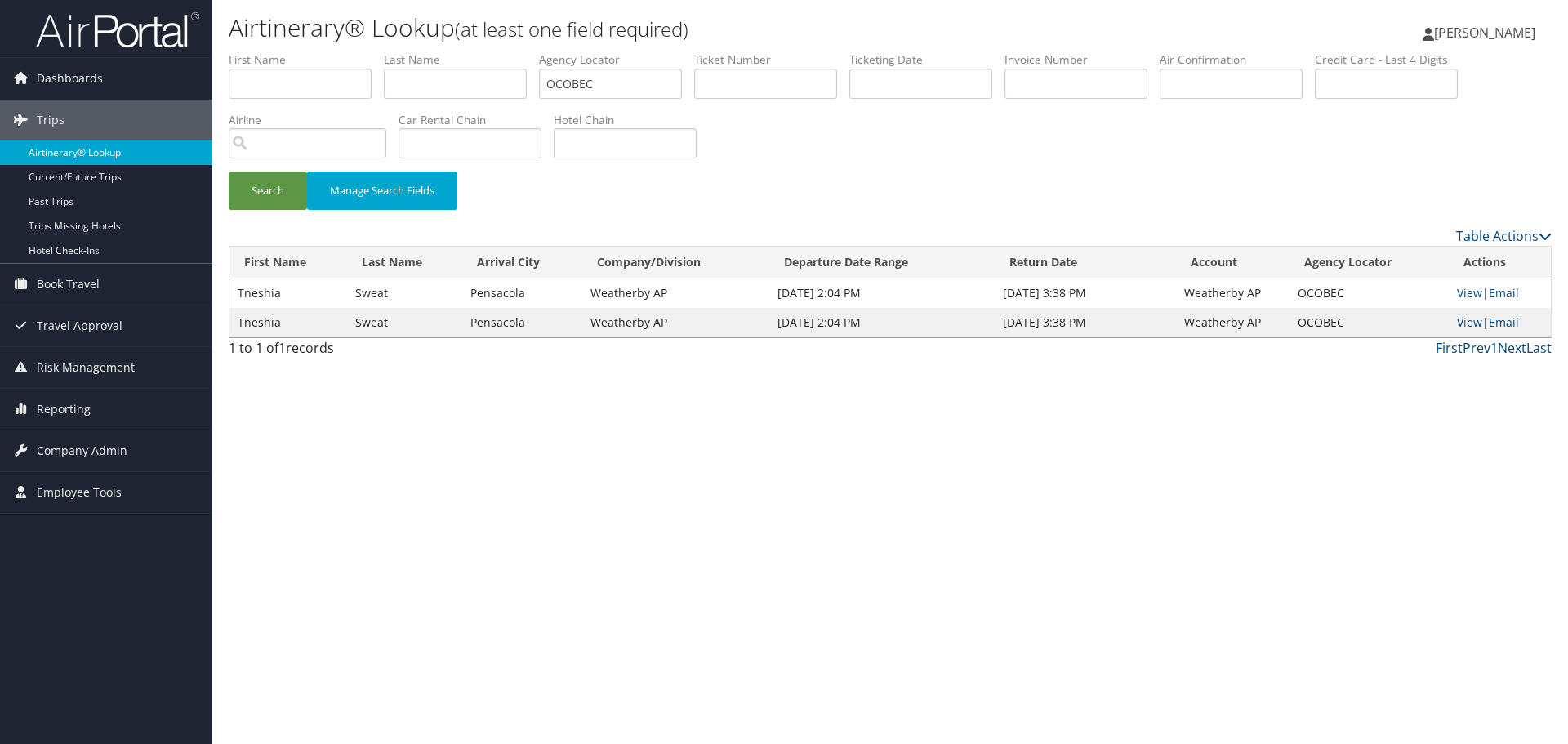
click at [59, 153] on link "Airtinerary® Lookup" at bounding box center [106, 152] width 213 height 24
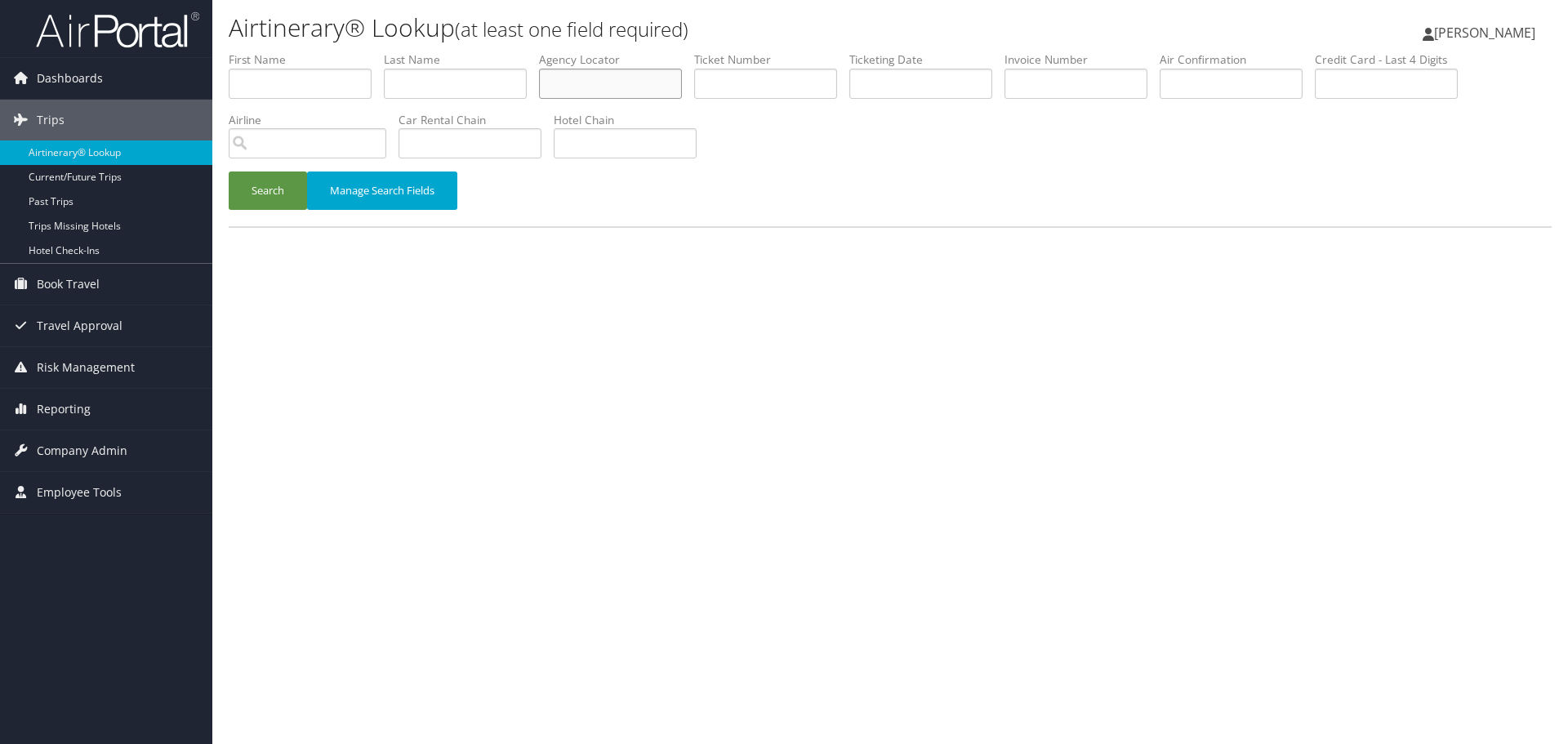
click at [586, 95] on input "text" at bounding box center [611, 84] width 143 height 31
paste input "CBDLUF"
click at [256, 195] on button "Search" at bounding box center [267, 190] width 78 height 39
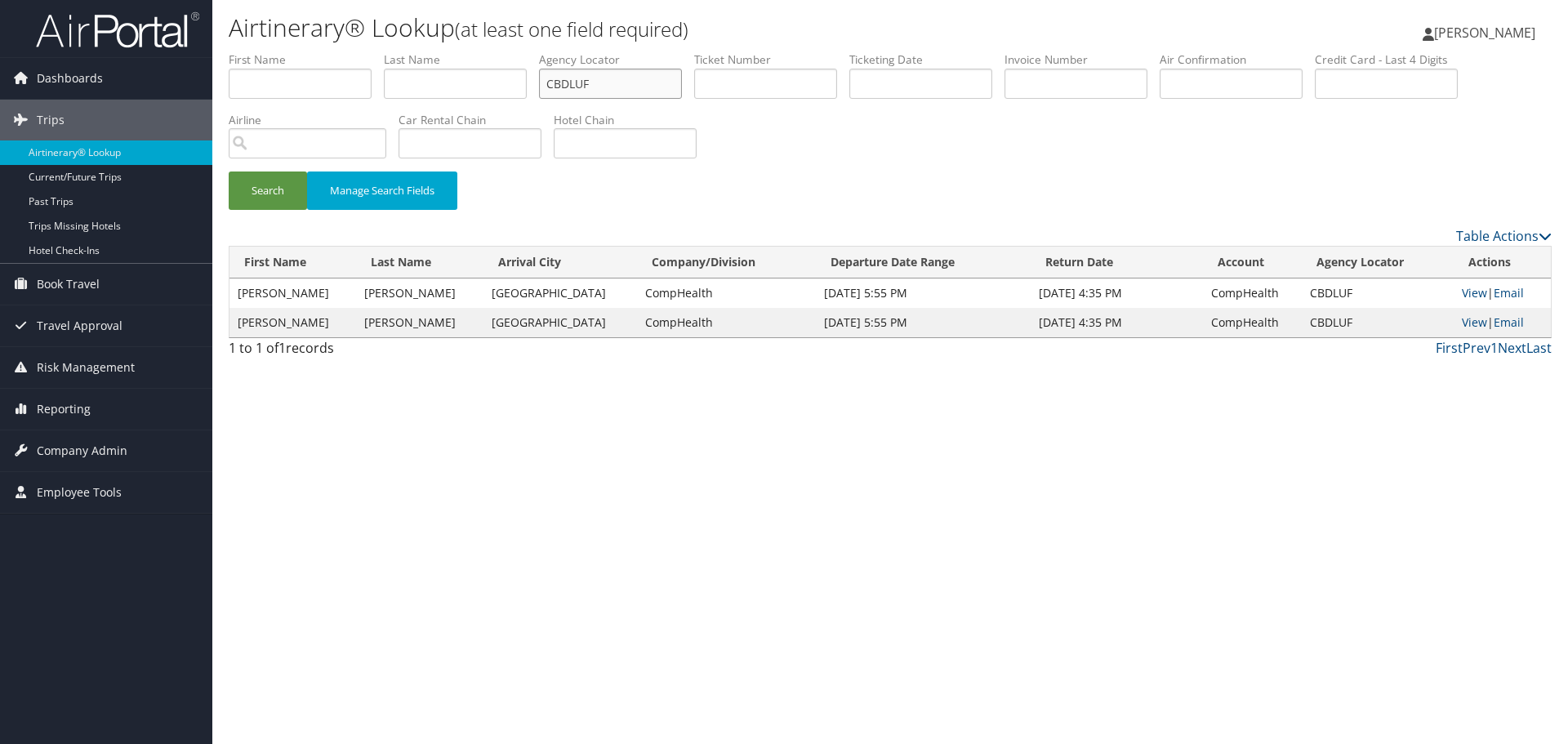
click at [575, 96] on input "CBDLUF" at bounding box center [611, 84] width 143 height 31
click at [575, 95] on input "CBDLUF" at bounding box center [611, 84] width 143 height 31
paste input "GFWNNL"
drag, startPoint x: 265, startPoint y: 200, endPoint x: 257, endPoint y: 188, distance: 14.4
click at [265, 199] on button "Search" at bounding box center [267, 190] width 78 height 39
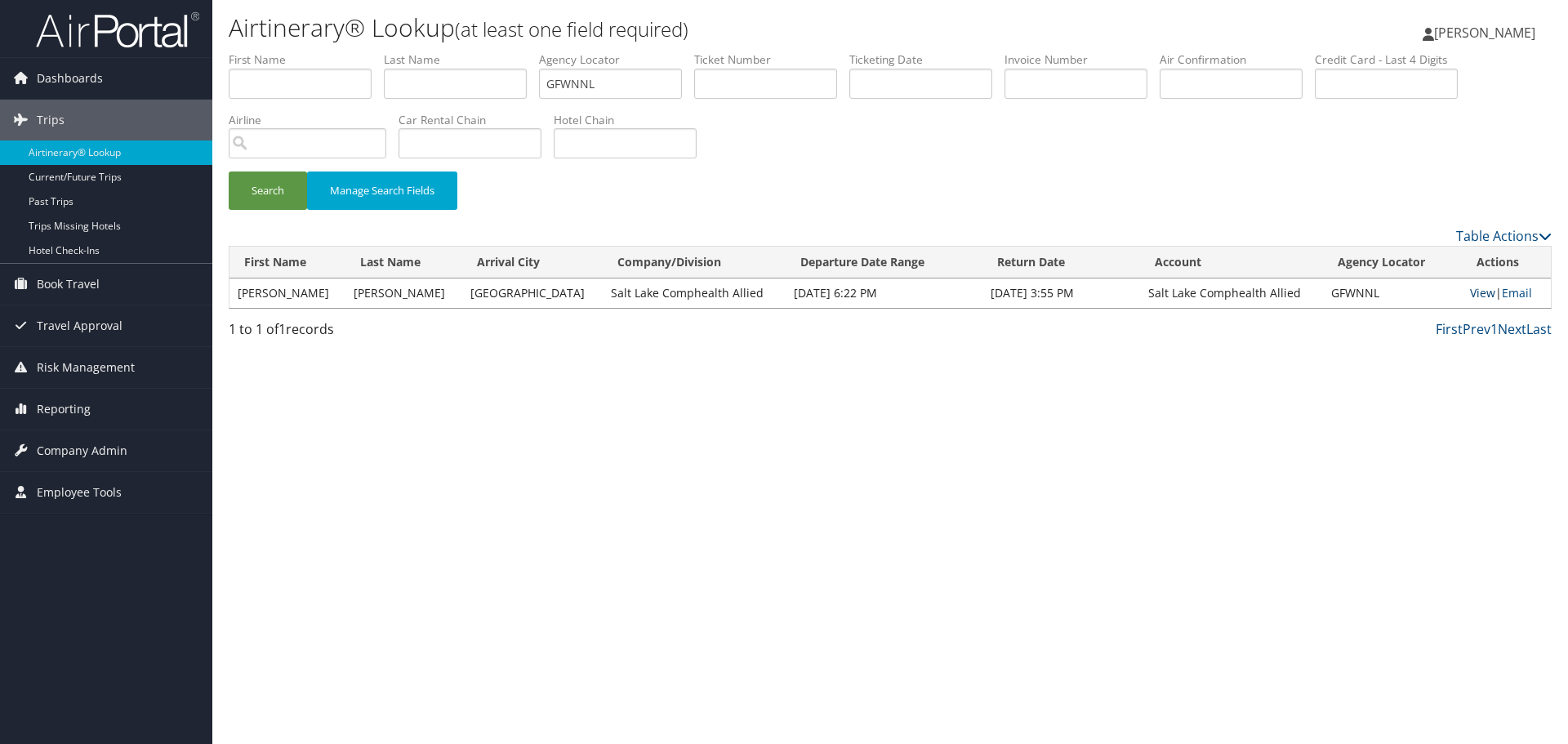
click at [1475, 295] on link "View" at bounding box center [1482, 293] width 25 height 15
click at [577, 93] on input "GFWNNL" at bounding box center [611, 84] width 143 height 31
paste input "EALBIF"
type input "EALBIF"
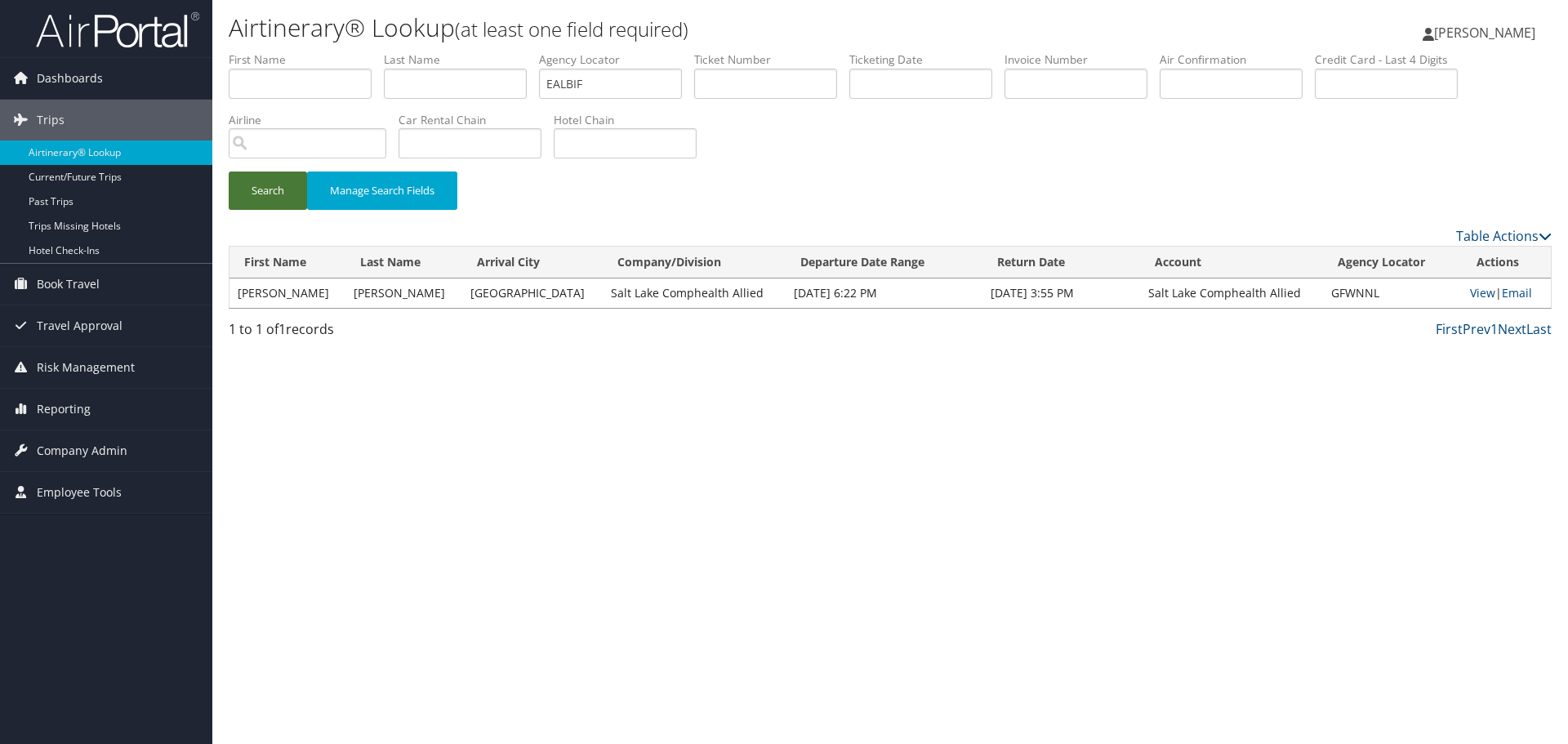
click at [265, 195] on button "Search" at bounding box center [267, 190] width 78 height 39
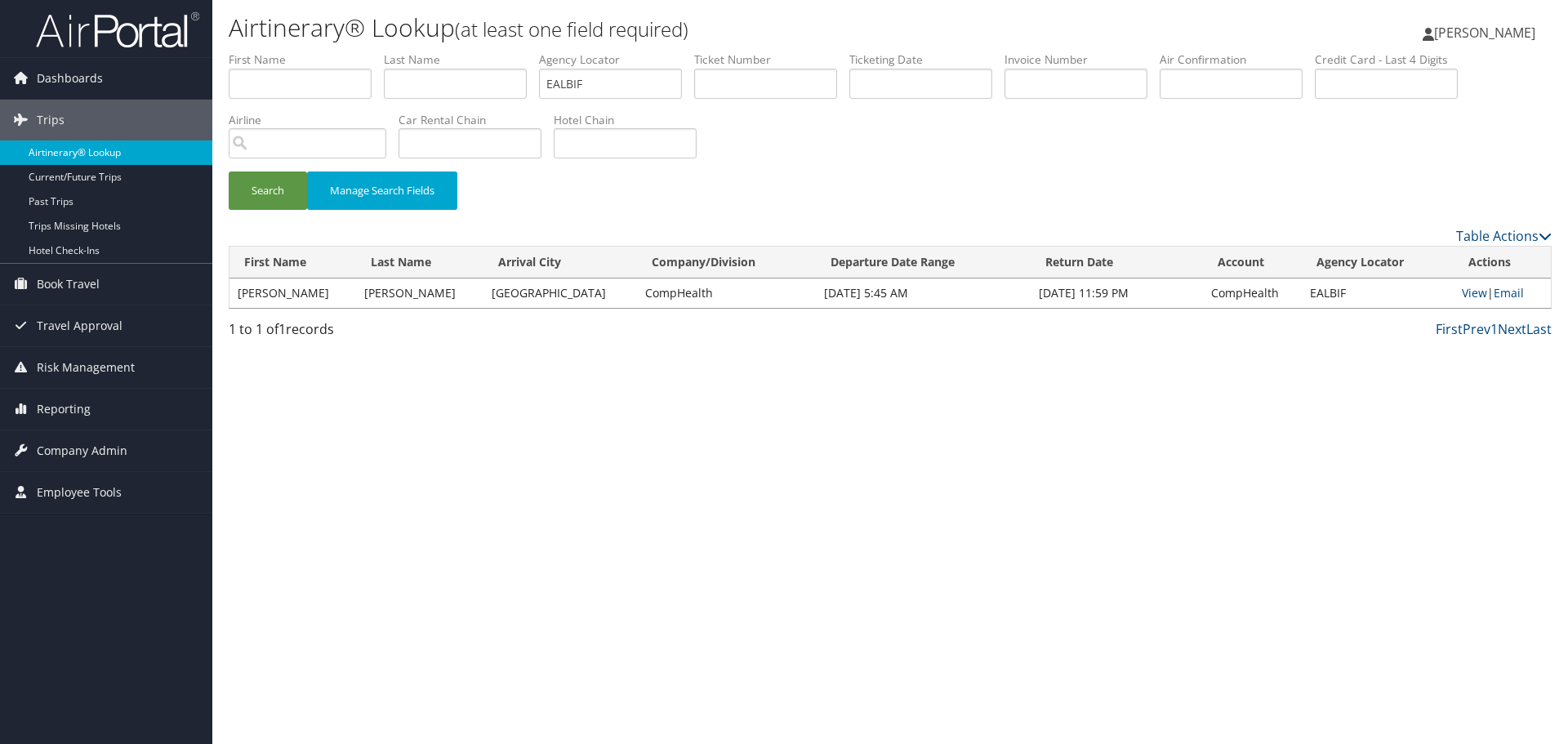
click at [123, 151] on link "Airtinerary® Lookup" at bounding box center [106, 152] width 213 height 24
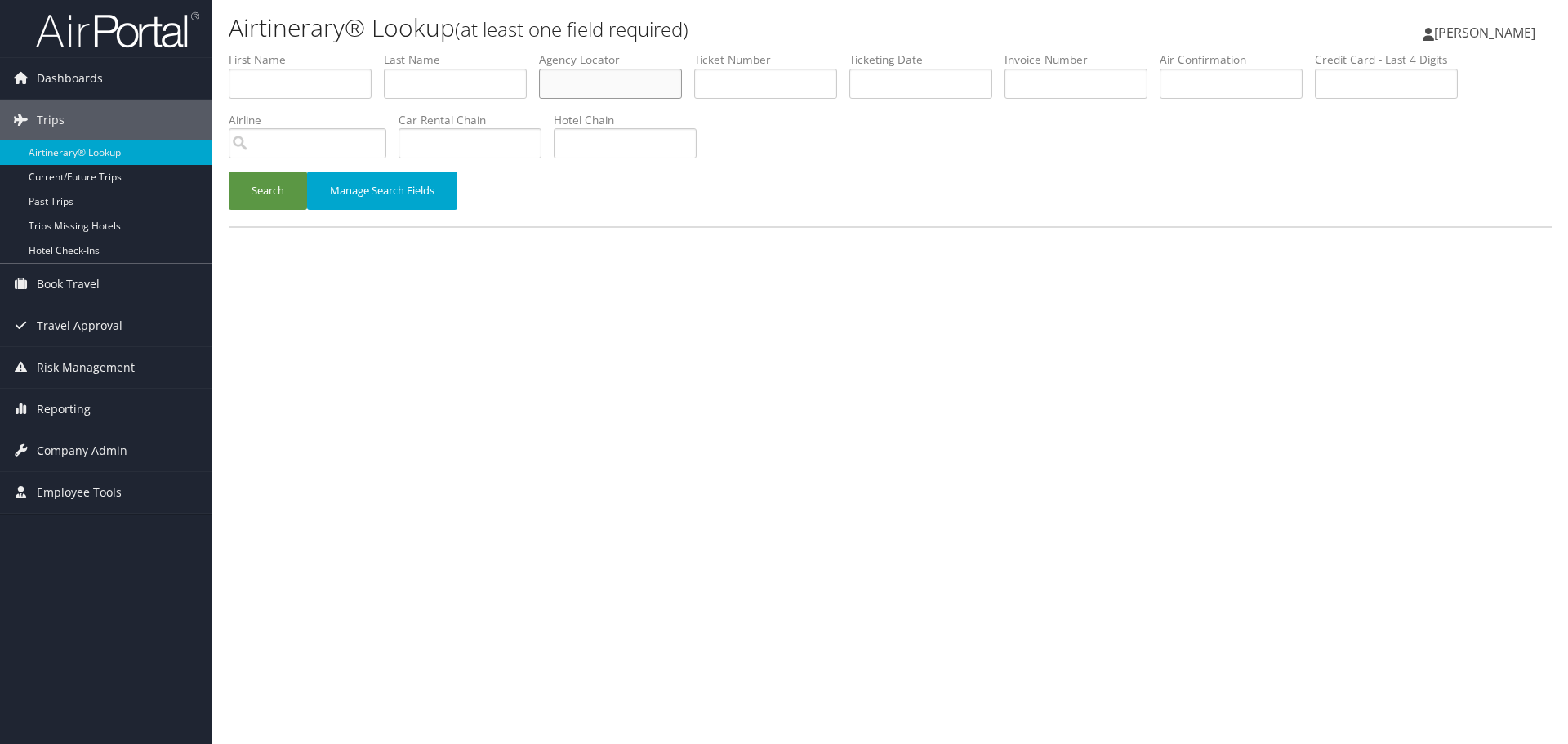
click at [570, 93] on input "text" at bounding box center [611, 84] width 143 height 31
paste input "EALBIF"
click at [272, 199] on button "Search" at bounding box center [267, 190] width 78 height 39
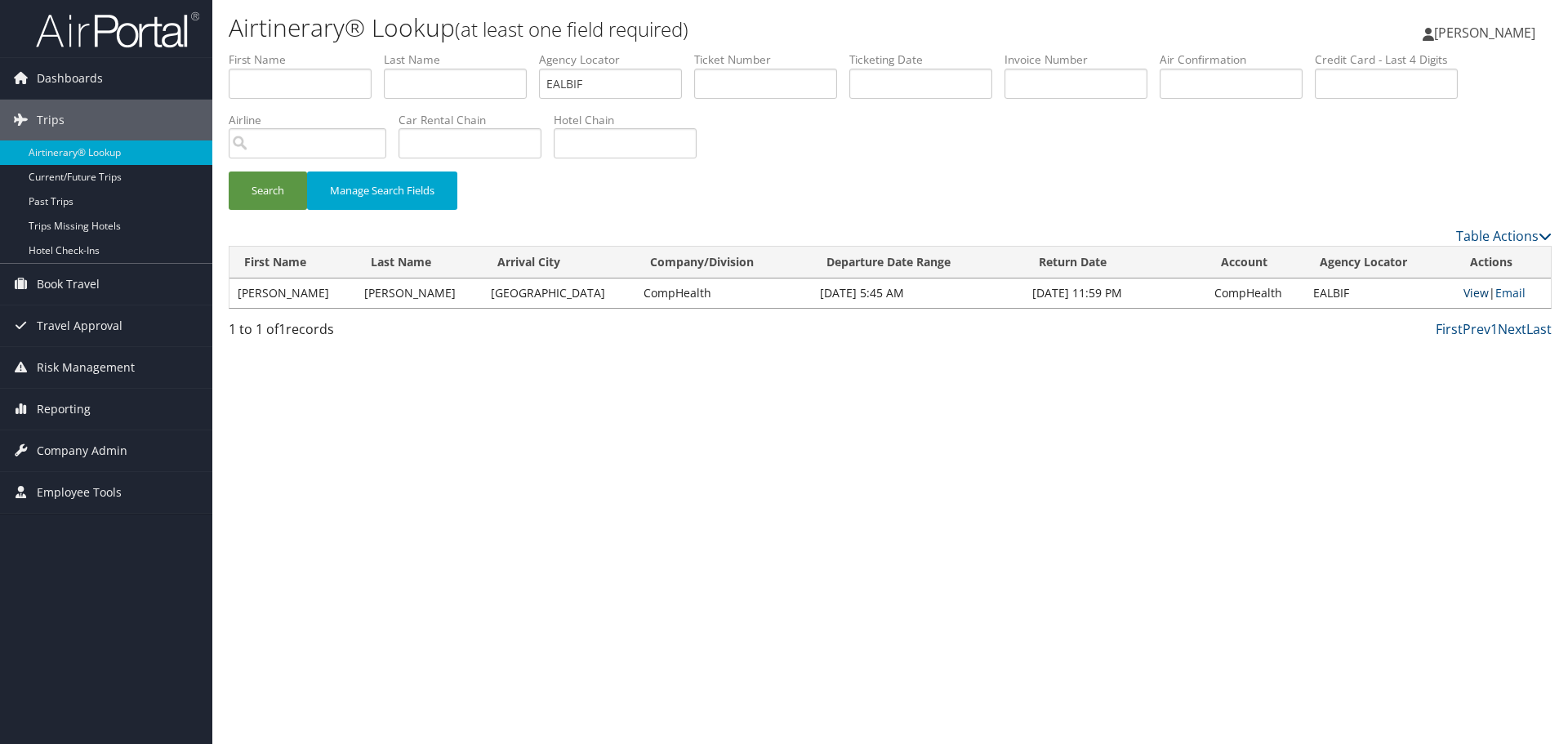
click at [1473, 291] on link "View" at bounding box center [1476, 293] width 25 height 15
click at [593, 79] on input "EALBIF" at bounding box center [611, 84] width 143 height 31
click at [593, 78] on input "EALBIF" at bounding box center [611, 84] width 143 height 31
paste input "YDUKT"
click at [258, 193] on button "Search" at bounding box center [267, 190] width 78 height 39
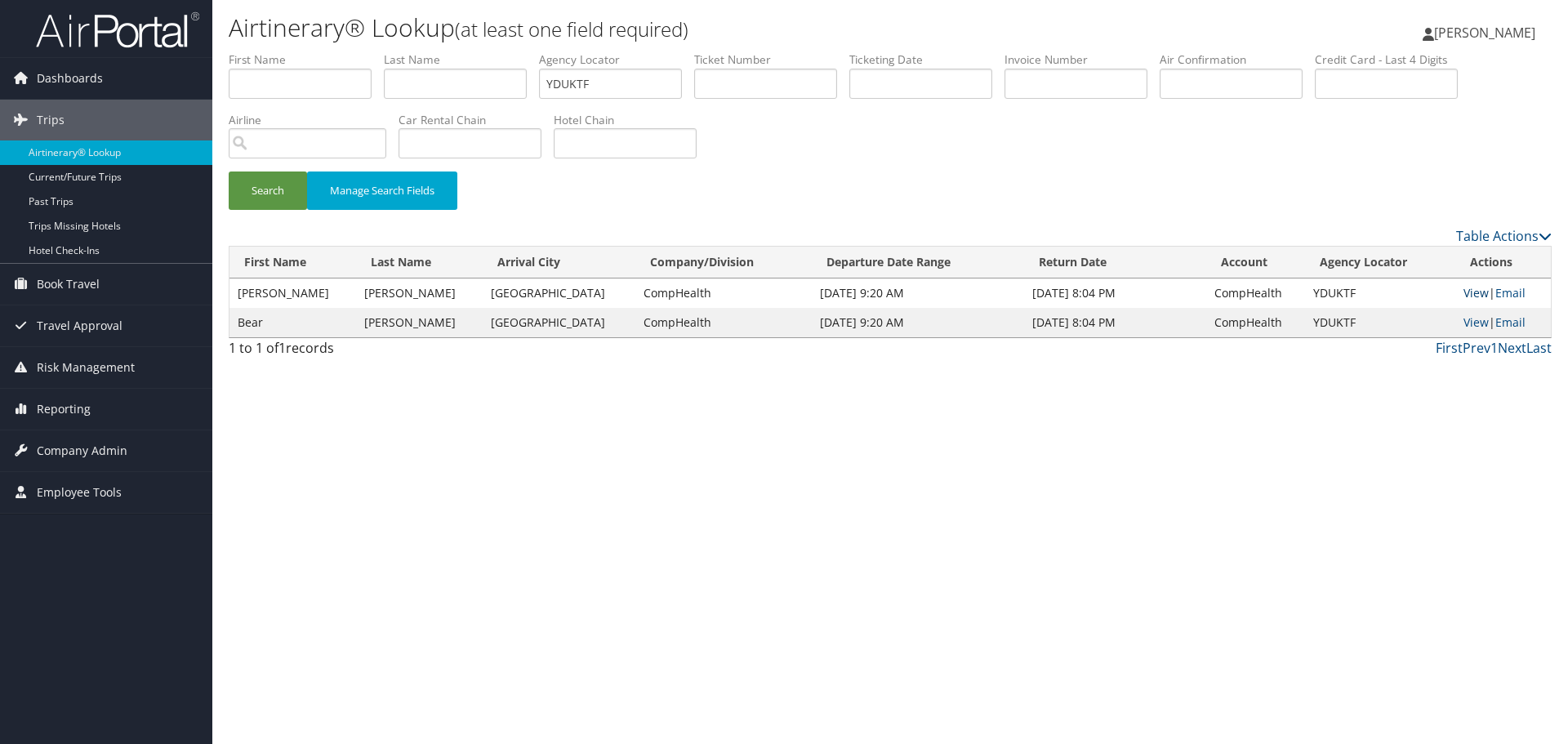
click at [1464, 295] on link "View" at bounding box center [1476, 293] width 25 height 15
click at [590, 79] on input "YDUKTF" at bounding box center [611, 84] width 143 height 31
paste input "DFQJXO"
type input "DFQJXO"
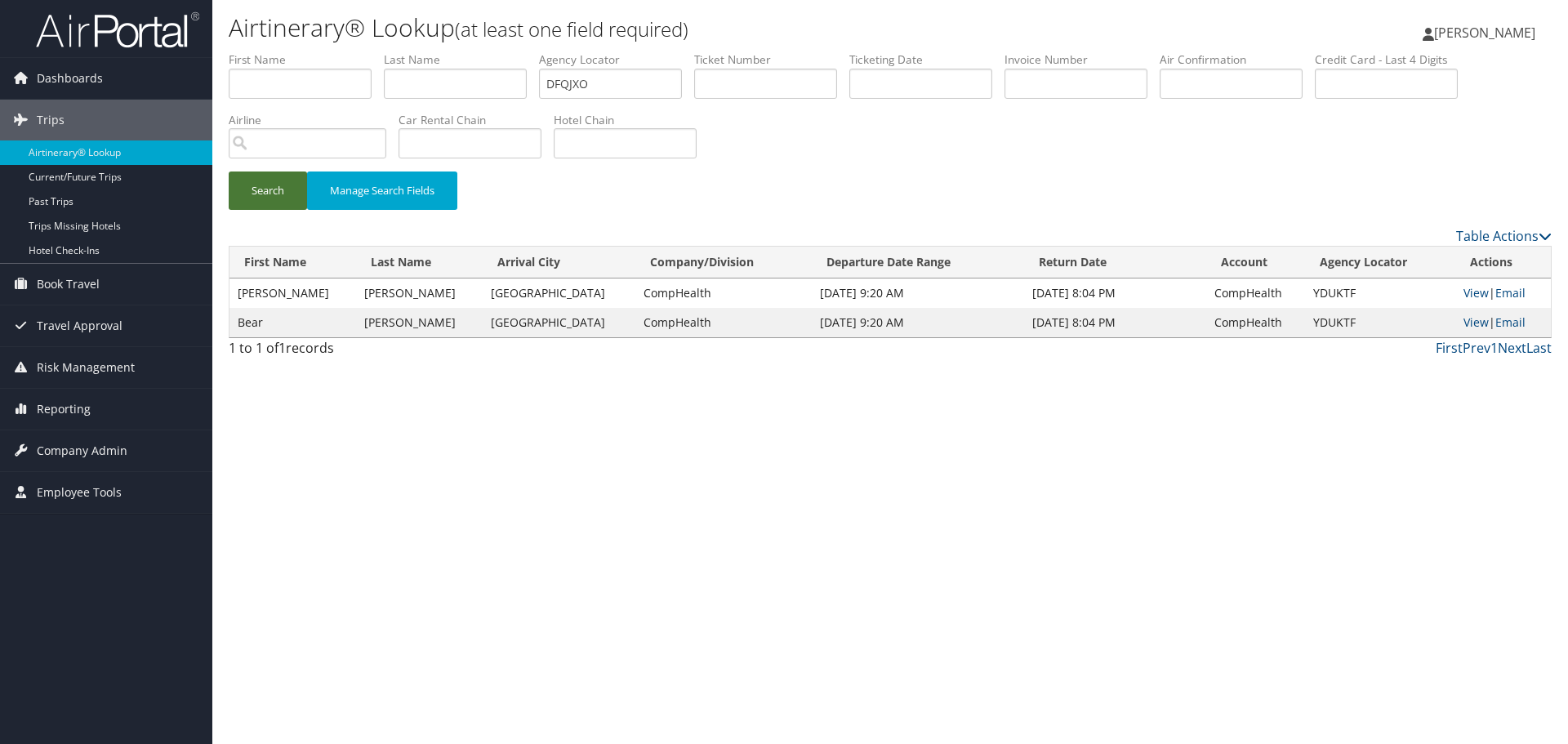
click at [268, 189] on button "Search" at bounding box center [267, 190] width 78 height 39
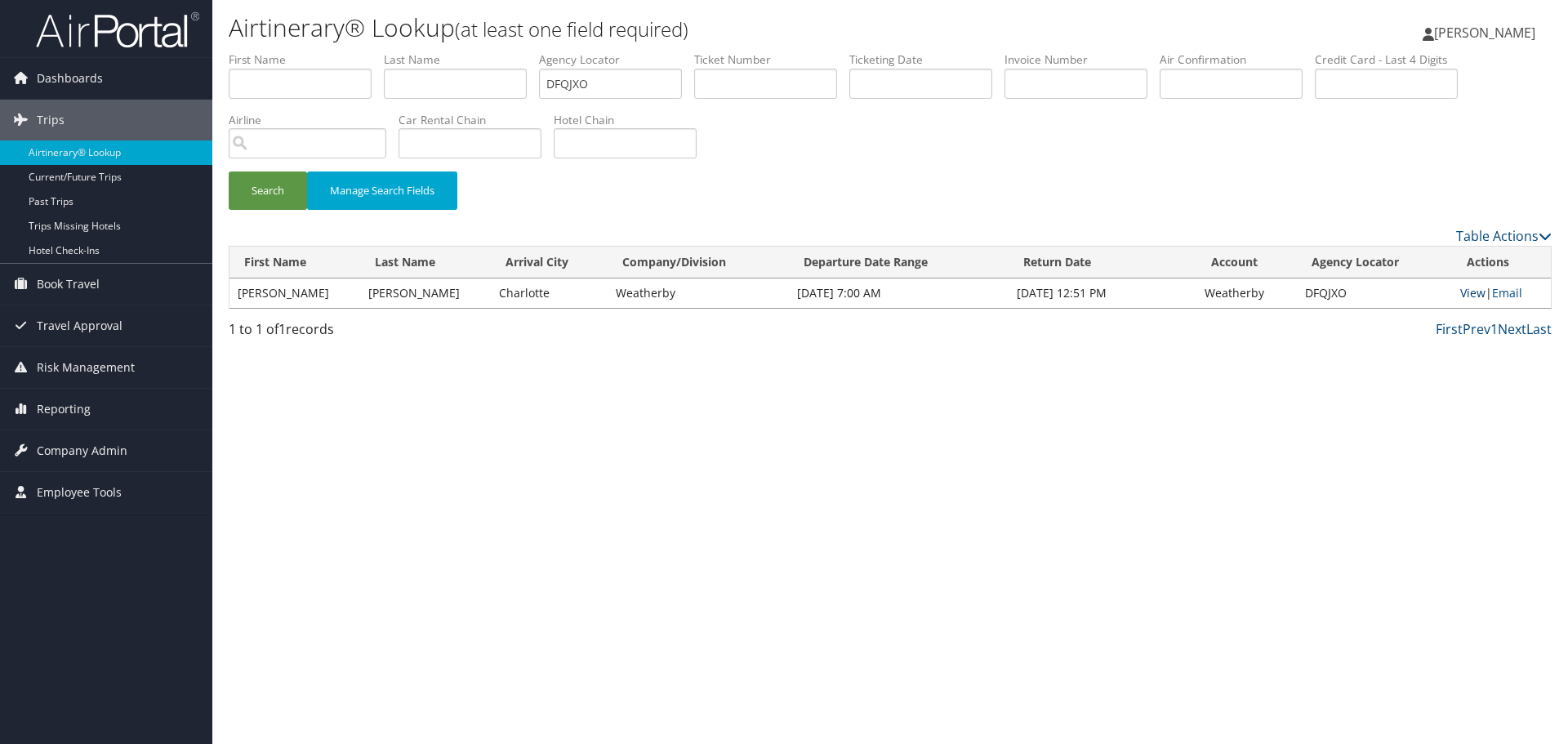
click at [1461, 295] on link "View" at bounding box center [1473, 293] width 25 height 15
click at [452, 80] on input "text" at bounding box center [455, 84] width 143 height 31
paste input "Stec"
type input "Stec"
click at [559, 83] on input "DFQJXO" at bounding box center [611, 84] width 143 height 31
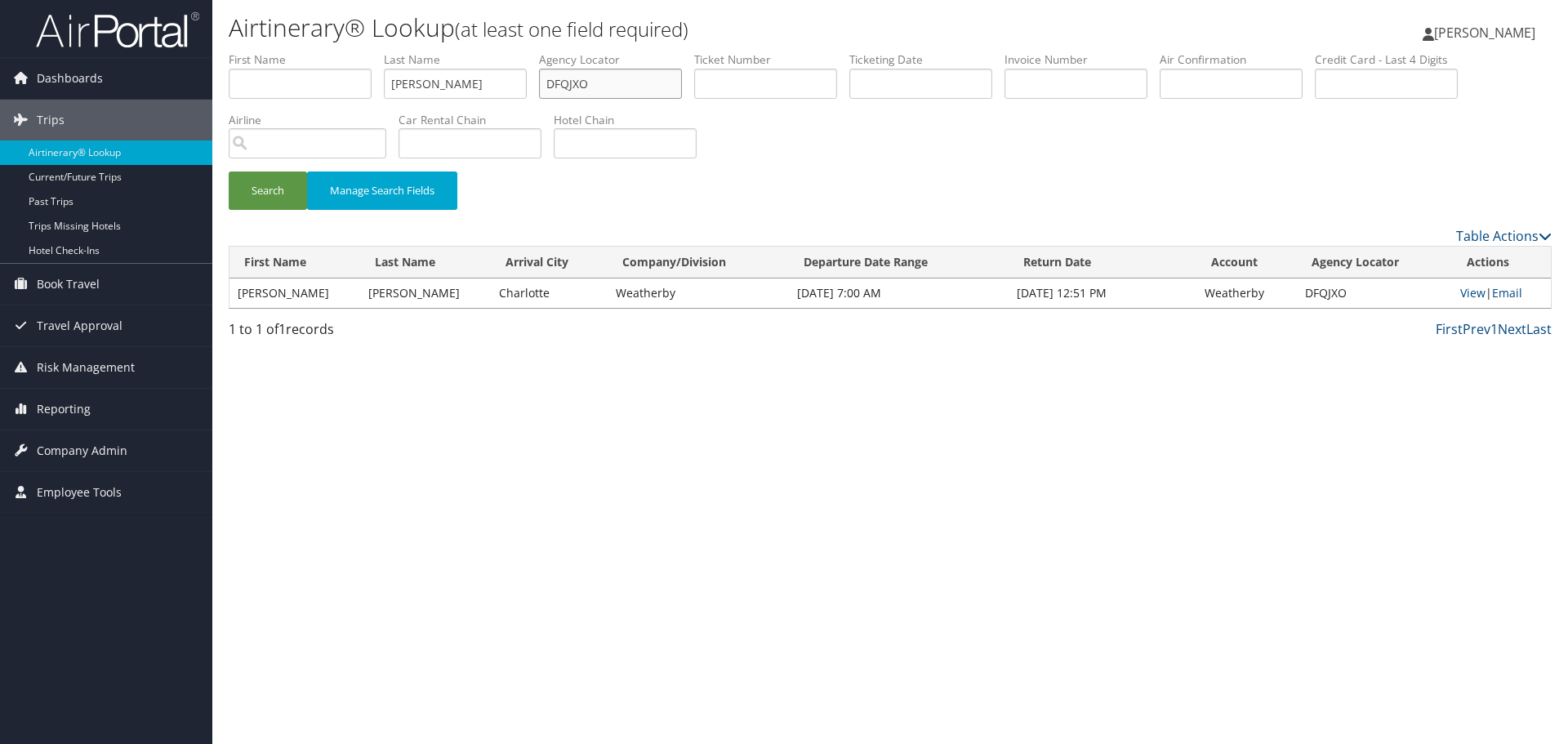
click at [559, 83] on input "DFQJXO" at bounding box center [611, 84] width 143 height 31
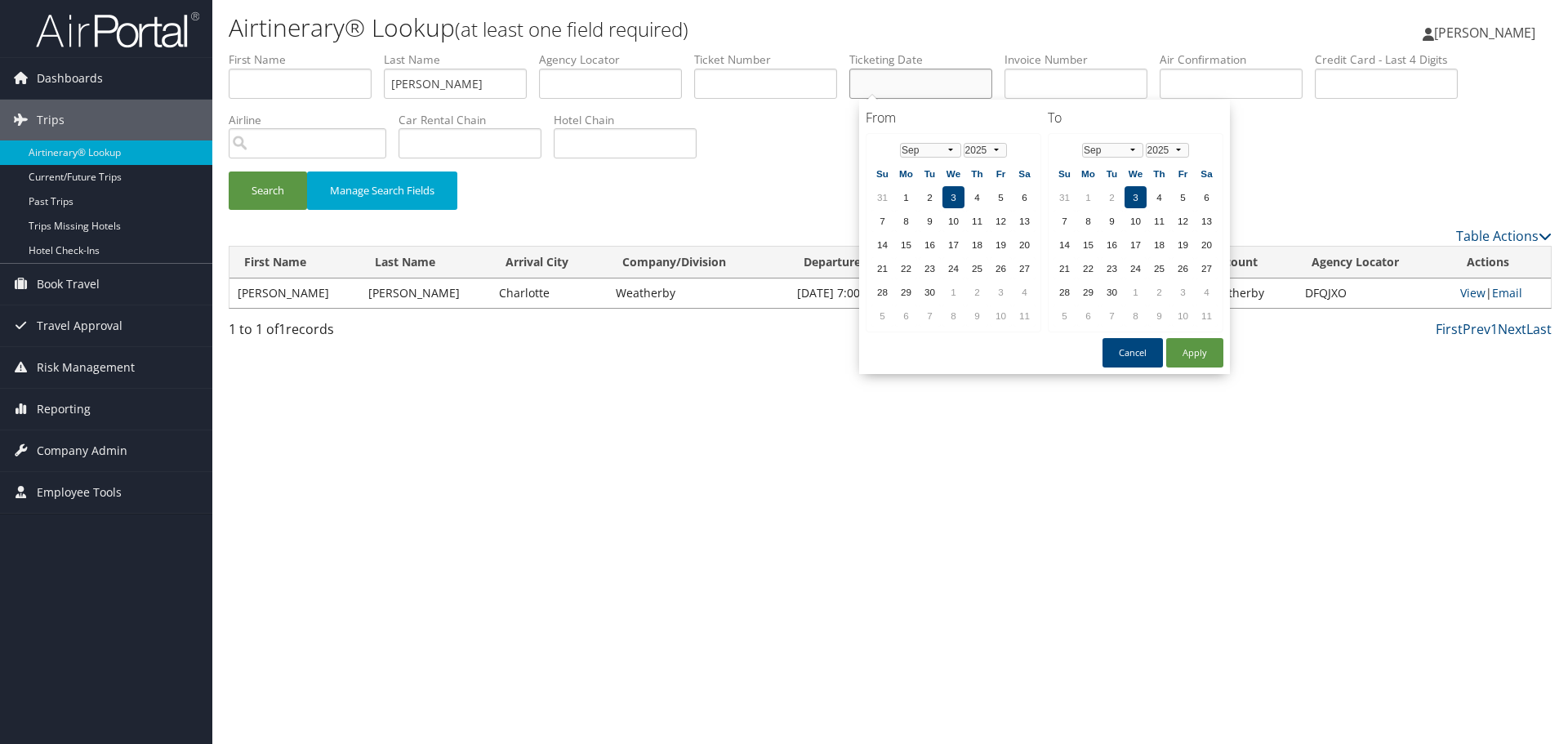
click at [936, 86] on input "text" at bounding box center [920, 84] width 143 height 31
paste input "07/25/2025"
type input "07/25/2025"
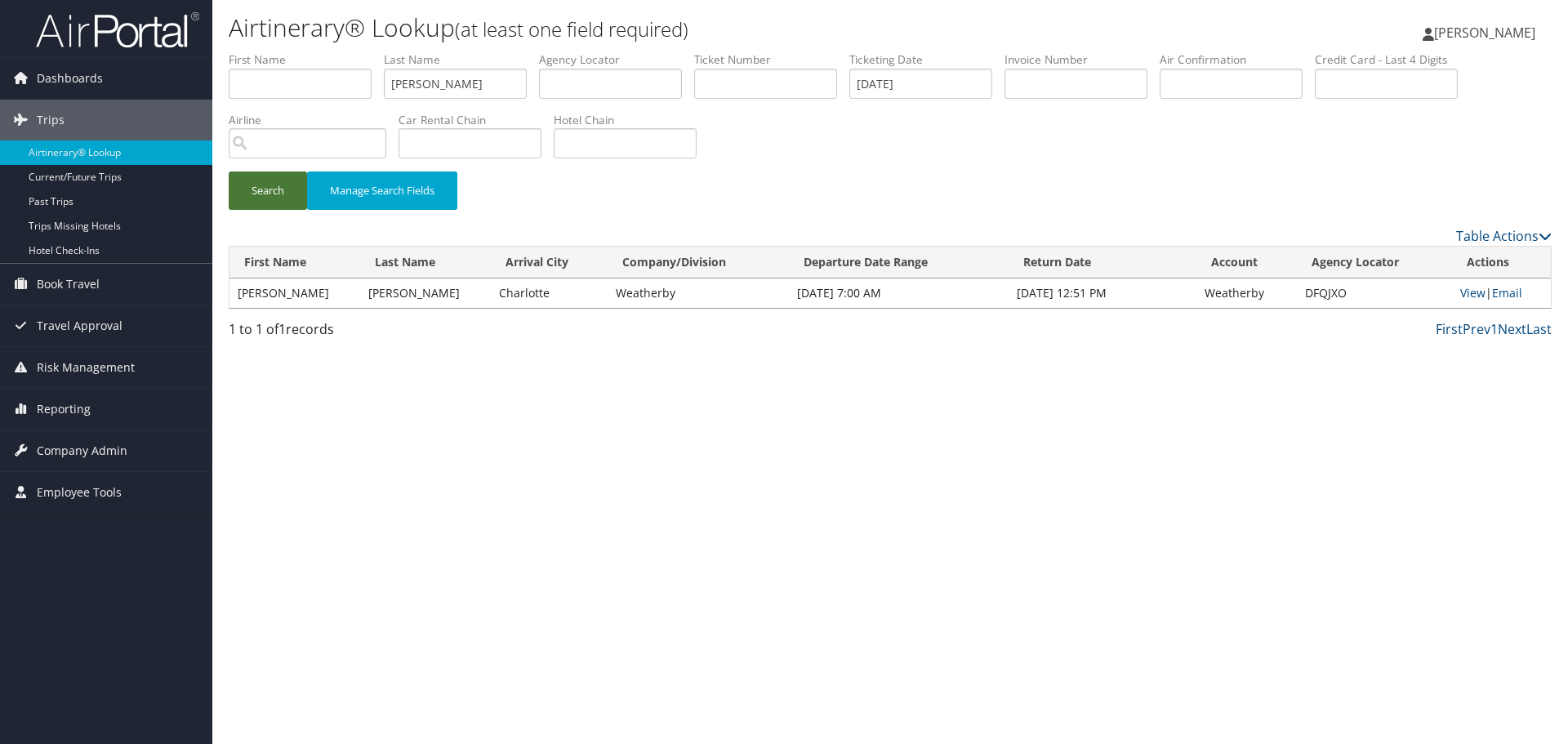
click at [270, 195] on button "Search" at bounding box center [267, 190] width 78 height 39
click at [1469, 291] on link "View" at bounding box center [1476, 293] width 25 height 15
click at [110, 150] on link "Airtinerary® Lookup" at bounding box center [106, 152] width 213 height 24
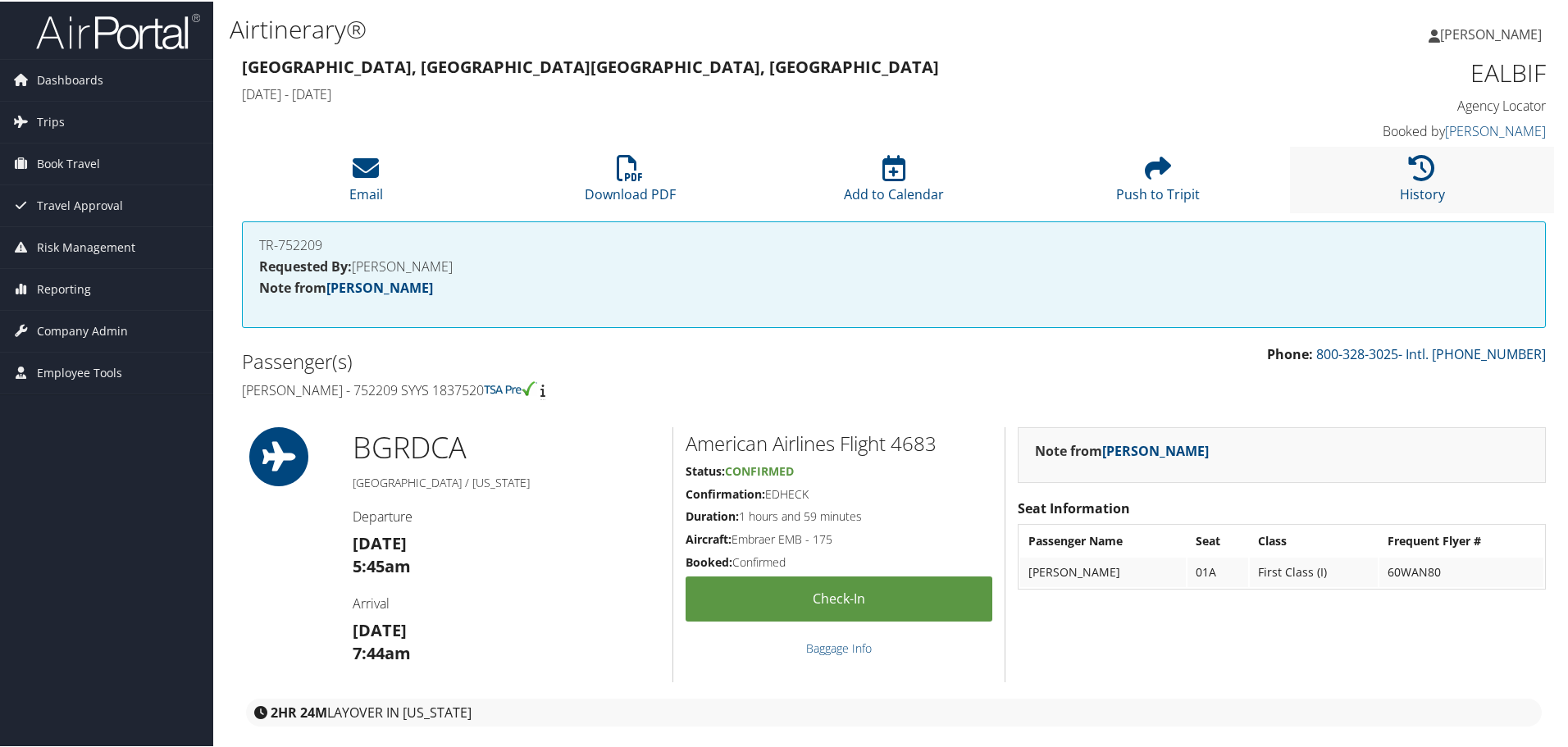
click at [1381, 178] on li "History" at bounding box center [1422, 178] width 264 height 66
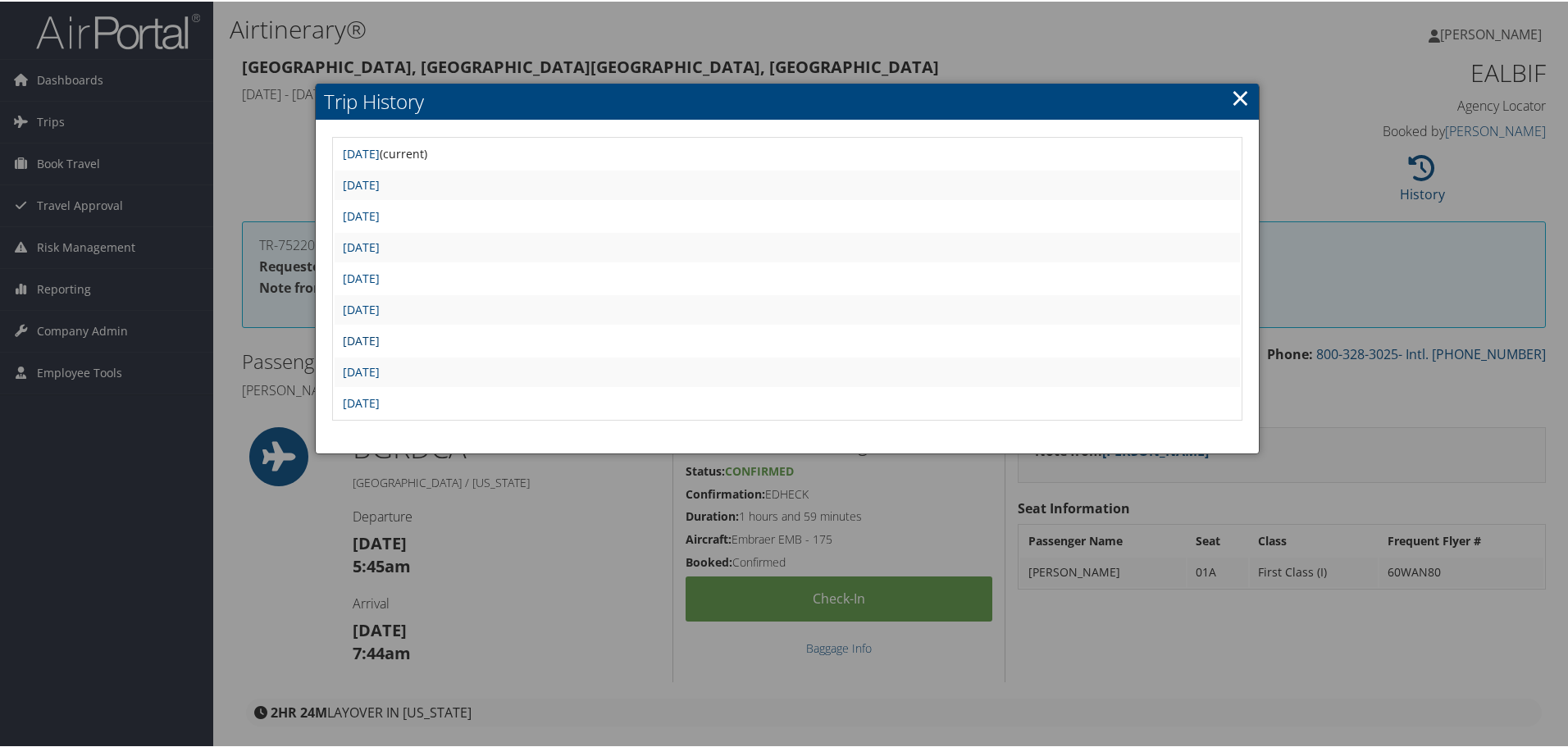
click at [380, 337] on link "[DATE]" at bounding box center [361, 338] width 37 height 15
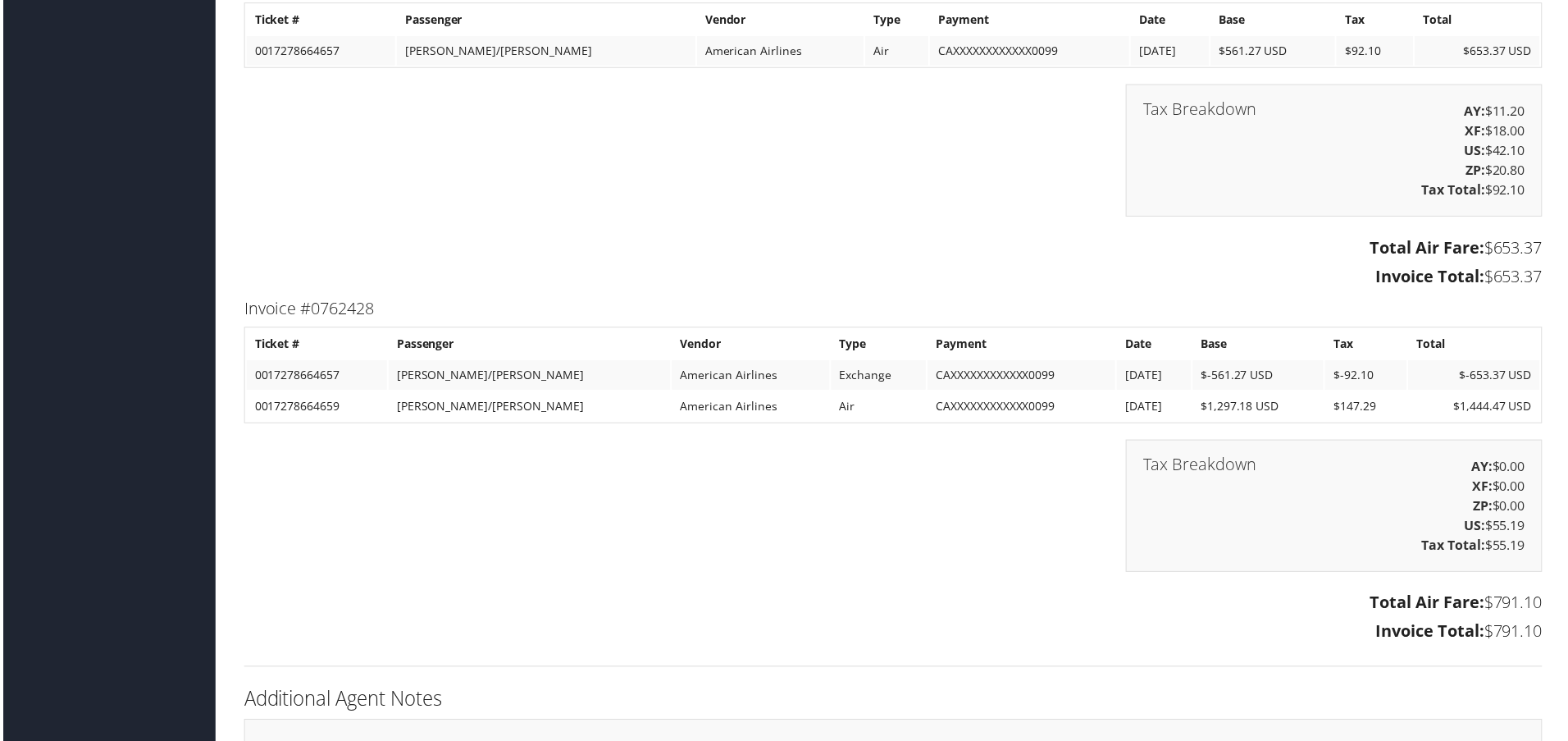
scroll to position [2133, 0]
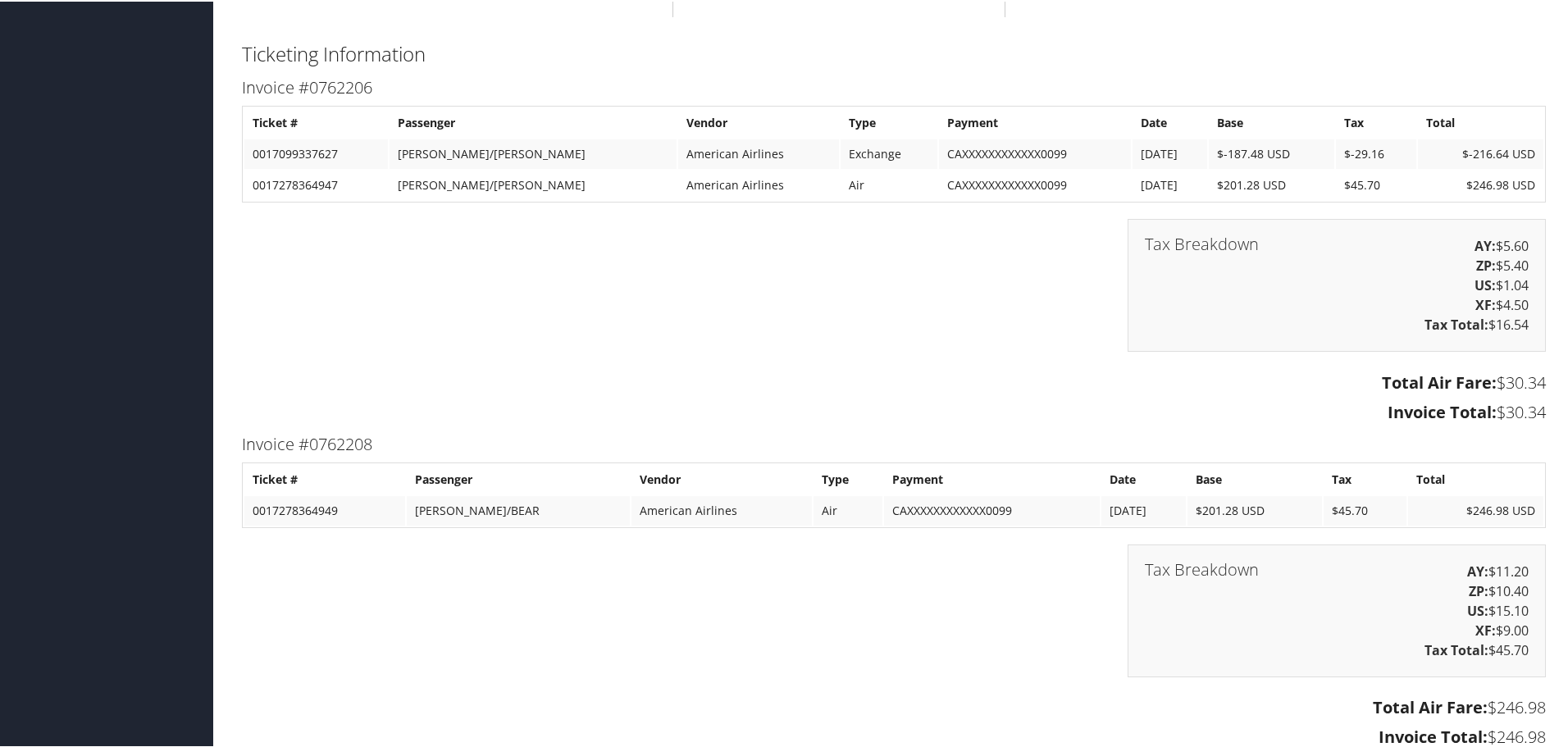
scroll to position [1149, 0]
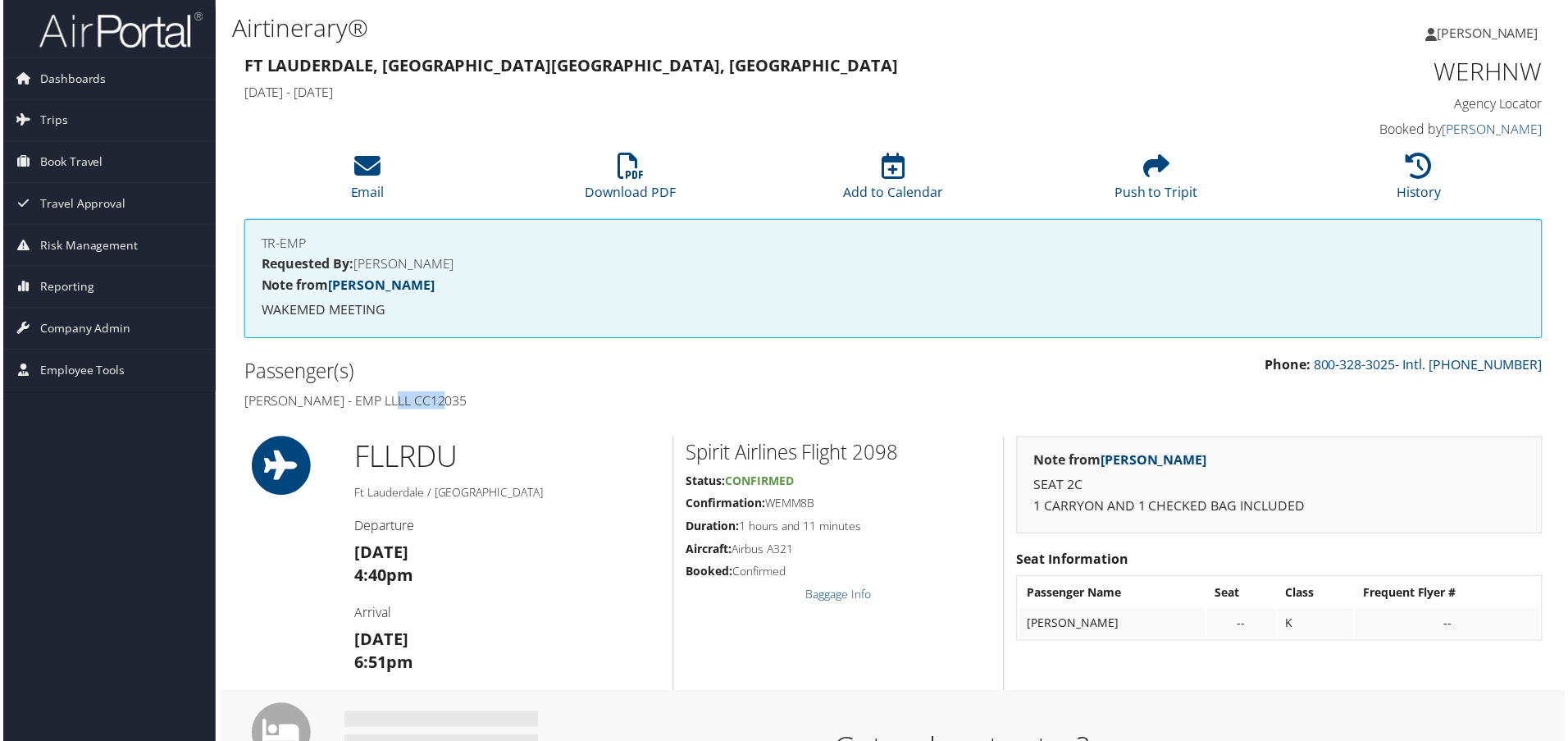
drag, startPoint x: 439, startPoint y: 404, endPoint x: 383, endPoint y: 405, distance: 56.0
click at [383, 405] on h4 "Peter Stec - EMP LLLL CC12035" at bounding box center [562, 402] width 639 height 18
copy h4 "CC12035"
click at [1470, 73] on h1 "WERHNW" at bounding box center [1392, 71] width 307 height 34
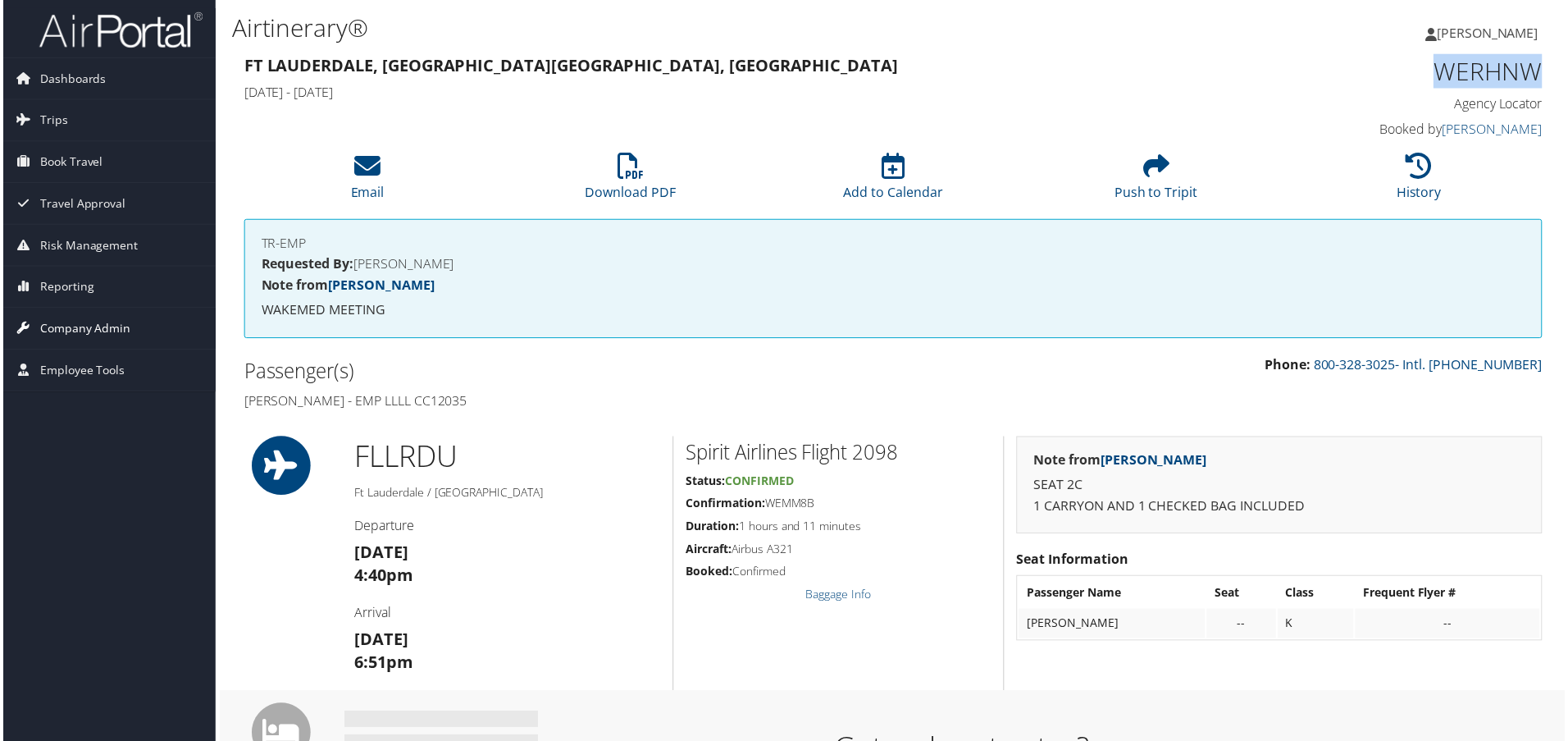
copy h1 "WERHNW"
drag, startPoint x: 312, startPoint y: 404, endPoint x: 238, endPoint y: 404, distance: 74.0
click at [238, 404] on div "Passenger(s) Peter Stec - EMP LLLL CC12035" at bounding box center [562, 387] width 665 height 62
copy h4 "Peter Stec"
click at [1449, 178] on li "History" at bounding box center [1422, 178] width 264 height 66
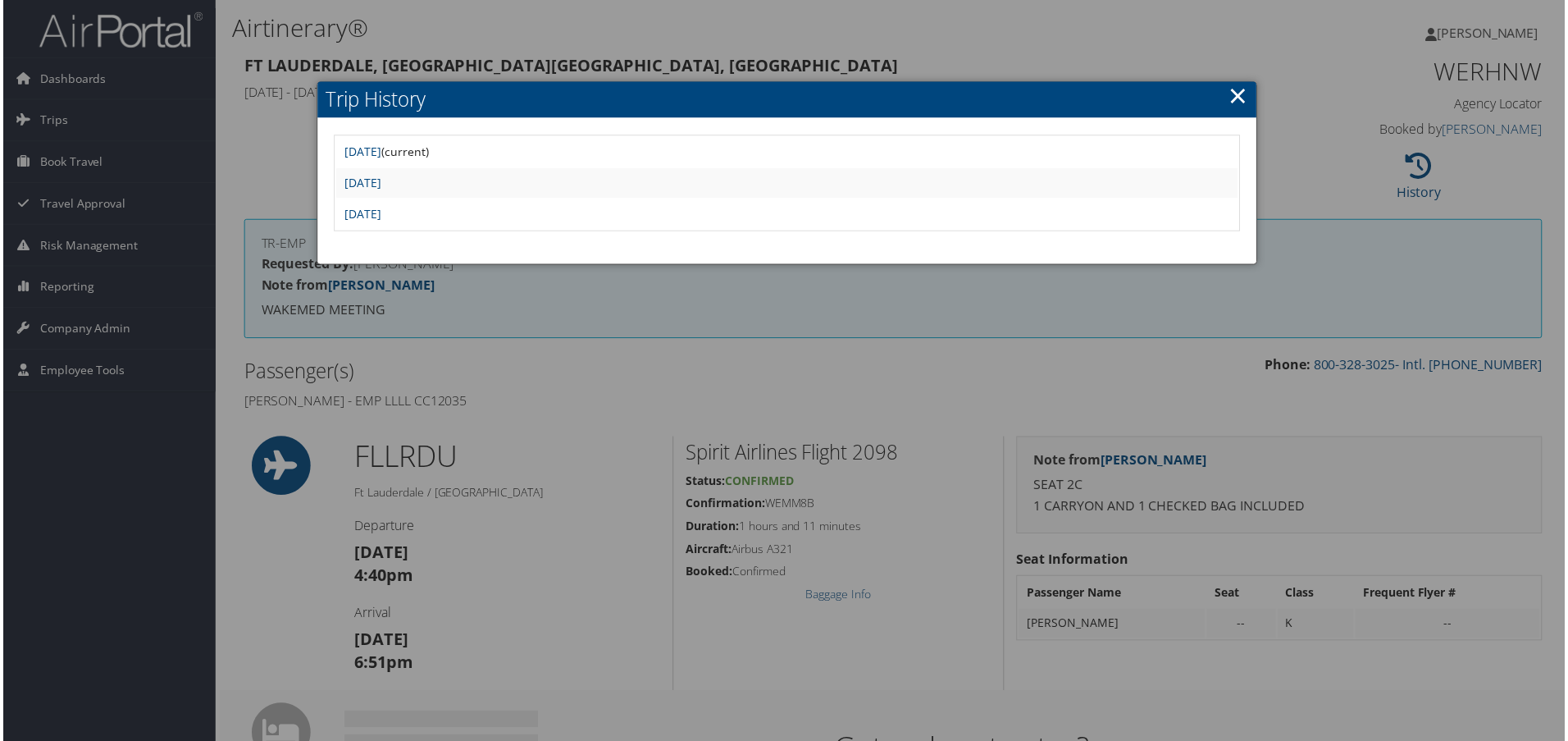
click at [1233, 99] on link "×" at bounding box center [1240, 96] width 19 height 33
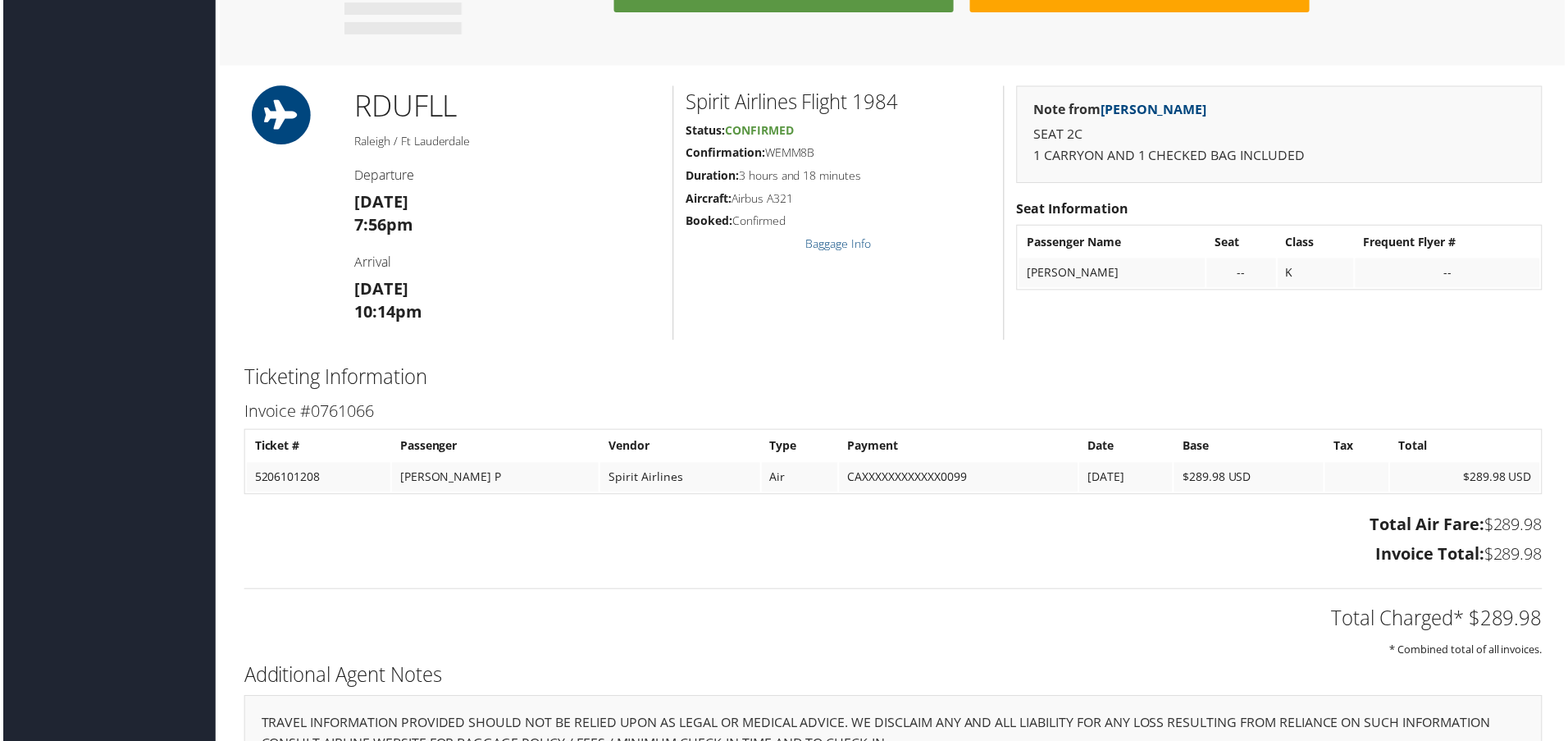
scroll to position [930, 0]
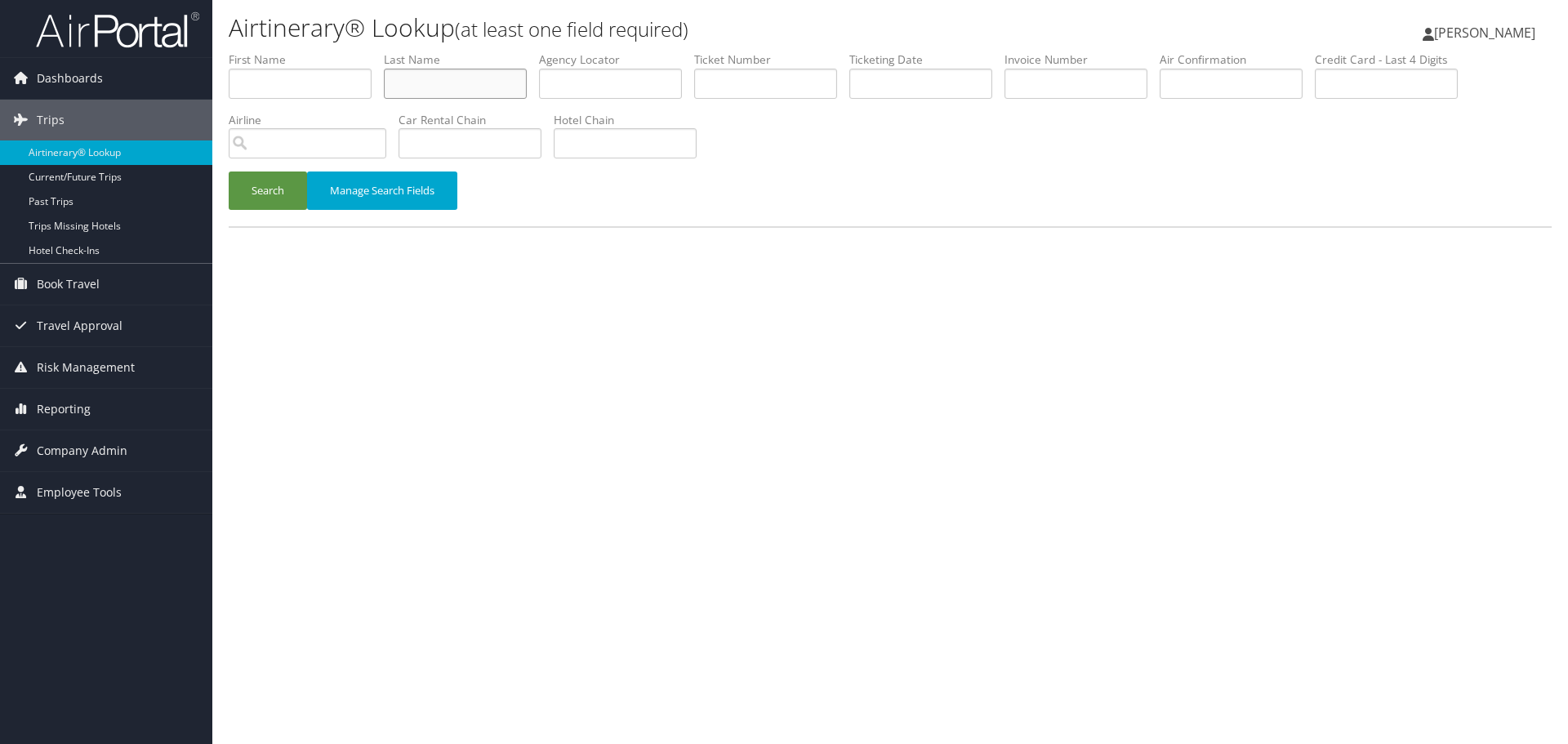
click at [424, 81] on input "text" at bounding box center [455, 84] width 143 height 31
paste input "Spencer"
type input "Spencer"
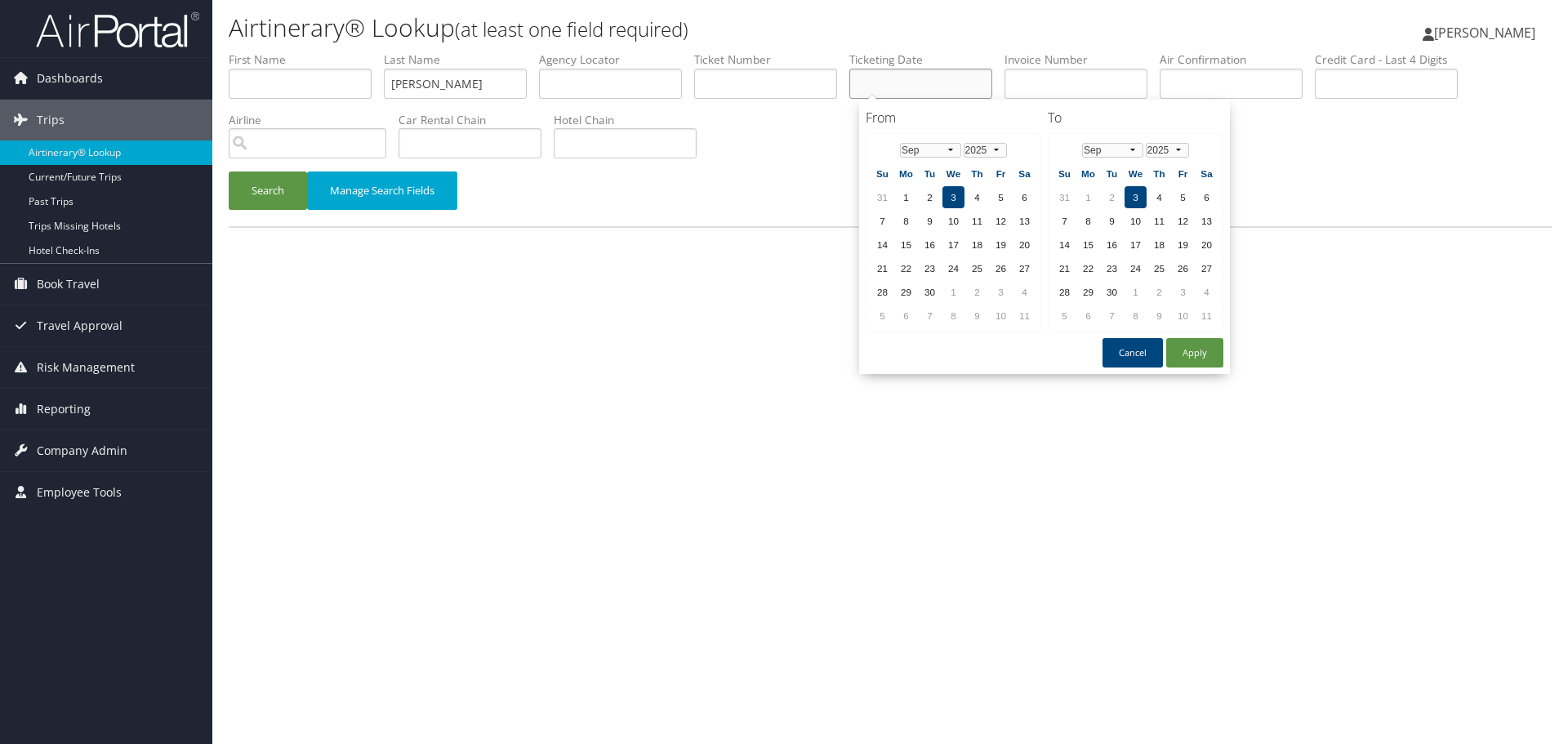
drag, startPoint x: 918, startPoint y: 78, endPoint x: 899, endPoint y: 84, distance: 19.9
click at [918, 77] on input "text" at bounding box center [920, 84] width 143 height 31
paste input "08/04/2025"
type input "08/04/2025"
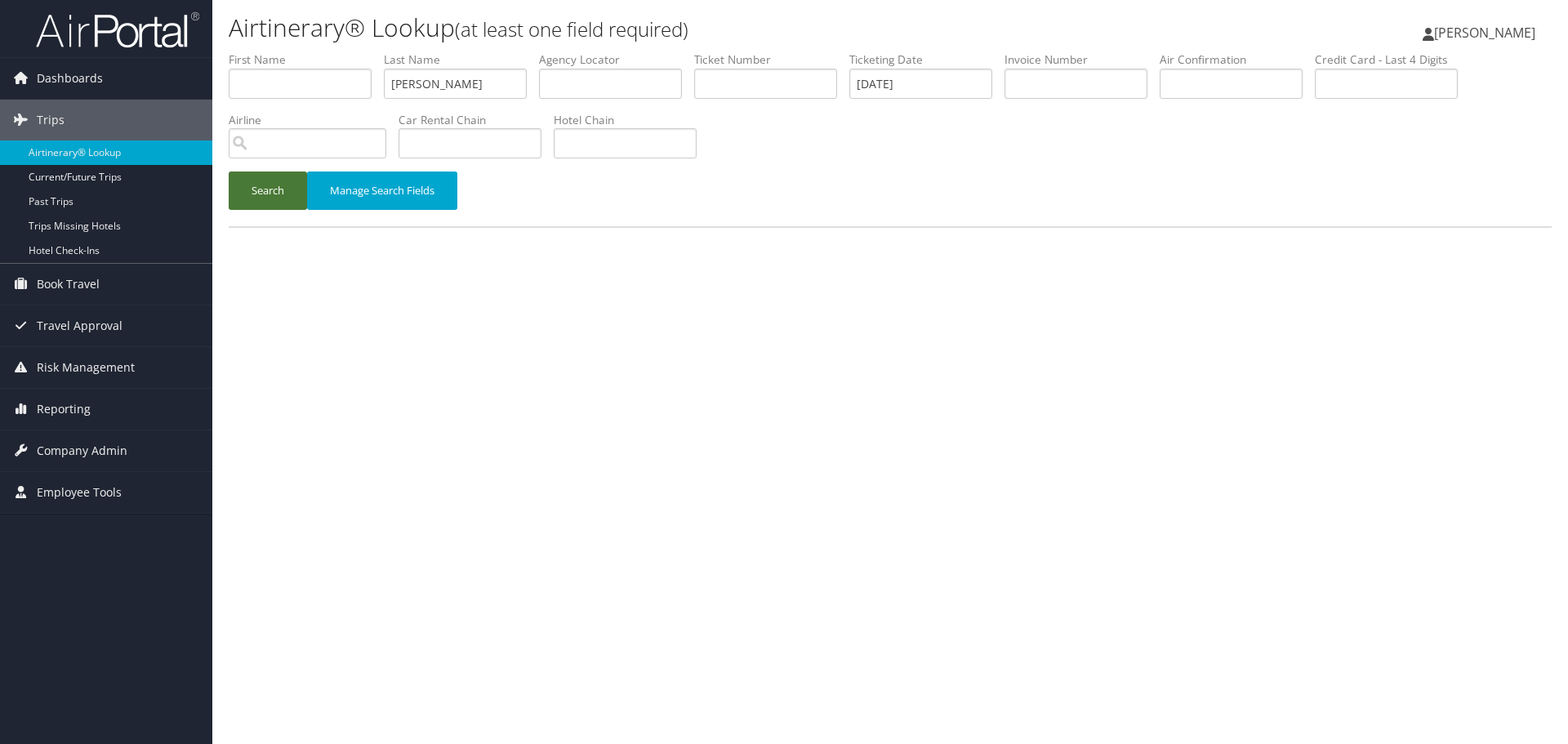
click at [247, 197] on button "Search" at bounding box center [267, 190] width 78 height 39
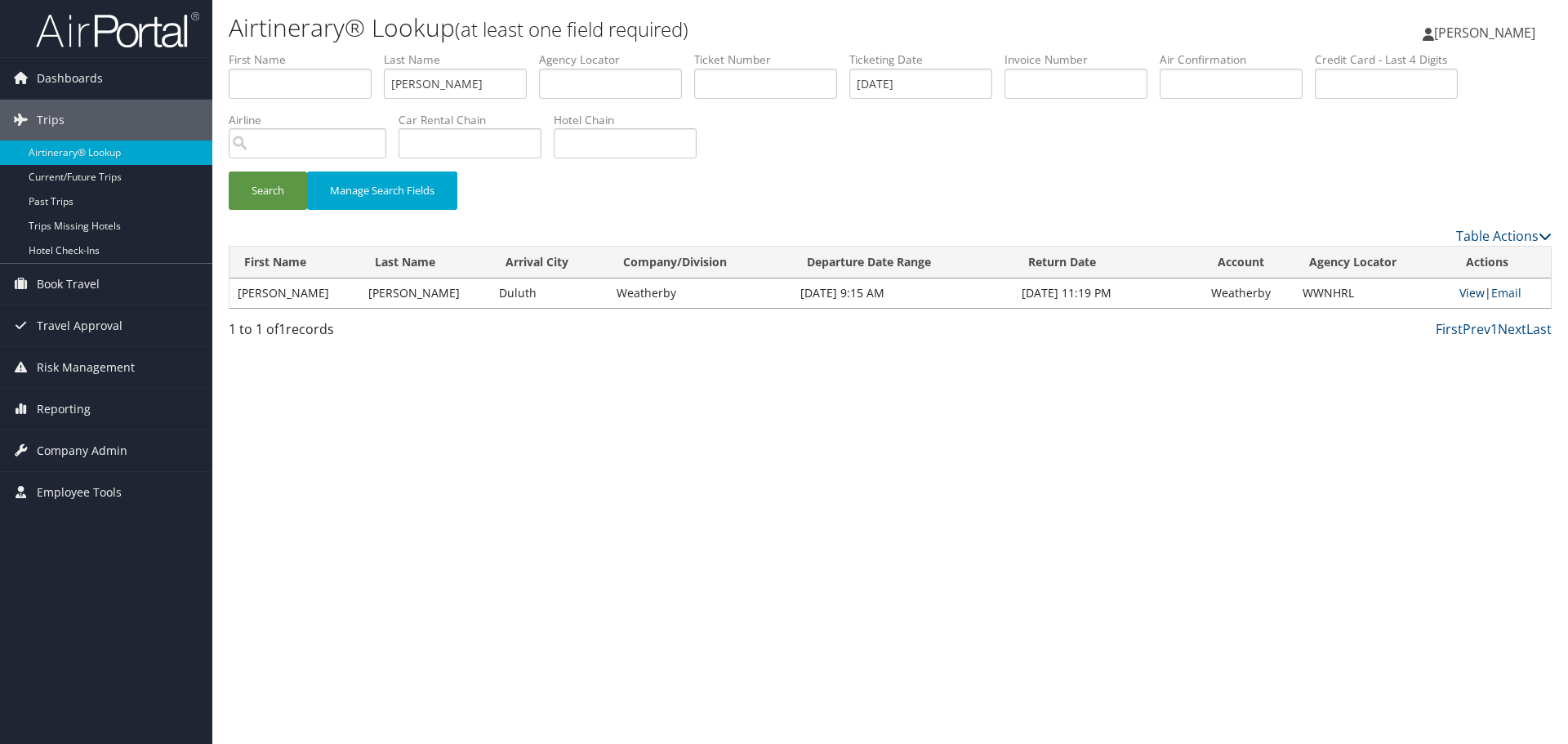
click at [1469, 295] on link "View" at bounding box center [1473, 293] width 25 height 15
click at [150, 163] on link "Airtinerary® Lookup" at bounding box center [106, 152] width 213 height 24
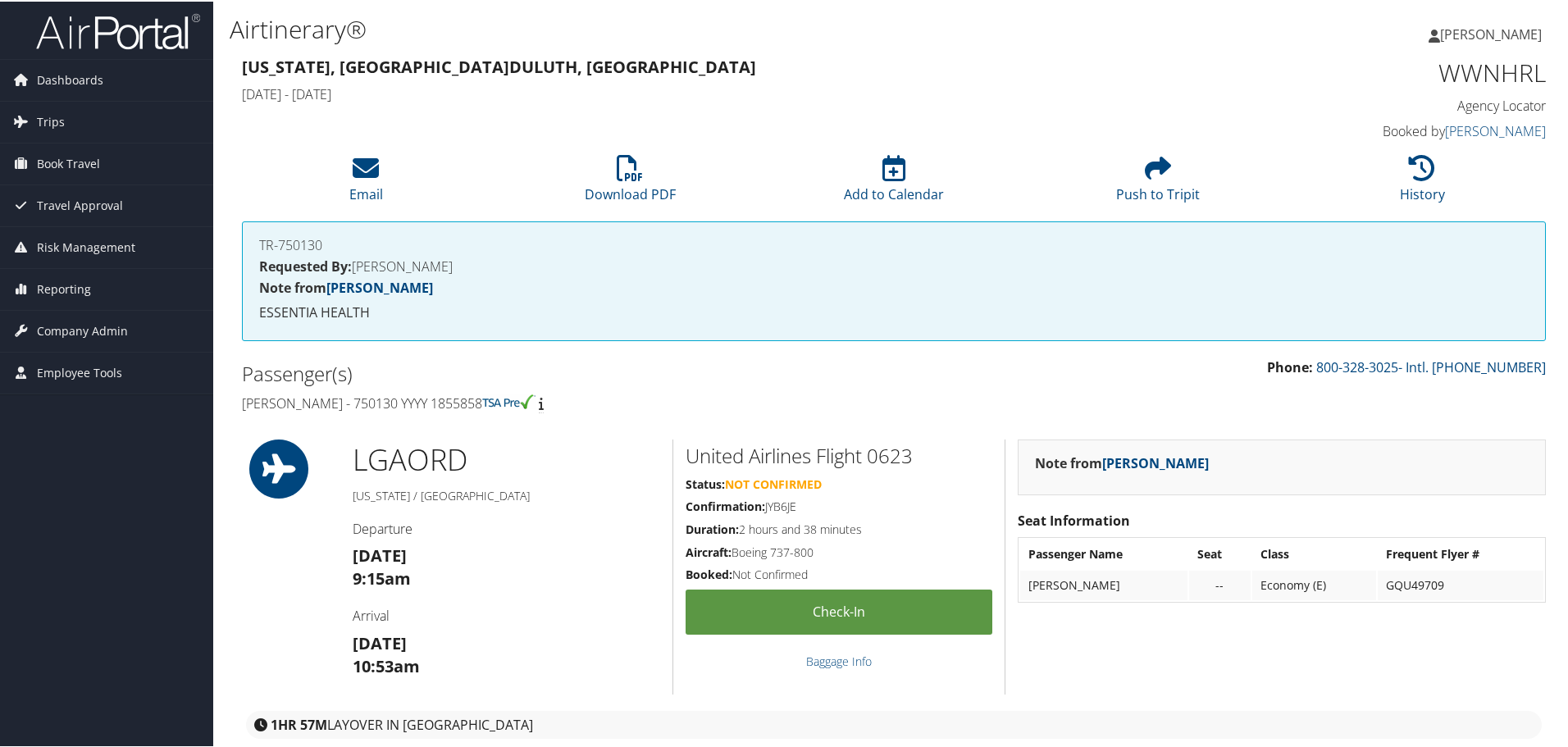
drag, startPoint x: 488, startPoint y: 402, endPoint x: 239, endPoint y: 407, distance: 249.1
click at [239, 407] on div "Passenger(s) [PERSON_NAME] - 750130 YYYY 1855858" at bounding box center [562, 387] width 665 height 61
copy h4 "[PERSON_NAME] - 750130 YYYY 1855858"
click at [1471, 78] on h1 "WWNHRL" at bounding box center [1392, 71] width 307 height 34
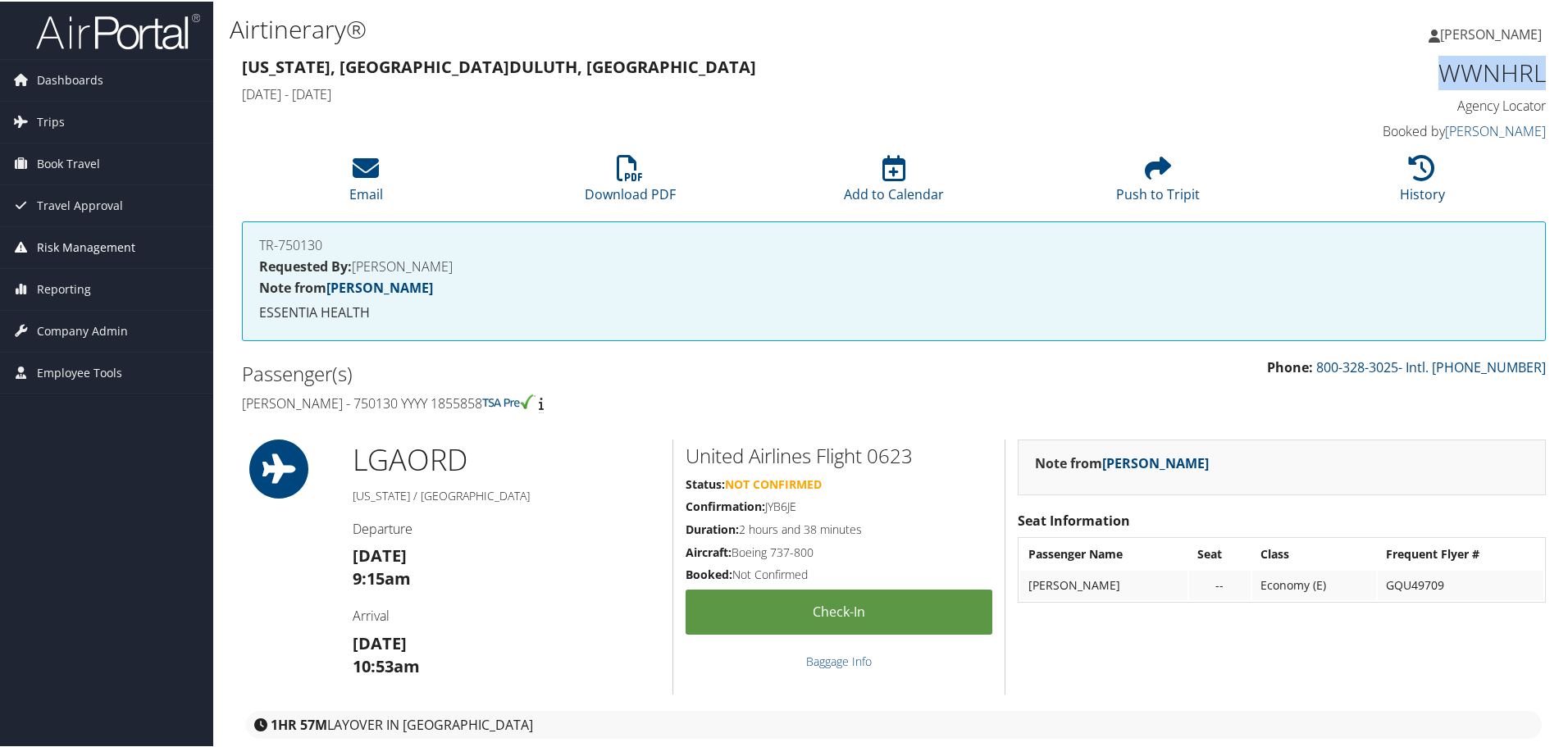
copy h1 "WWNHRL"
click at [1413, 168] on icon at bounding box center [1422, 166] width 26 height 26
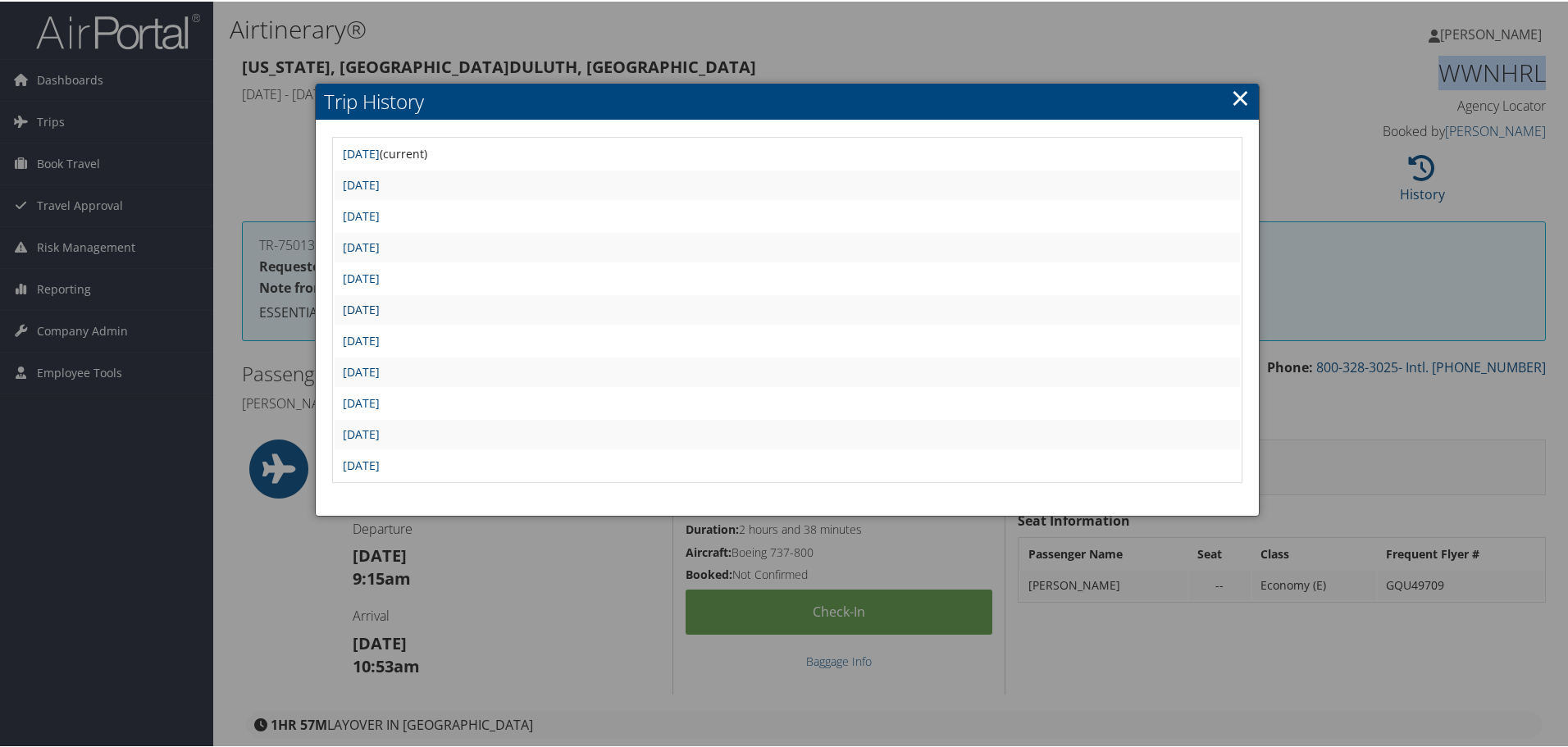
click at [380, 310] on link "Mon Aug 4 09:30:48 MDT 2025" at bounding box center [361, 307] width 37 height 15
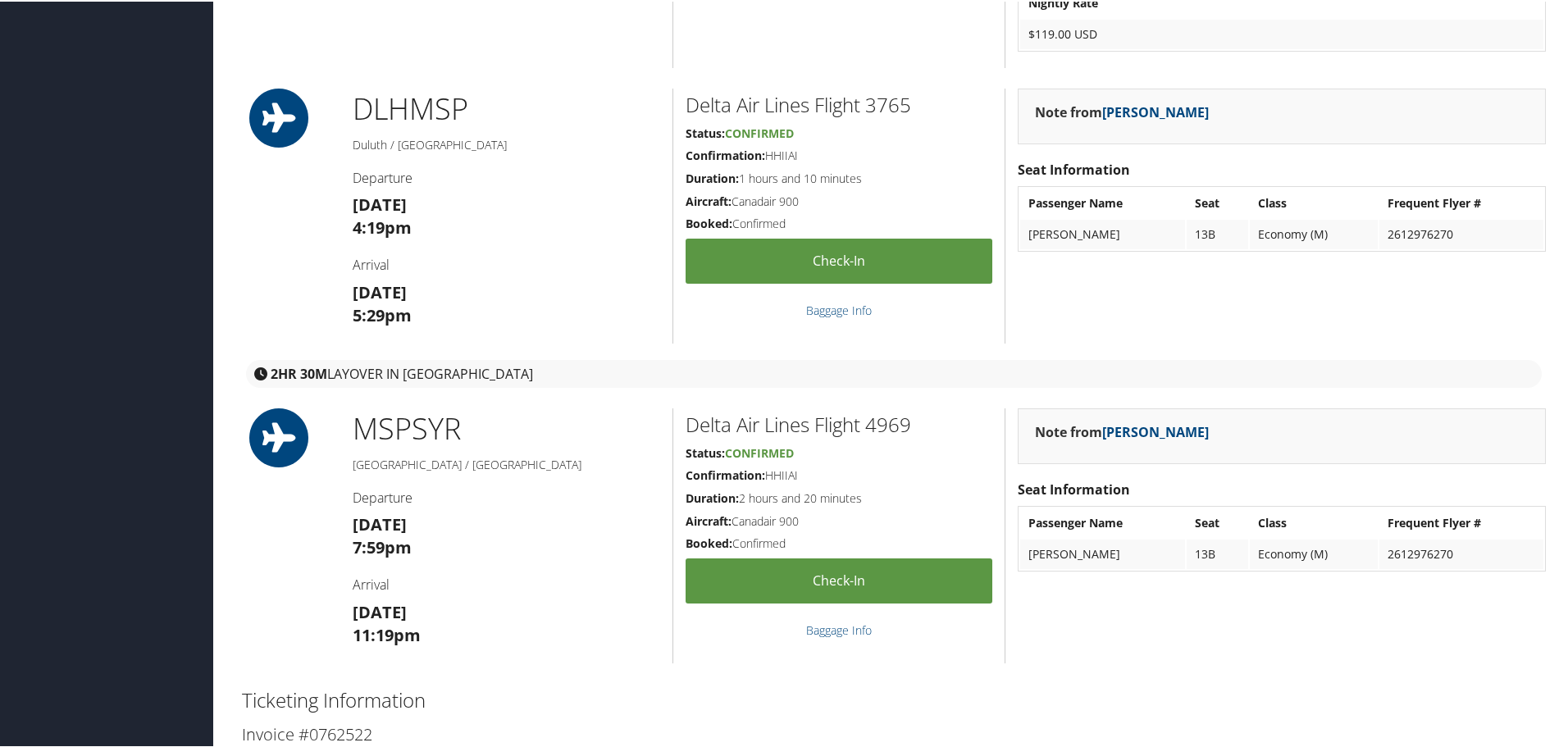
scroll to position [1641, 0]
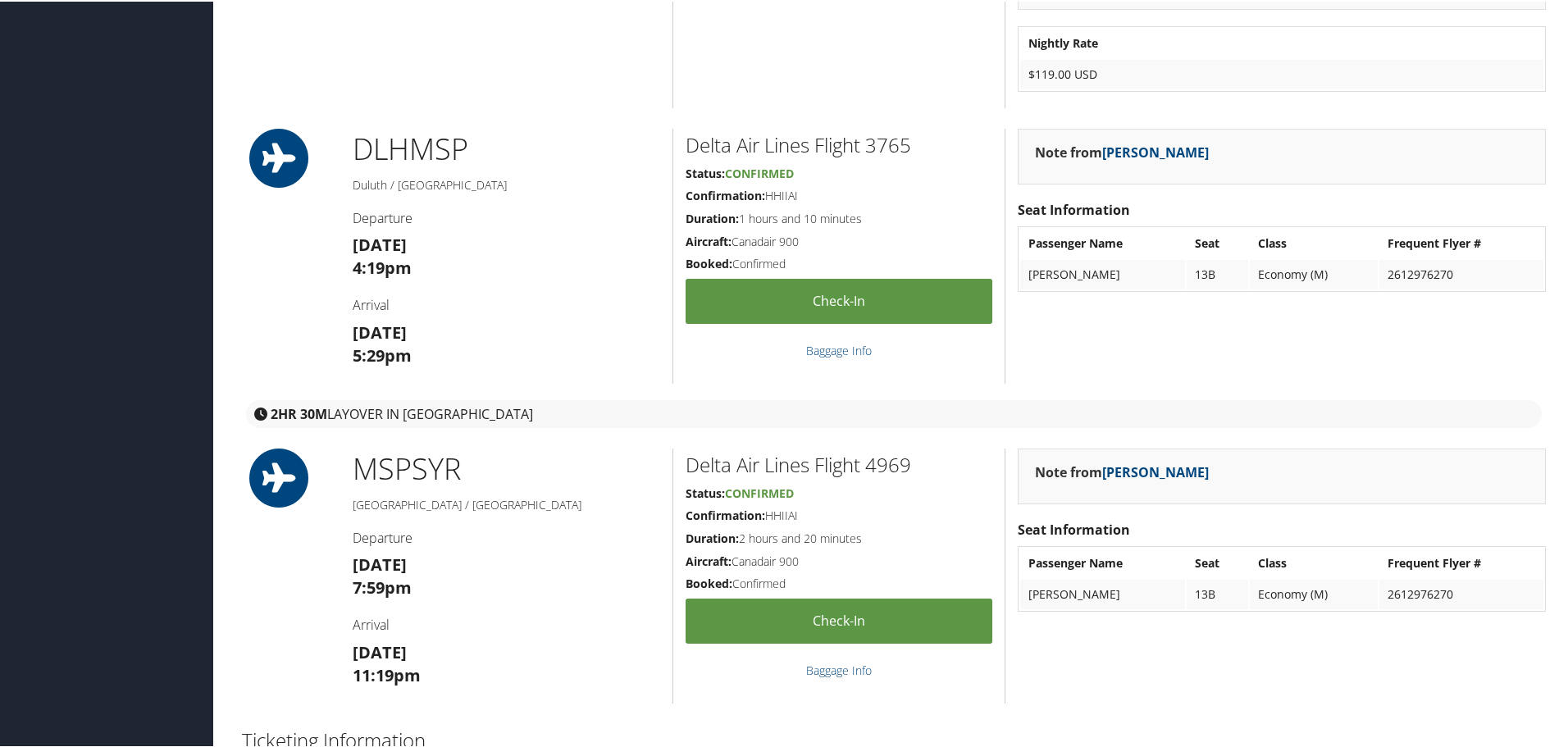
click at [885, 144] on h2 "Delta Air Lines Flight 3765" at bounding box center [838, 143] width 307 height 28
copy h2 "3765"
click at [895, 465] on h2 "Delta Air Lines Flight 4969" at bounding box center [838, 463] width 307 height 28
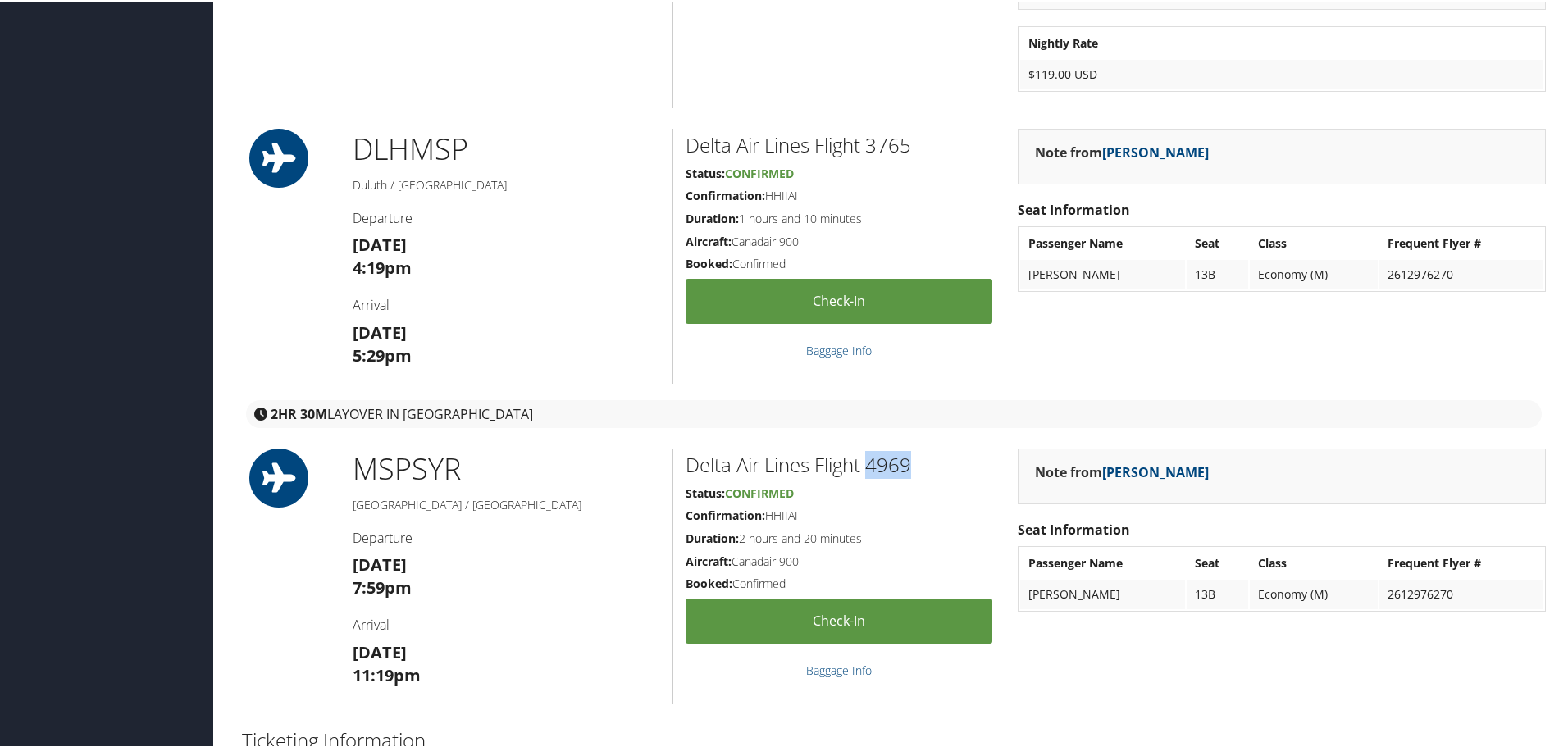
copy h2 "4969"
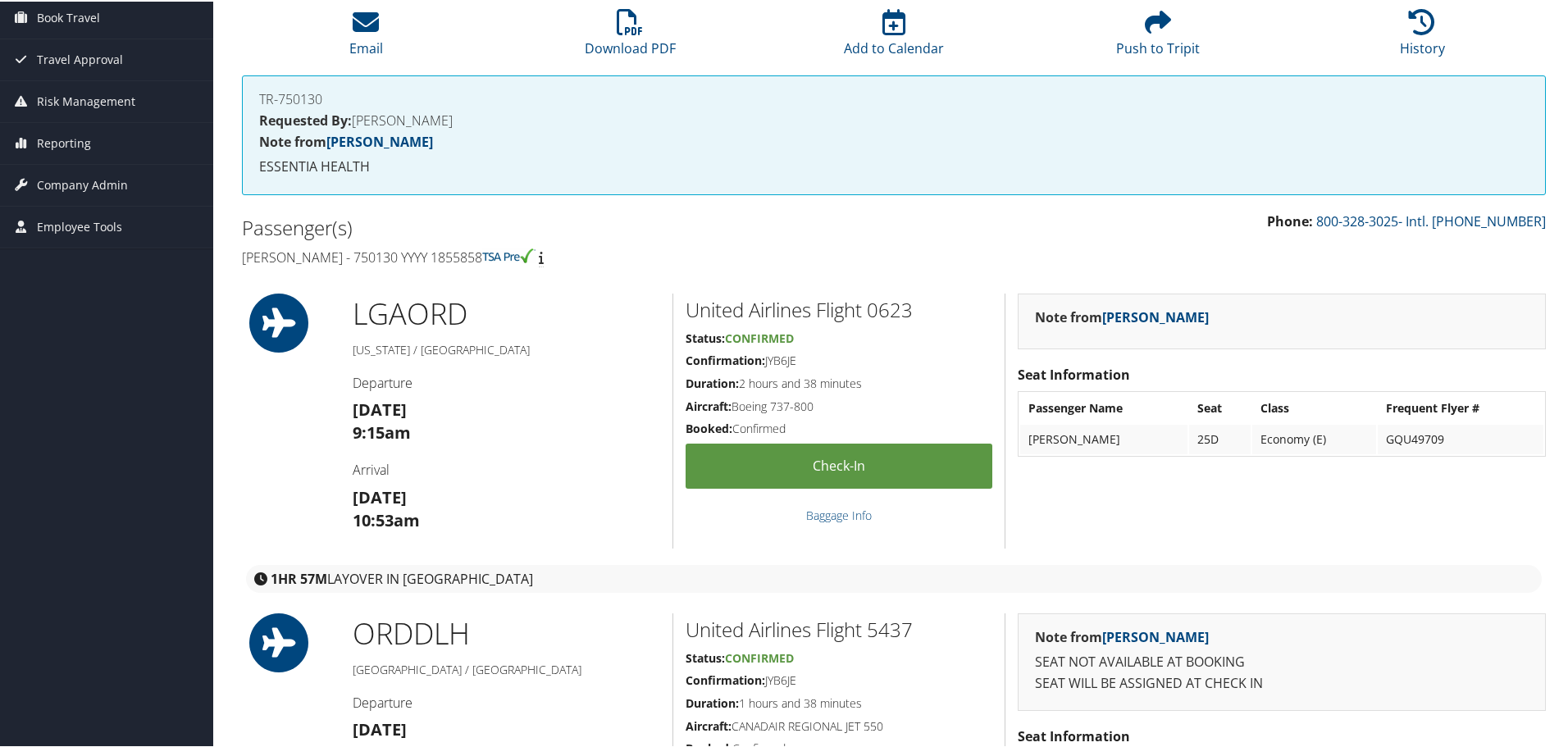
scroll to position [0, 0]
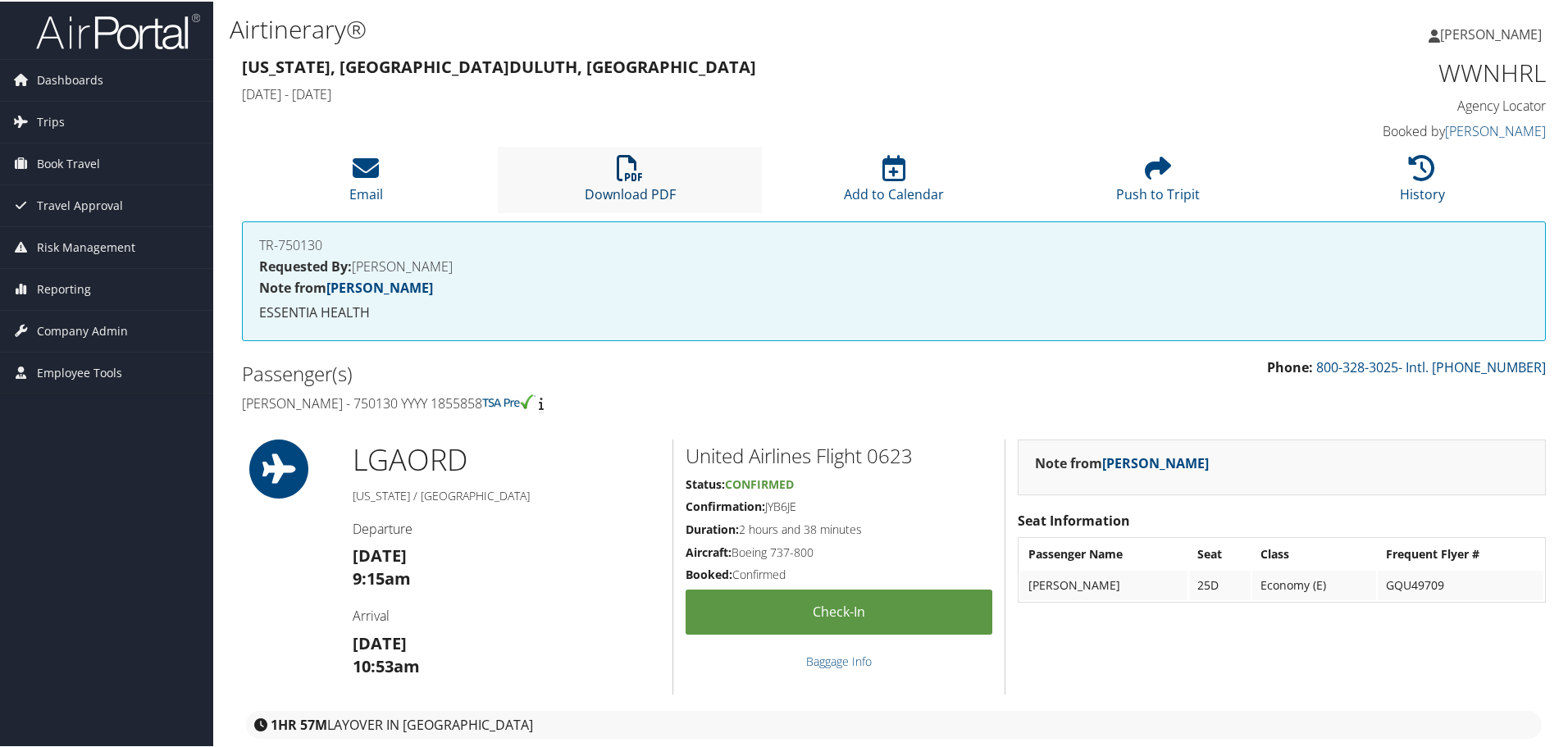
click at [612, 190] on link "Download PDF" at bounding box center [630, 183] width 91 height 40
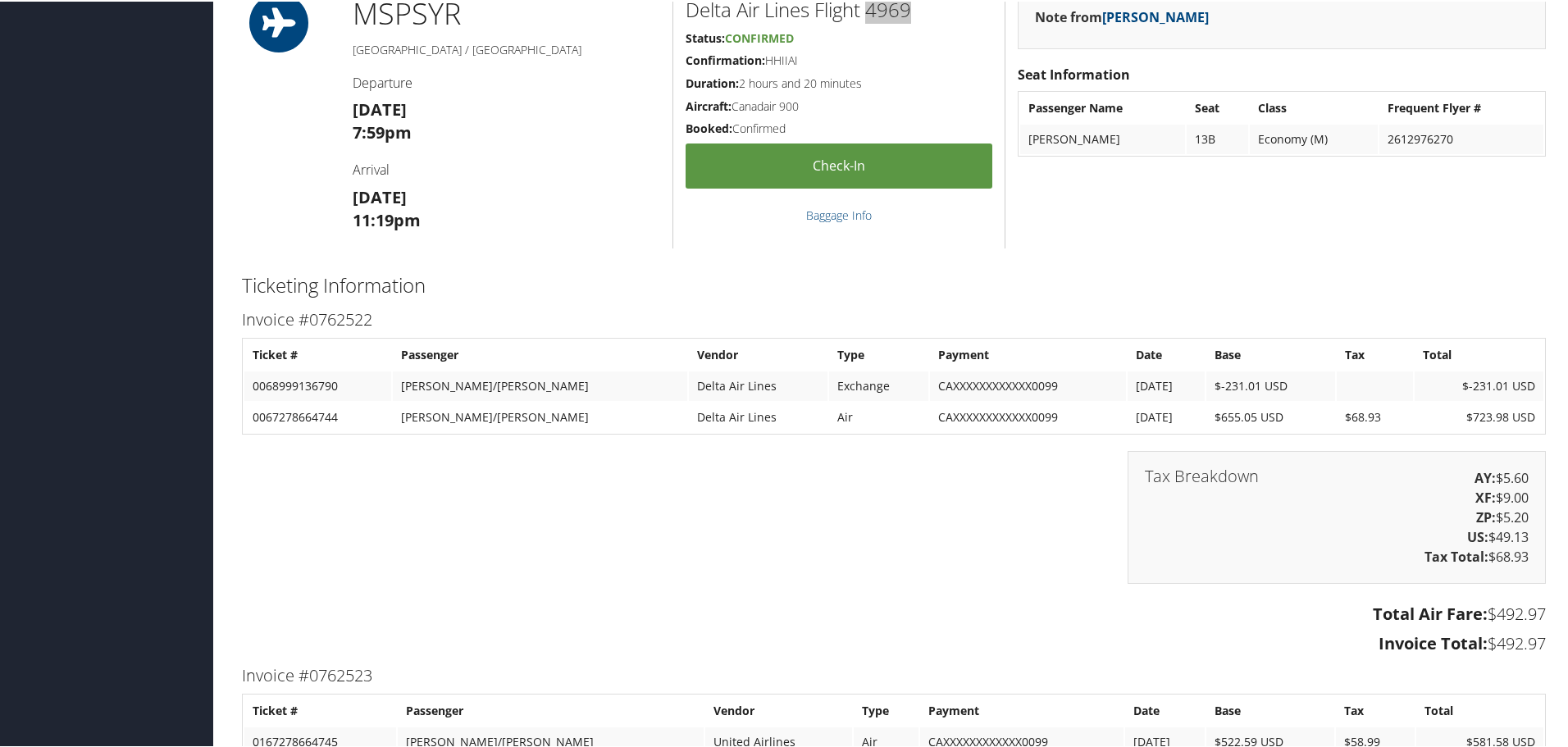
scroll to position [2132, 0]
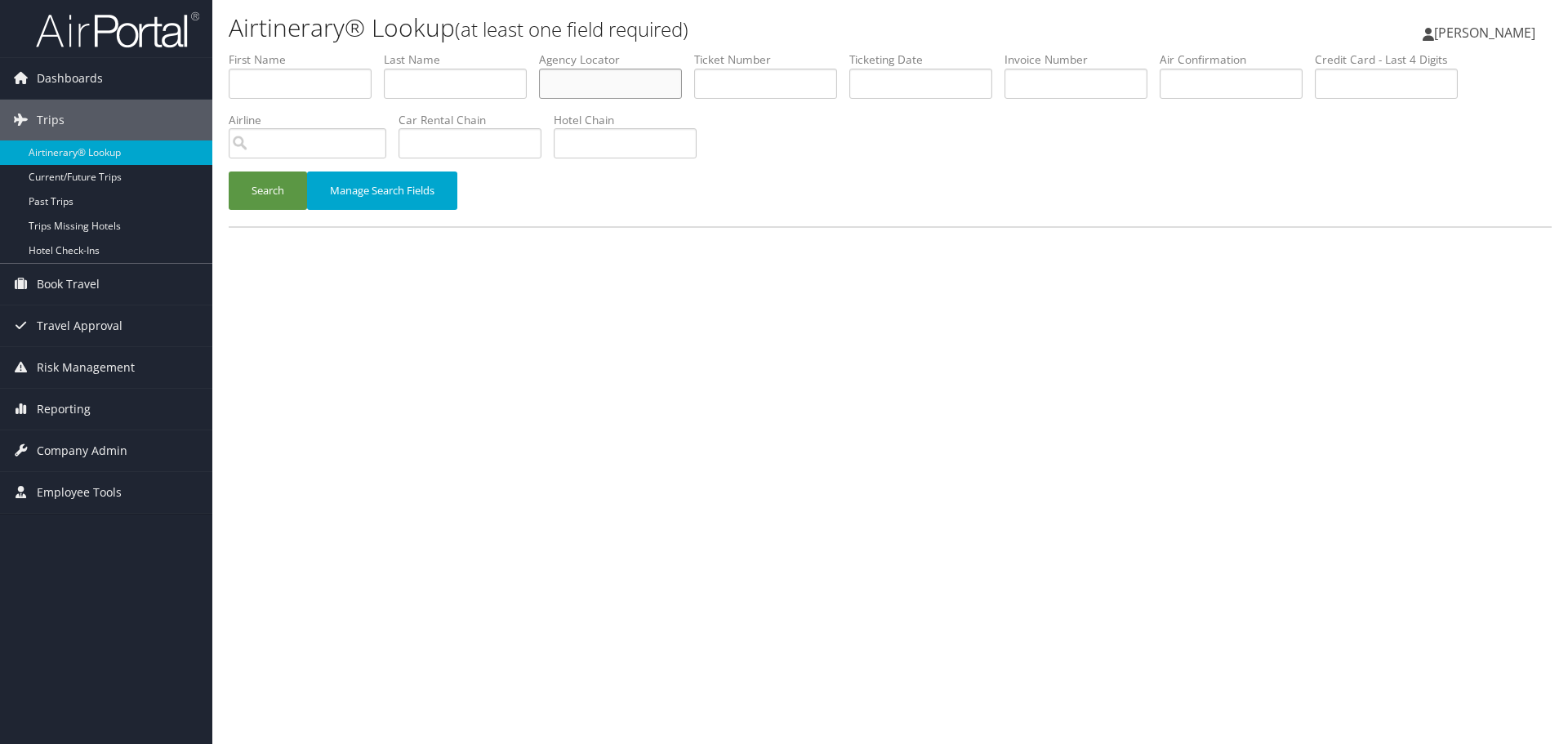
click at [615, 84] on input "text" at bounding box center [611, 84] width 143 height 31
paste input "AXSLFN"
type input "AXSLFN"
click at [258, 196] on button "Search" at bounding box center [267, 190] width 78 height 39
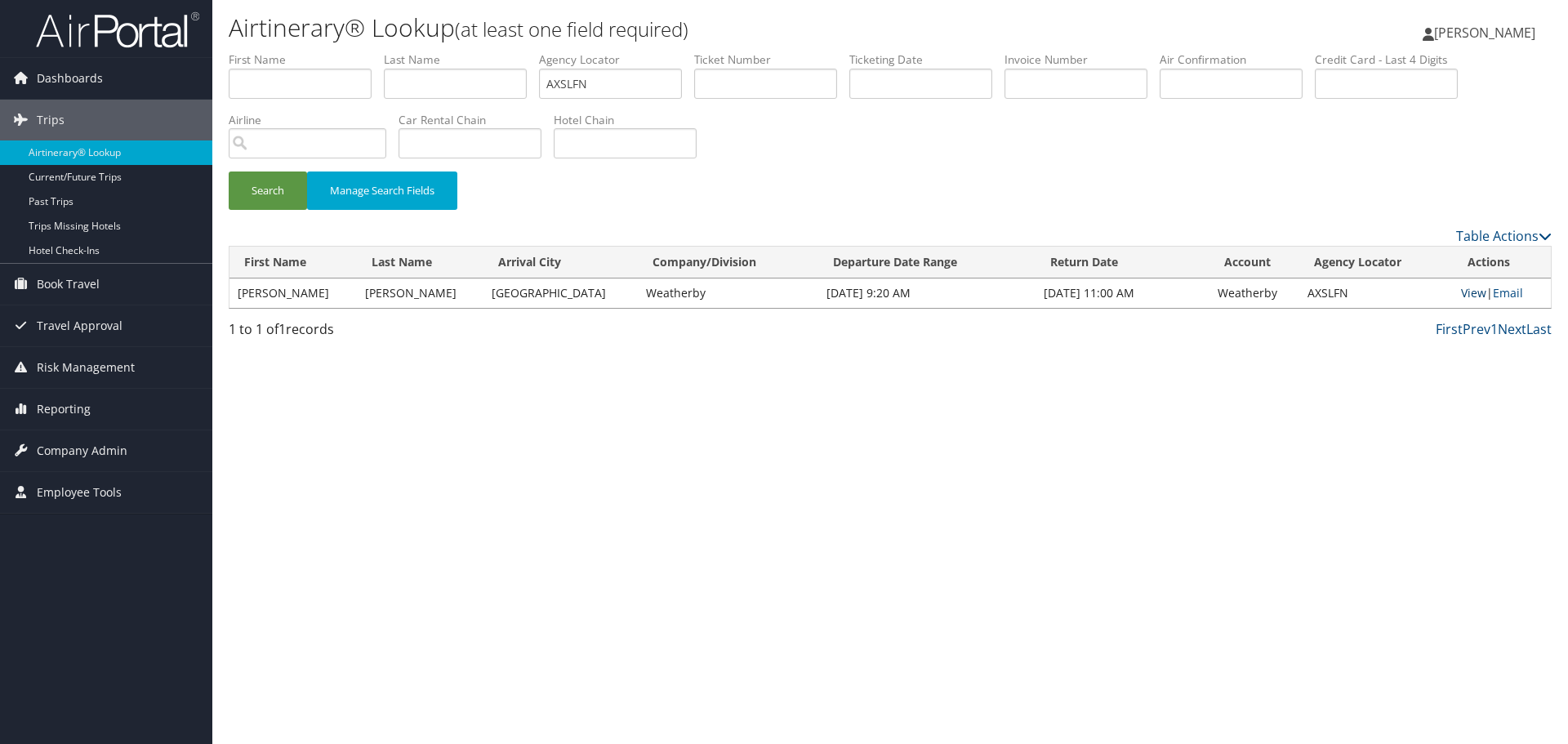
click at [1461, 293] on link "View" at bounding box center [1473, 293] width 25 height 15
click at [342, 83] on input "text" at bounding box center [300, 84] width 143 height 31
type input "THOMAS"
type input "SMITH"
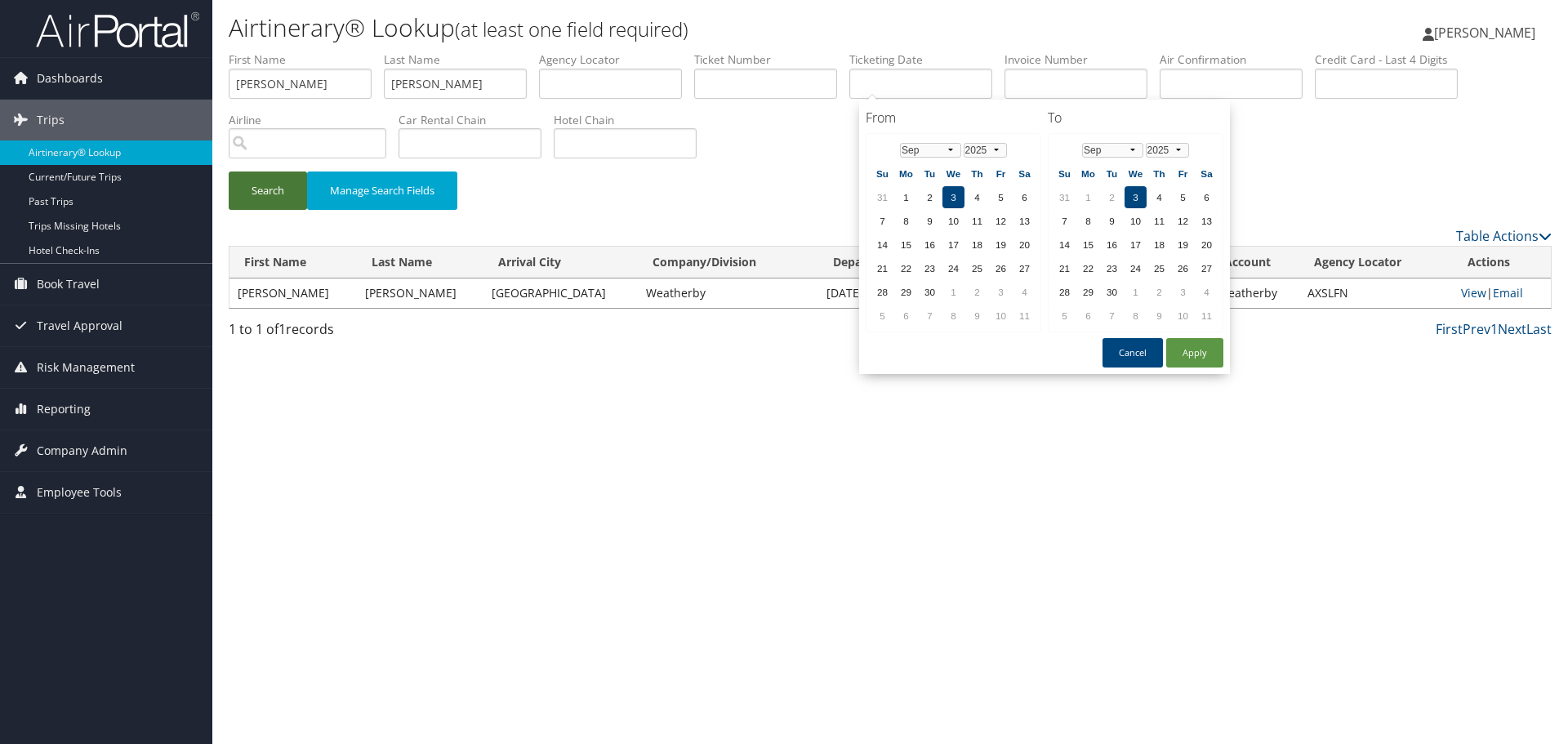
click at [272, 184] on button "Search" at bounding box center [267, 190] width 78 height 39
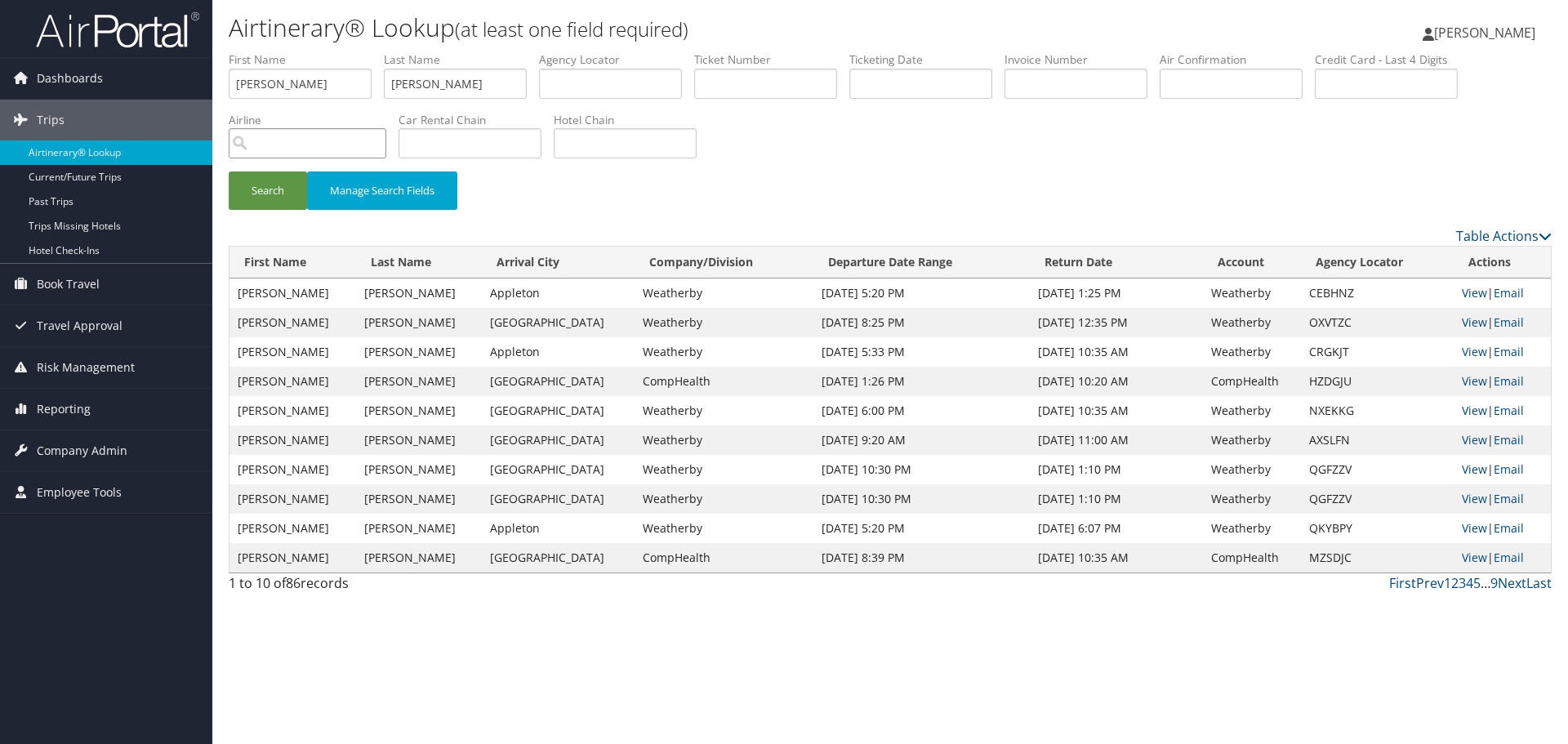
click at [284, 144] on input "search" at bounding box center [307, 143] width 158 height 31
click at [294, 179] on div "Southwest Airlines (WN)" at bounding box center [321, 174] width 177 height 16
type input "Southwest Airlines"
click at [276, 195] on button "Search" at bounding box center [267, 190] width 78 height 39
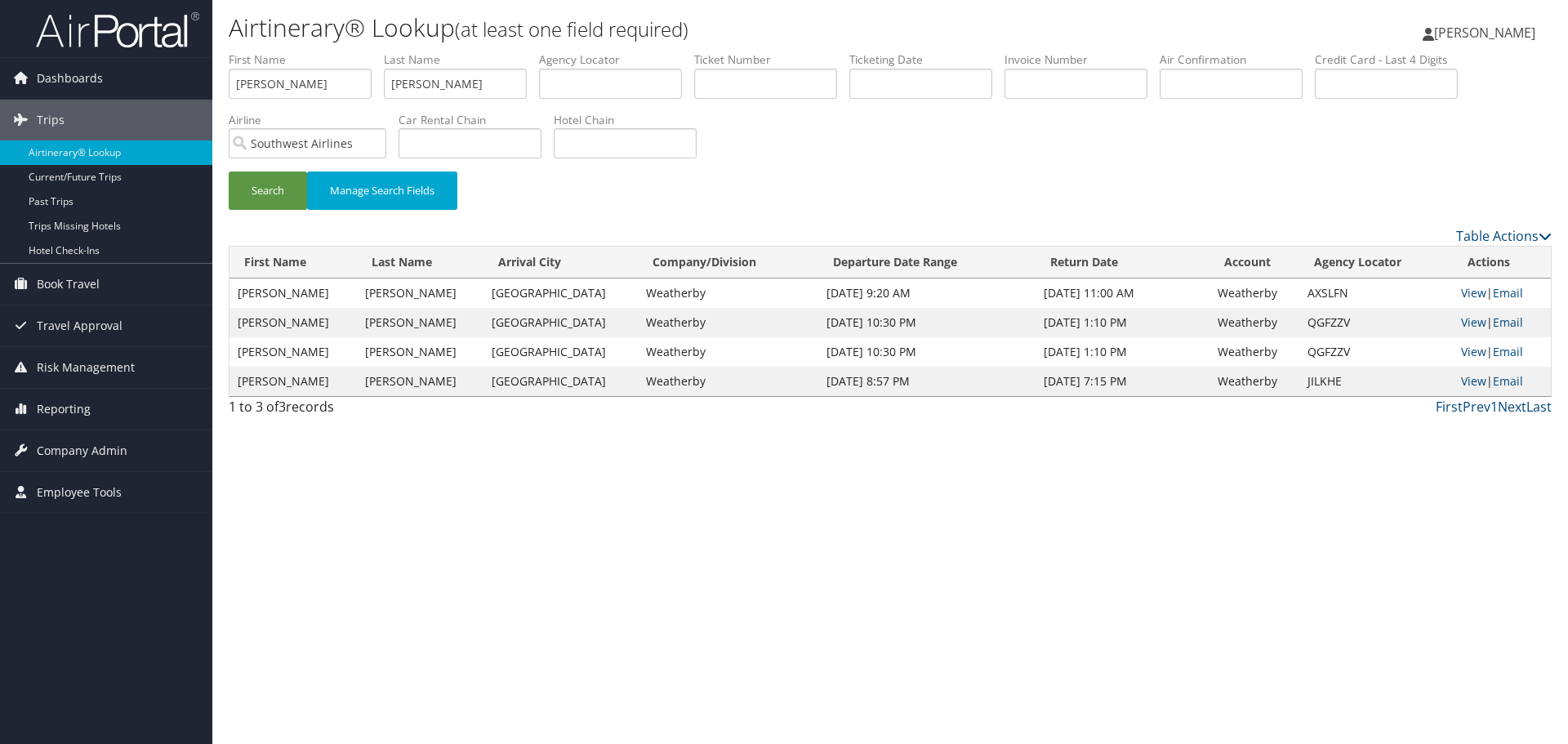
click at [1328, 322] on td "QGFZZV" at bounding box center [1376, 322] width 153 height 30
click at [1328, 322] on td "QGFZZV" at bounding box center [1376, 322] width 153 height 30
copy td "QGFZZV"
click at [1318, 377] on td "JILKHE" at bounding box center [1376, 381] width 153 height 30
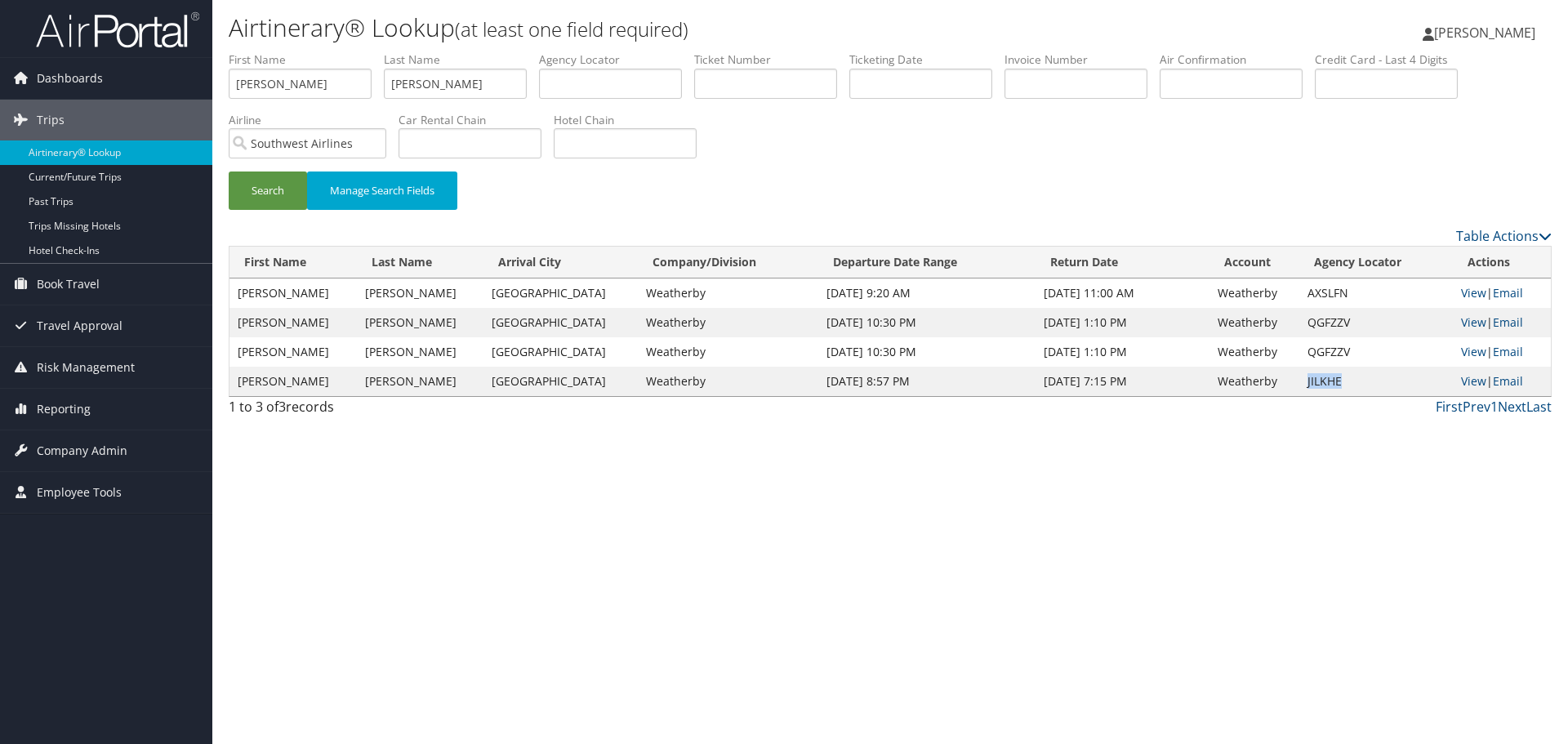
copy td "JILKHE"
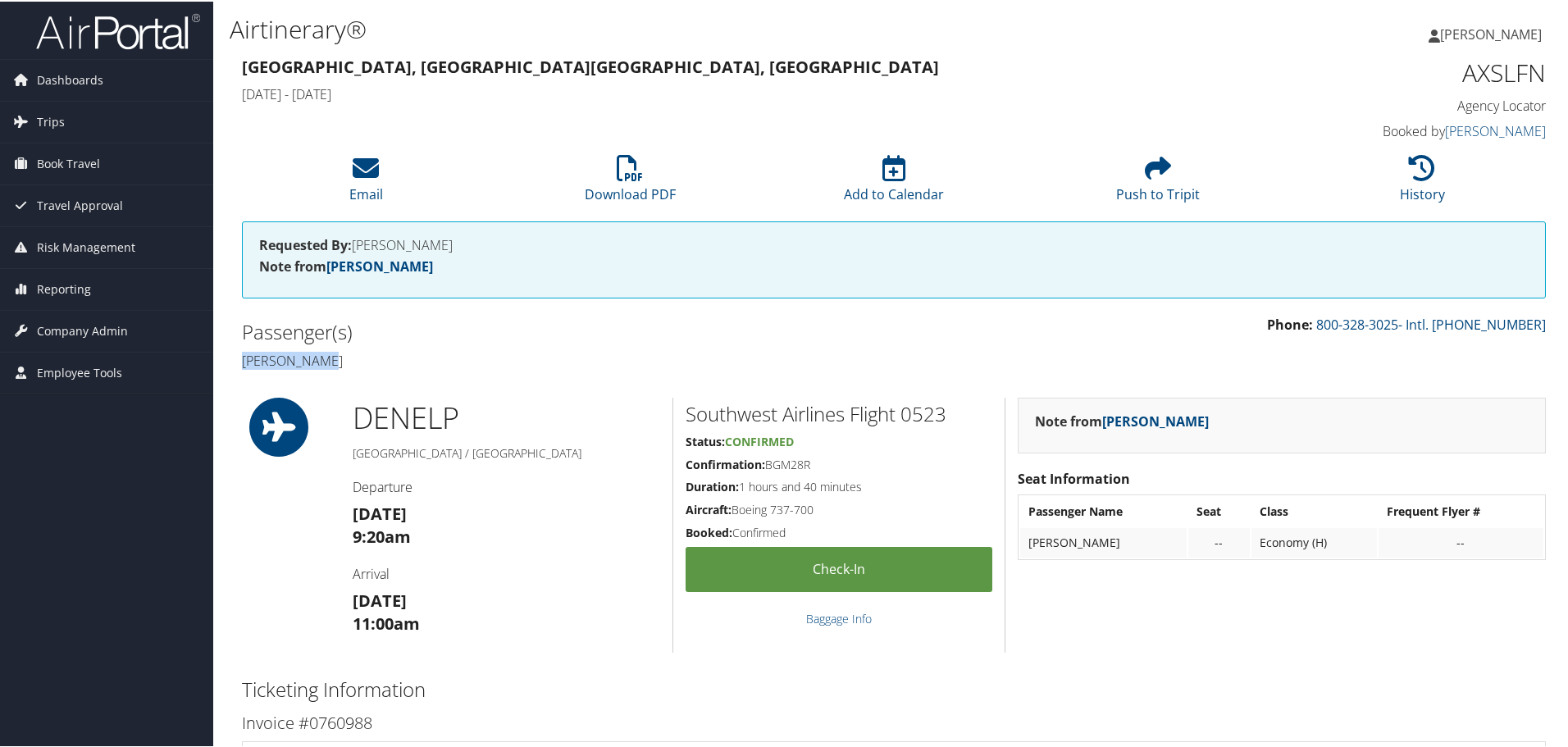
drag, startPoint x: 340, startPoint y: 364, endPoint x: 243, endPoint y: 363, distance: 97.0
click at [243, 363] on h4 "[PERSON_NAME]" at bounding box center [562, 359] width 639 height 18
copy h4 "[PERSON_NAME]"
click at [1413, 169] on icon at bounding box center [1422, 166] width 26 height 26
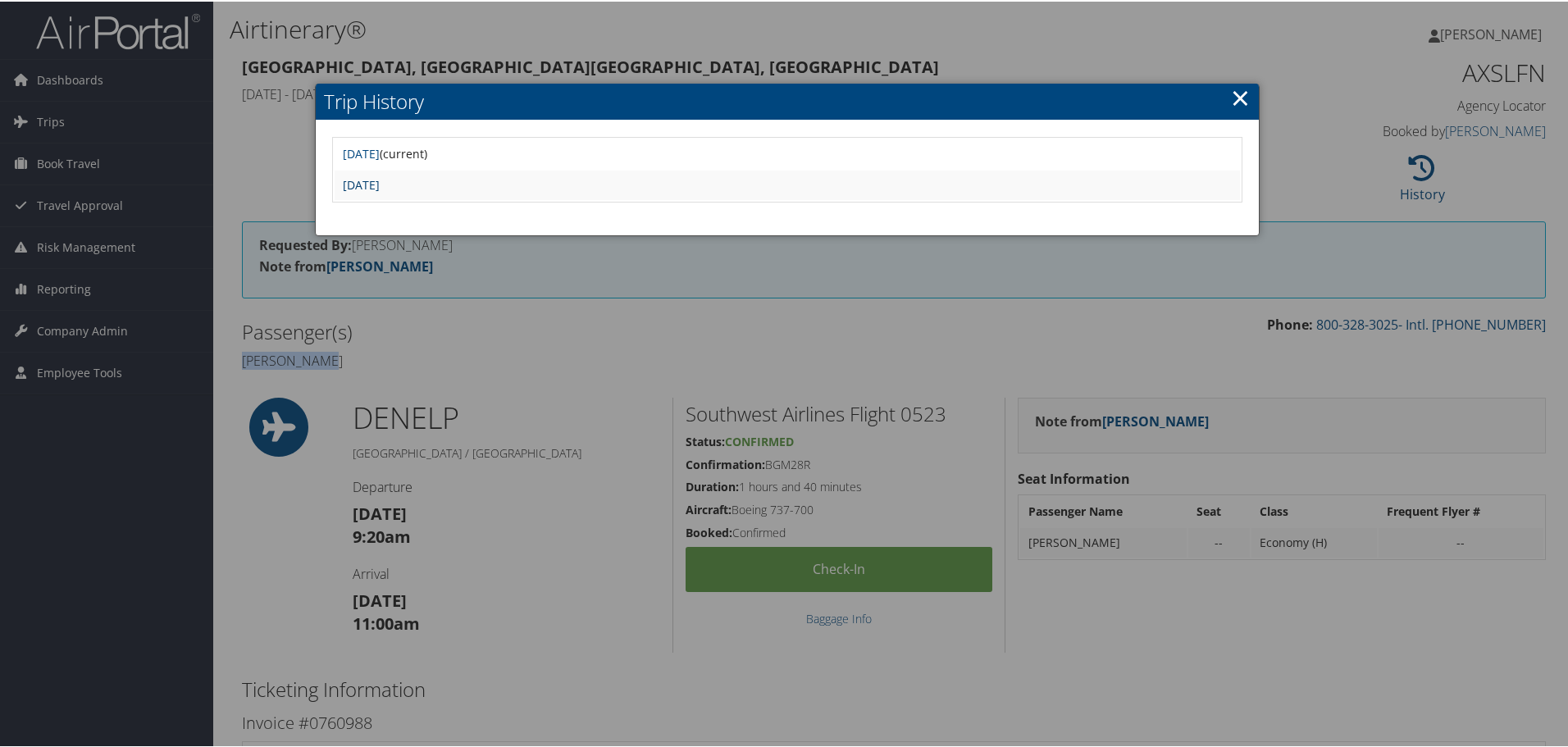
click at [380, 181] on link "[DATE]" at bounding box center [361, 183] width 37 height 15
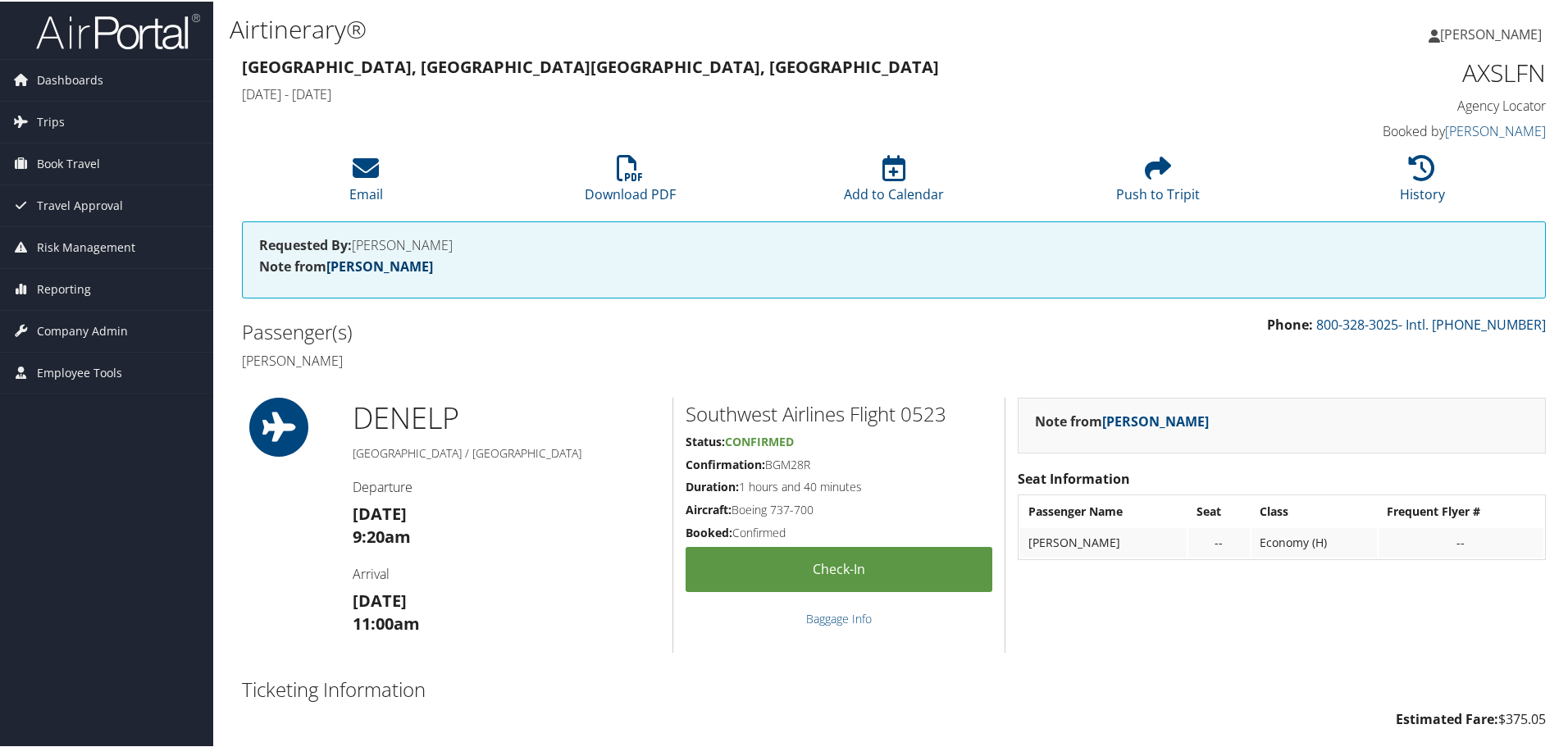
click at [348, 269] on link "[PERSON_NAME]" at bounding box center [380, 265] width 107 height 18
click at [1409, 177] on icon at bounding box center [1422, 166] width 26 height 26
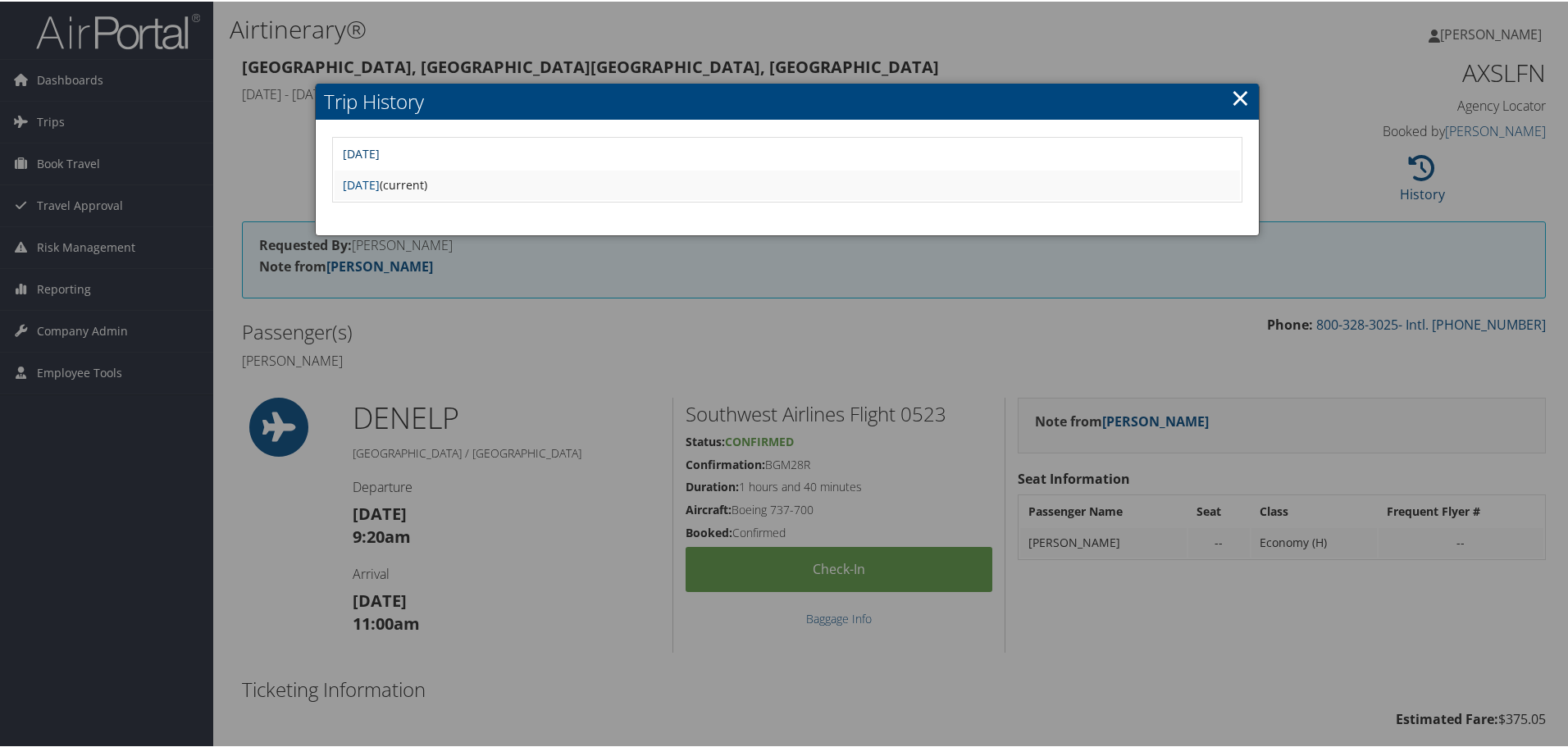
click at [380, 154] on link "Fri Jul 25 01:58:05 MDT 2025" at bounding box center [361, 152] width 37 height 15
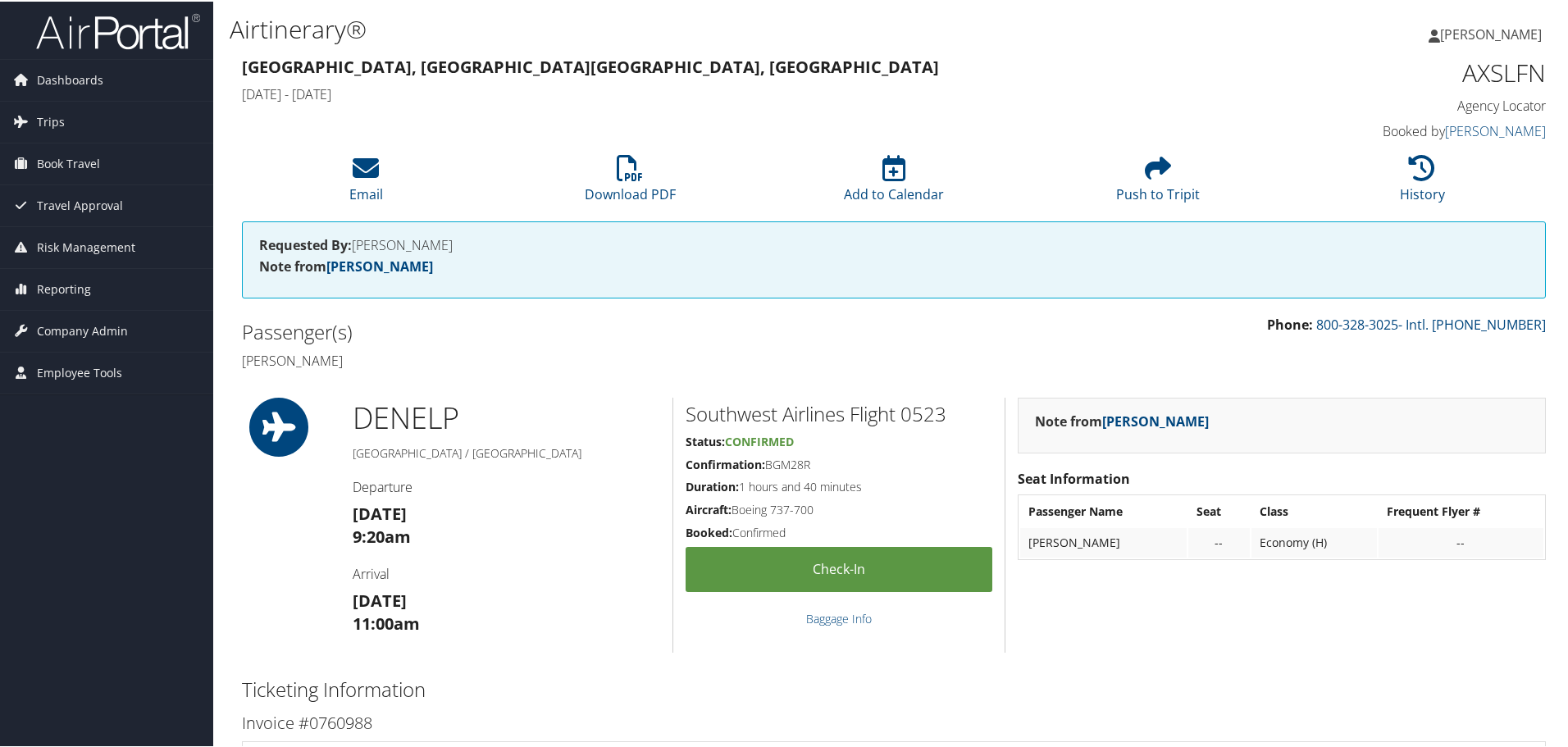
click at [1519, 72] on h1 "AXSLFN" at bounding box center [1392, 71] width 307 height 34
copy h1 "AXSLFN"
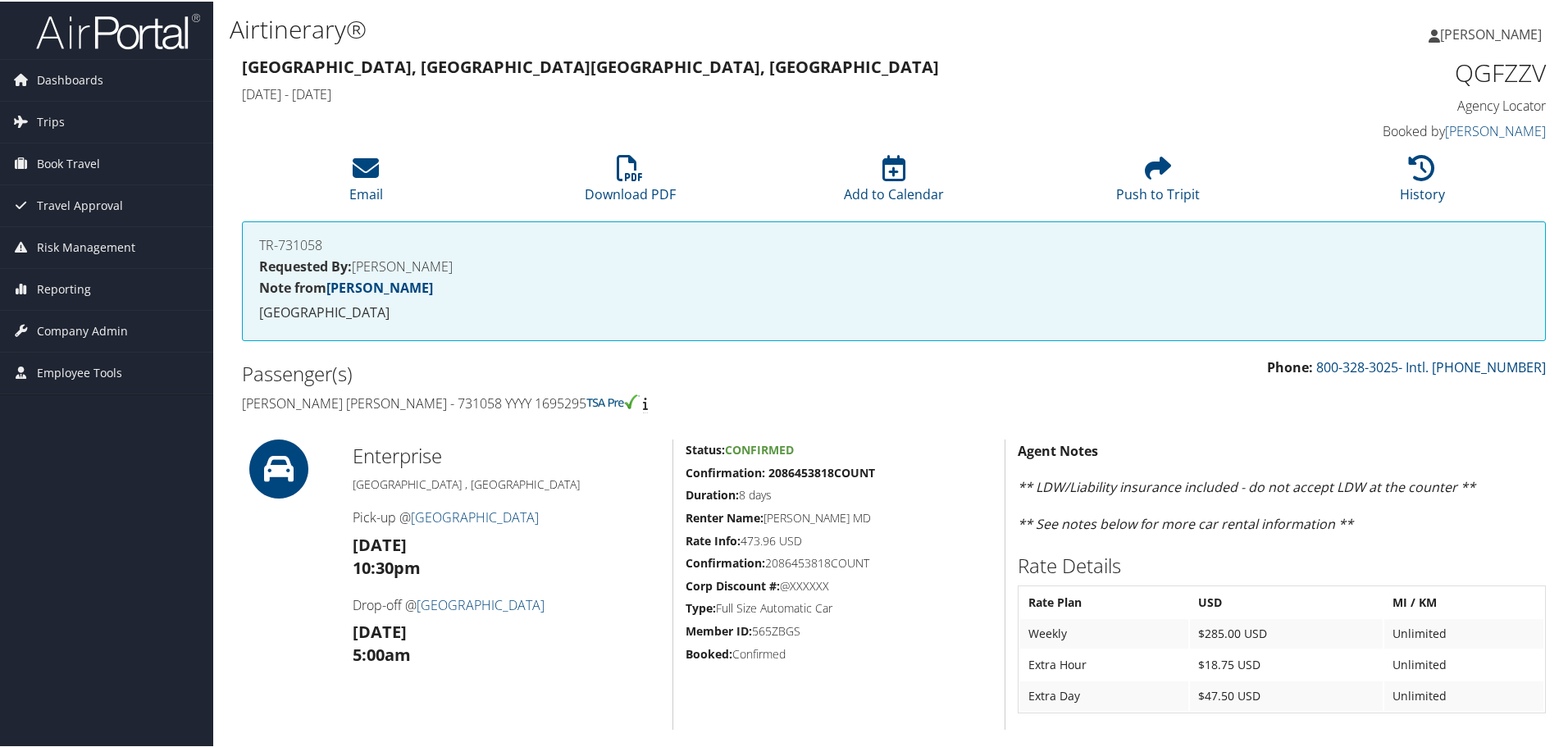
click at [410, 401] on h4 "[PERSON_NAME] [PERSON_NAME] - 731058 YYYY 1695295" at bounding box center [562, 402] width 639 height 18
copy h4 "731058"
click at [1401, 172] on li "History" at bounding box center [1422, 178] width 264 height 66
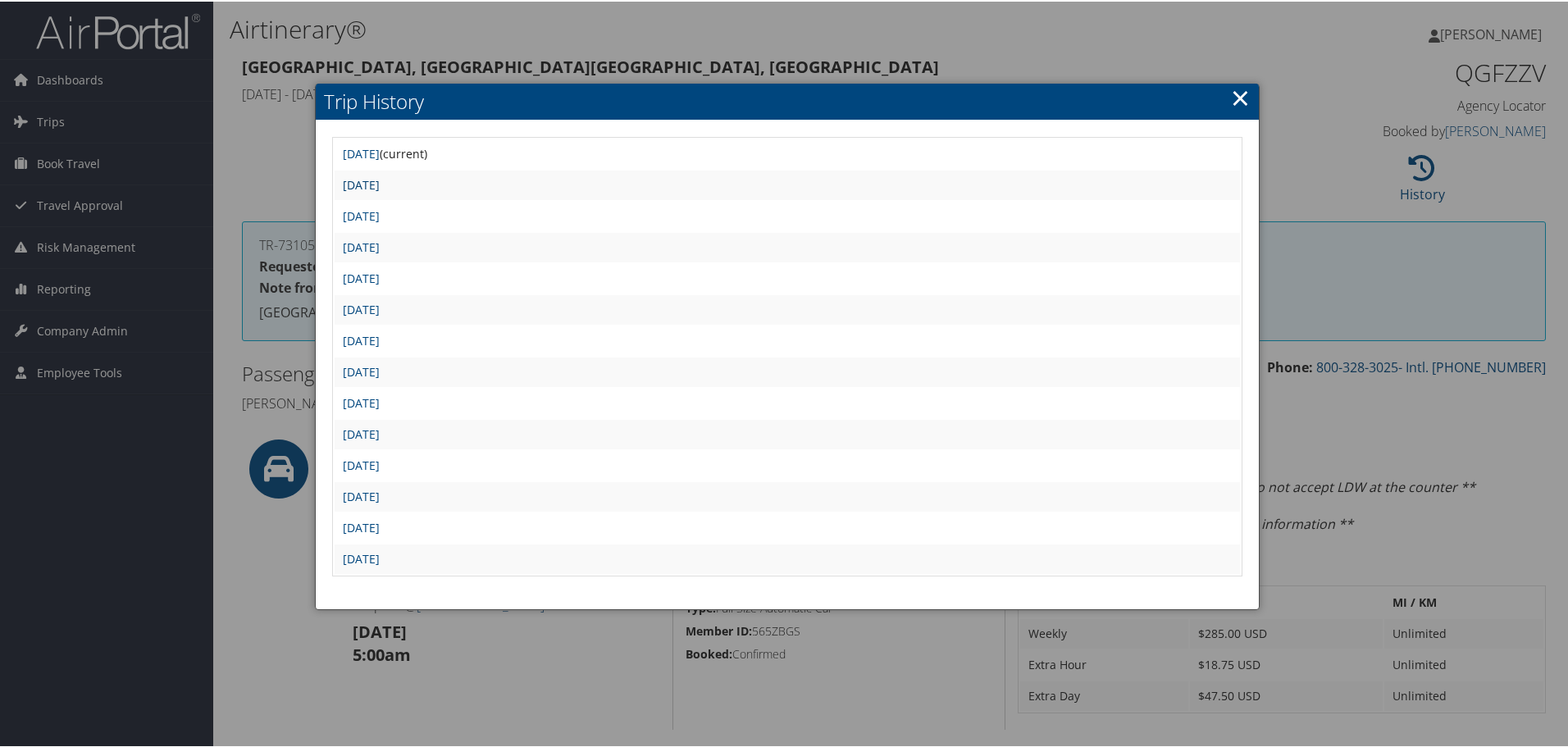
click at [380, 186] on link "Fri Jul 25 18:03:34 MDT 2025" at bounding box center [361, 183] width 37 height 15
